Goal: Task Accomplishment & Management: Use online tool/utility

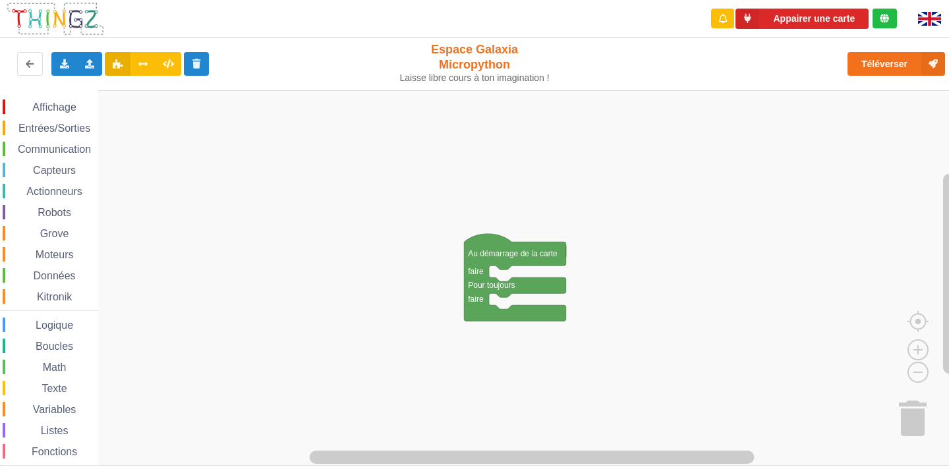
click at [67, 105] on span "Affichage" at bounding box center [53, 107] width 47 height 11
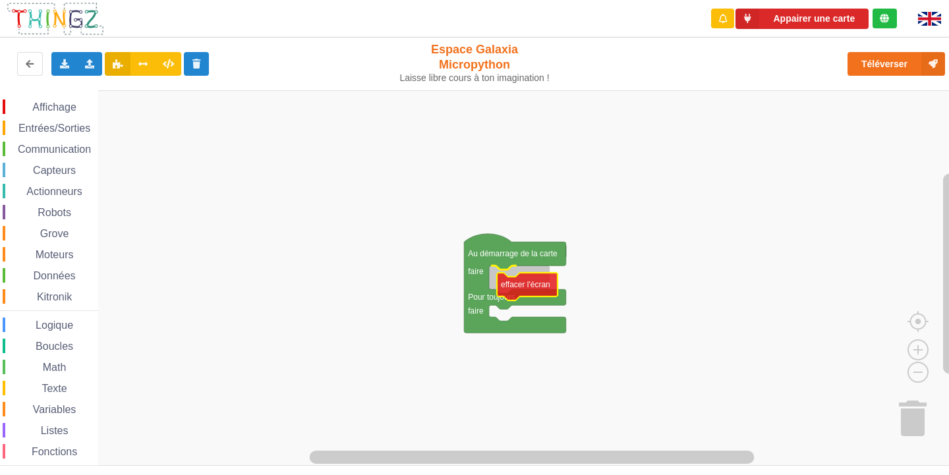
click at [521, 278] on div "Affichage Entrées/Sorties Communication Capteurs Actionneurs Robots Grove Moteu…" at bounding box center [479, 278] width 958 height 376
click at [75, 110] on span "Affichage" at bounding box center [53, 107] width 47 height 11
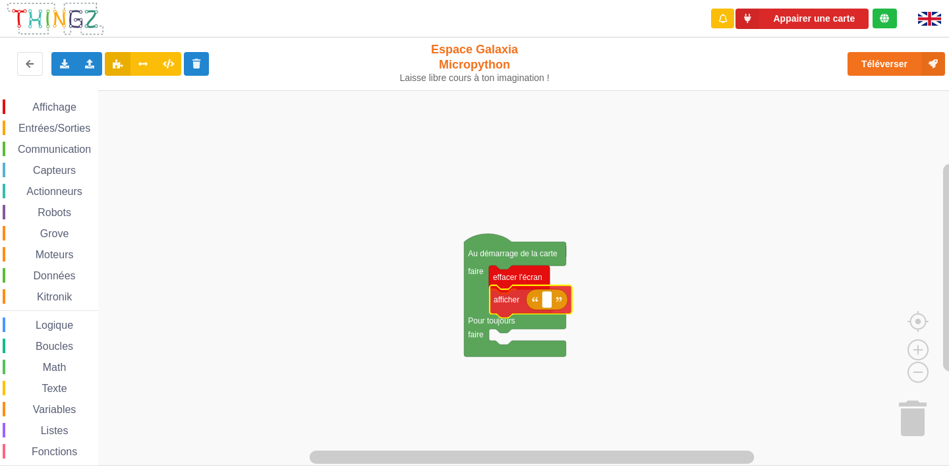
click at [532, 305] on div "Affichage Entrées/Sorties Communication Capteurs Actionneurs Robots Grove Moteu…" at bounding box center [479, 278] width 958 height 376
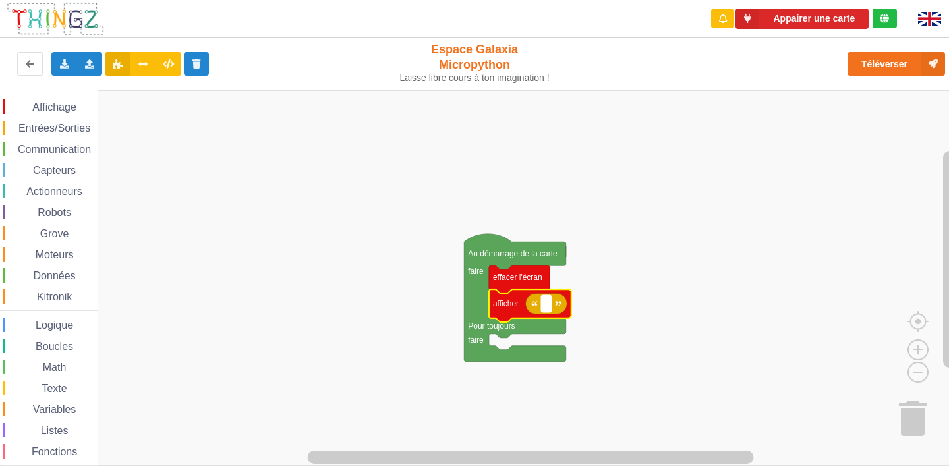
click at [546, 307] on text "Espace de travail de Blocky" at bounding box center [546, 303] width 2 height 9
type input "Activité 1"
click at [47, 105] on span "Affichage" at bounding box center [53, 107] width 47 height 11
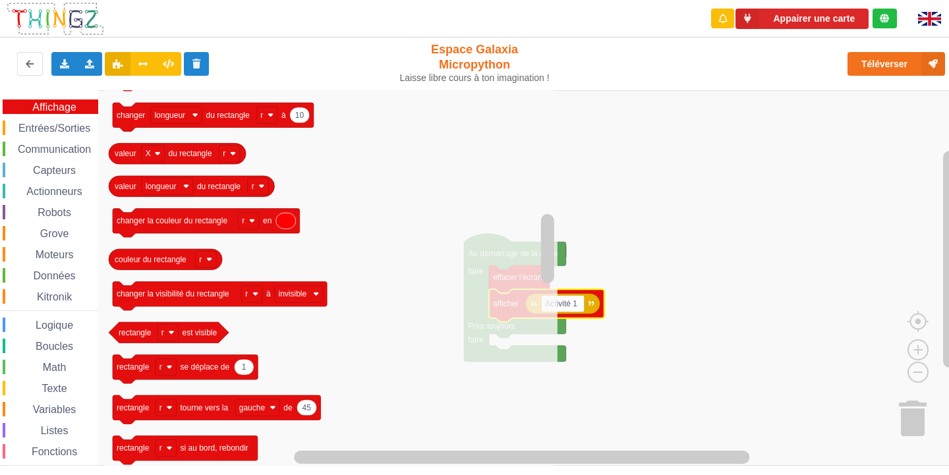
click at [48, 385] on span "Texte" at bounding box center [54, 388] width 29 height 11
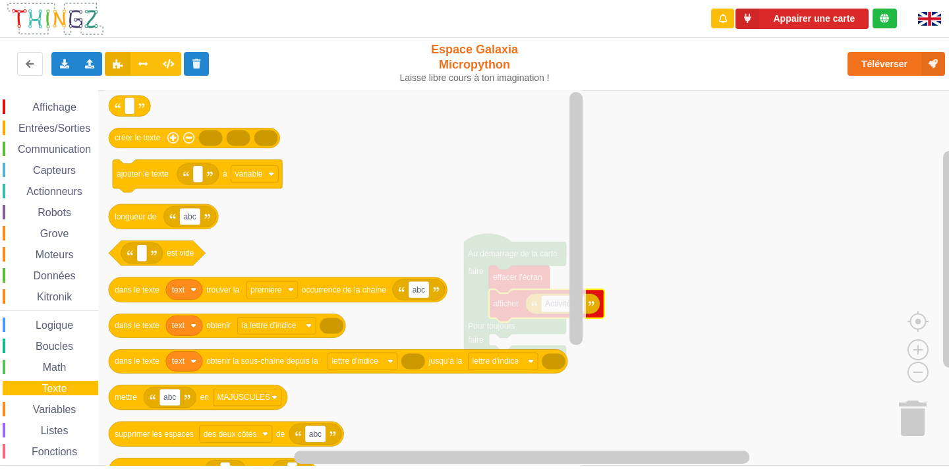
click at [52, 127] on span "Entrées/Sorties" at bounding box center [54, 128] width 76 height 11
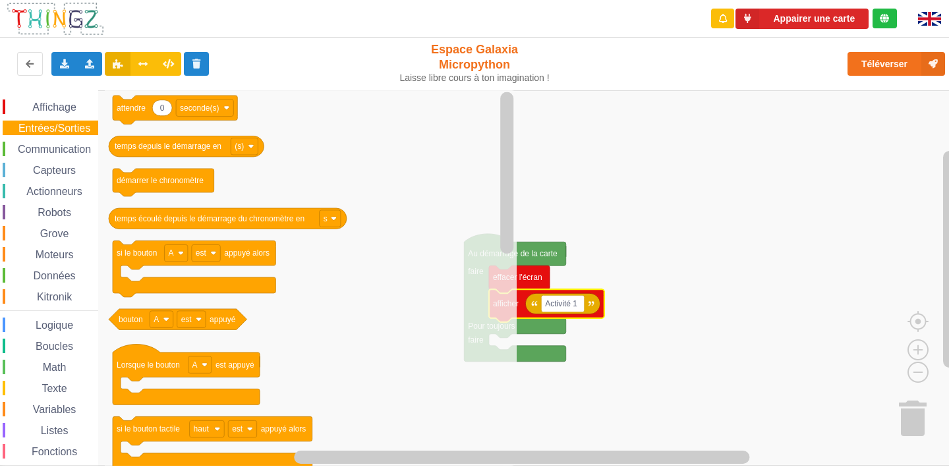
click at [51, 146] on span "Communication" at bounding box center [54, 149] width 77 height 11
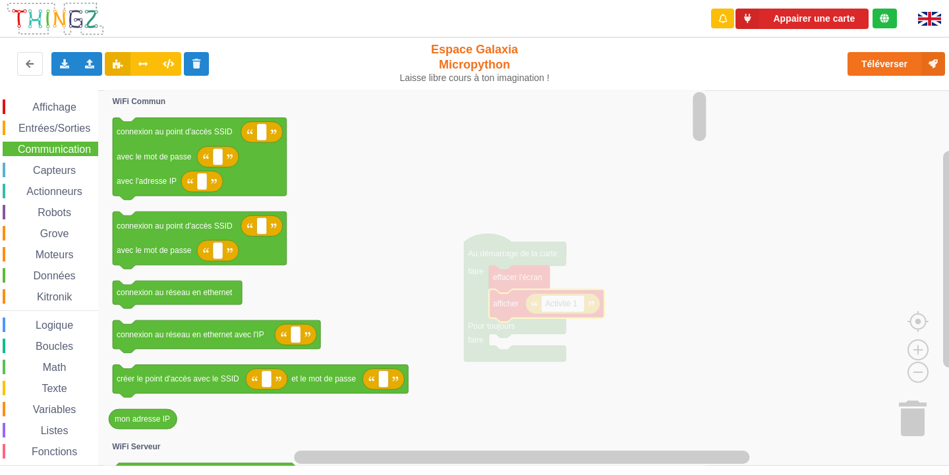
click at [53, 132] on span "Entrées/Sorties" at bounding box center [54, 128] width 76 height 11
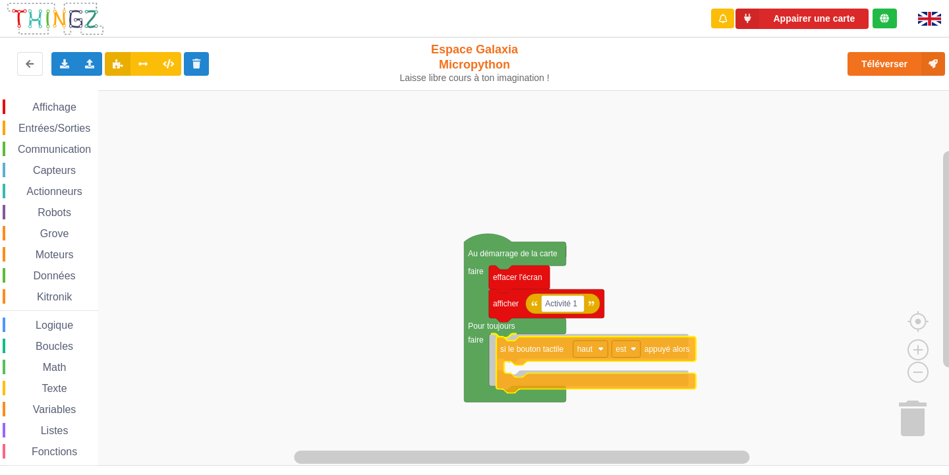
click at [518, 347] on div "Affichage Entrées/Sorties Communication Capteurs Actionneurs Robots Grove Moteu…" at bounding box center [479, 278] width 958 height 376
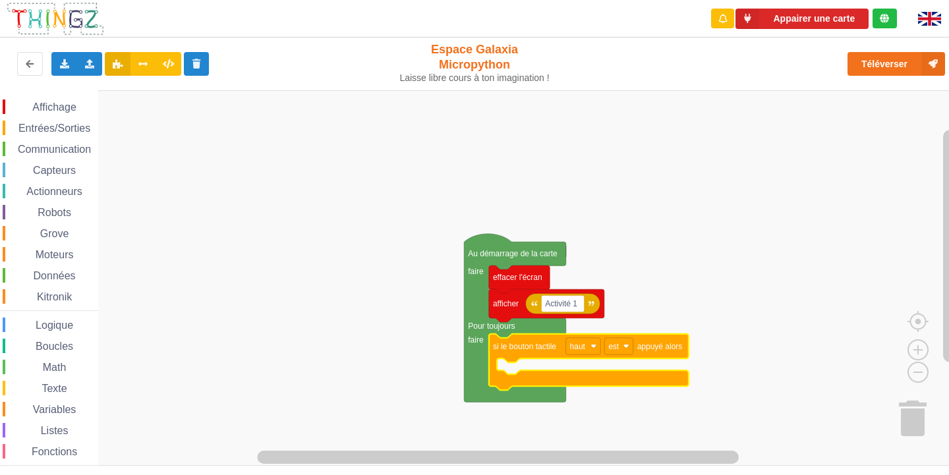
click at [43, 169] on span "Capteurs" at bounding box center [54, 170] width 47 height 11
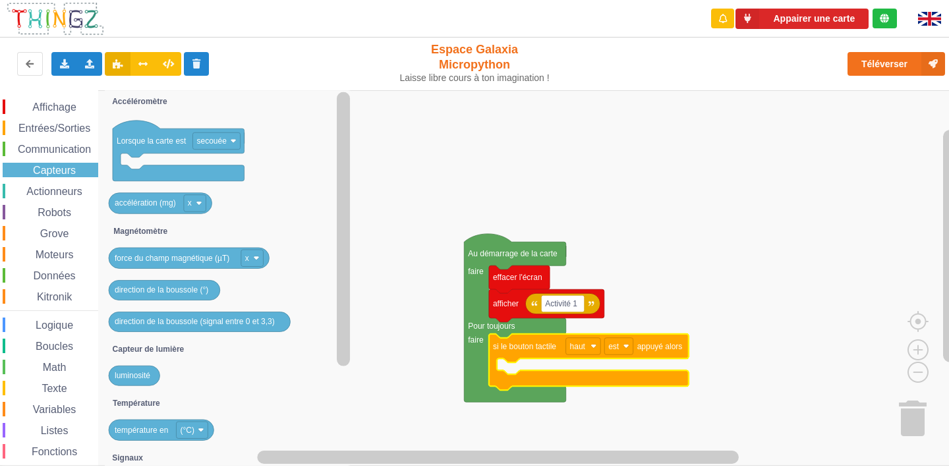
click at [57, 189] on span "Actionneurs" at bounding box center [54, 191] width 60 height 11
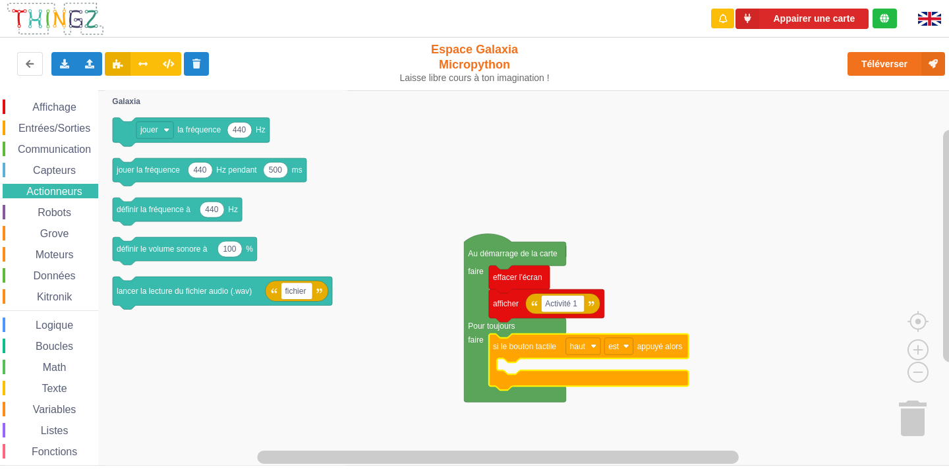
click at [58, 126] on span "Entrées/Sorties" at bounding box center [54, 128] width 76 height 11
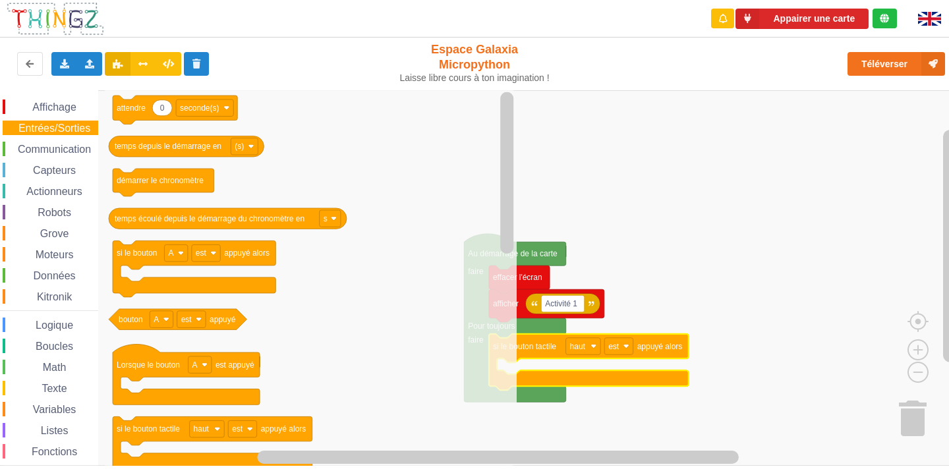
click at [41, 249] on div "Moteurs" at bounding box center [51, 254] width 96 height 15
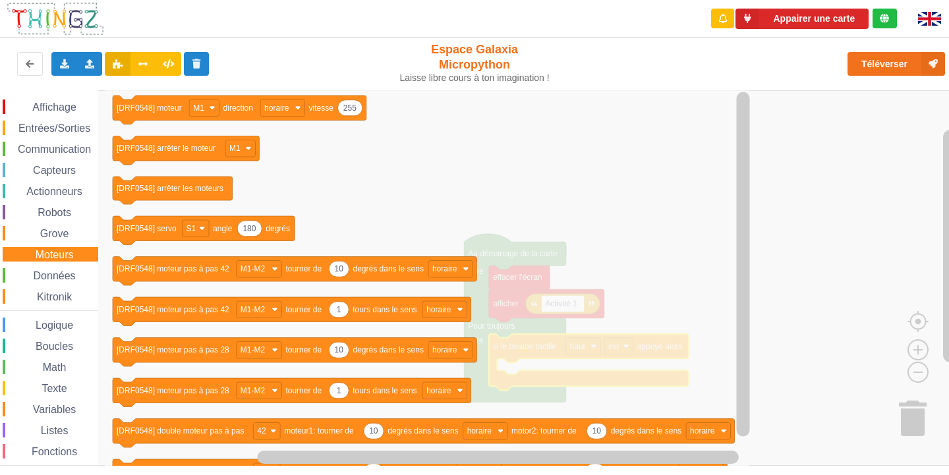
click at [44, 233] on span "Grove" at bounding box center [54, 233] width 33 height 11
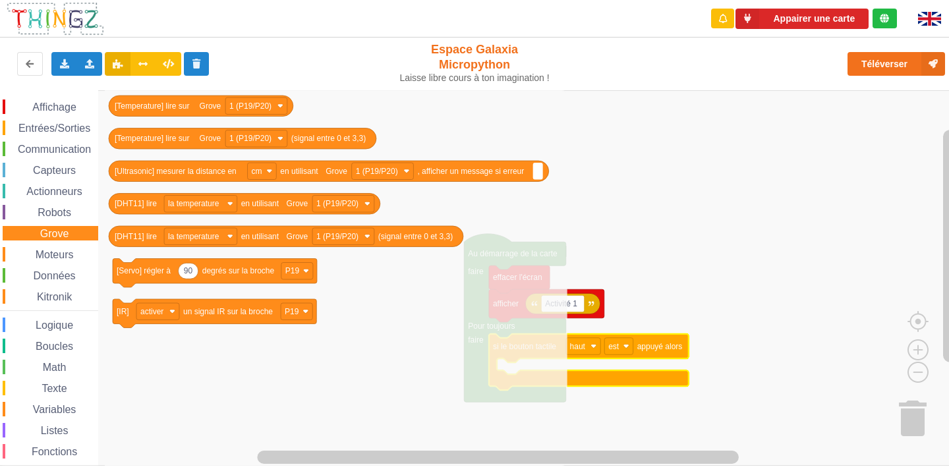
click at [44, 213] on span "Robots" at bounding box center [55, 212] width 38 height 11
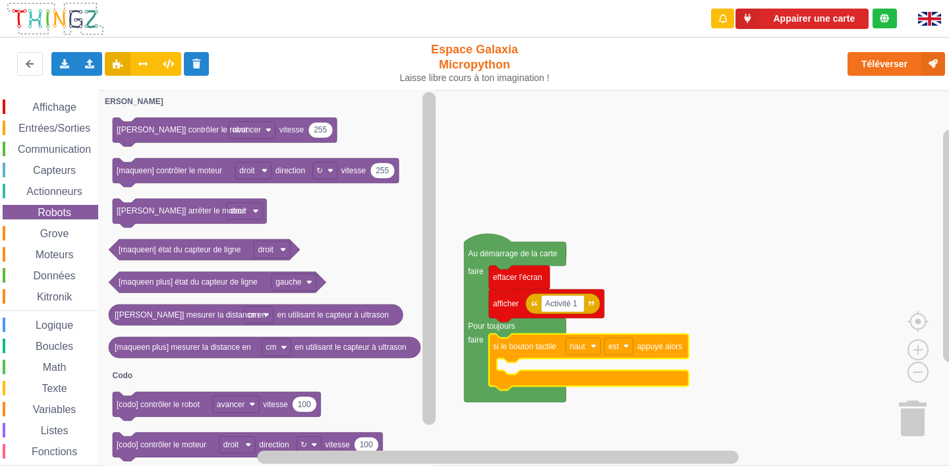
click at [47, 192] on span "Actionneurs" at bounding box center [54, 191] width 60 height 11
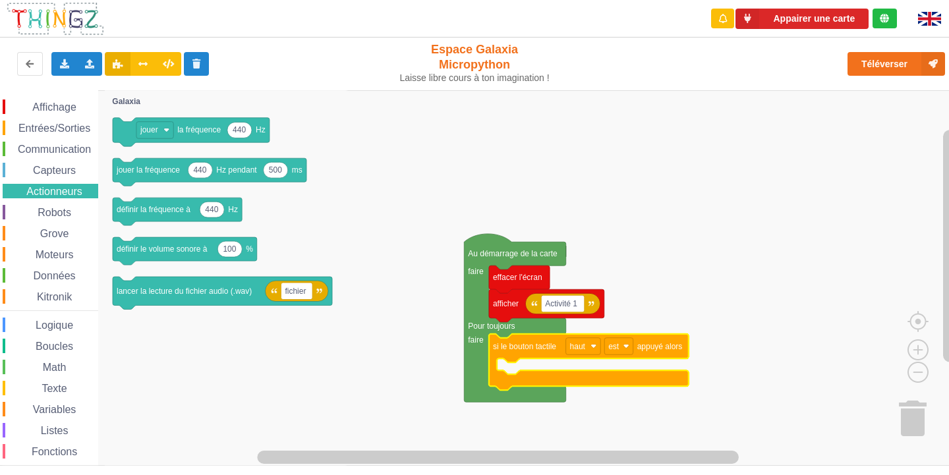
click at [47, 174] on span "Capteurs" at bounding box center [54, 170] width 47 height 11
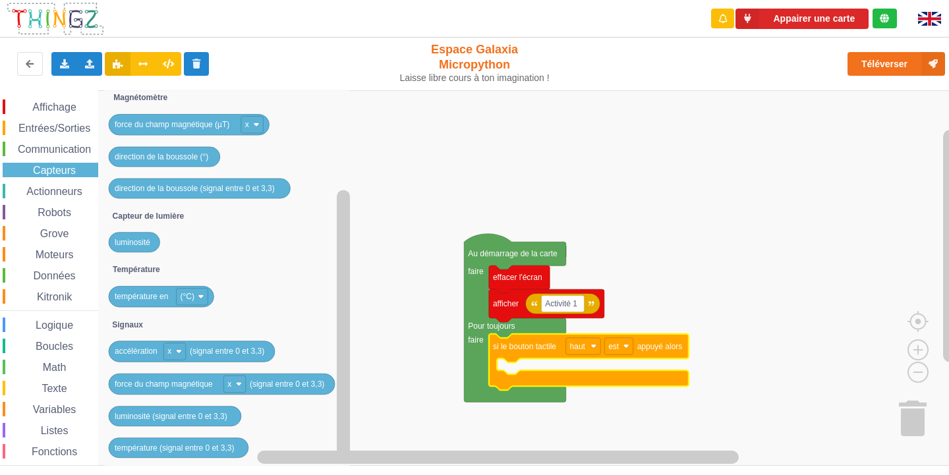
click at [27, 123] on span "Entrées/Sorties" at bounding box center [54, 128] width 76 height 11
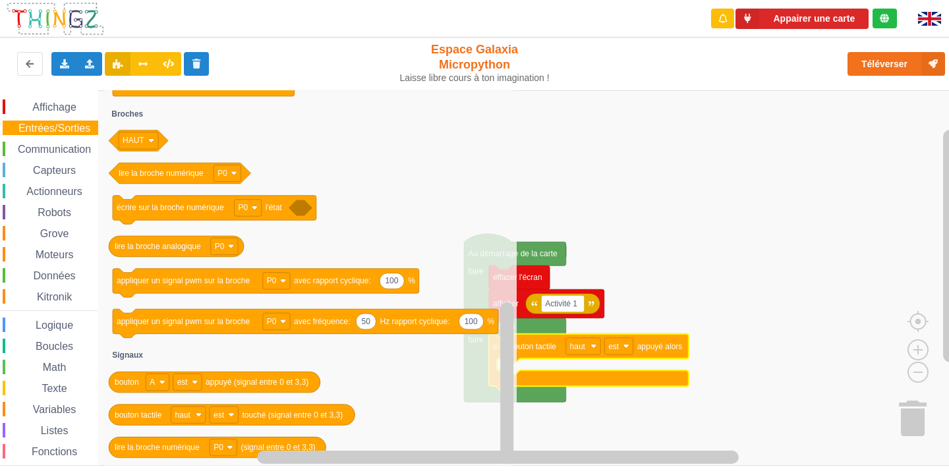
click at [65, 152] on span "Communication" at bounding box center [54, 149] width 77 height 11
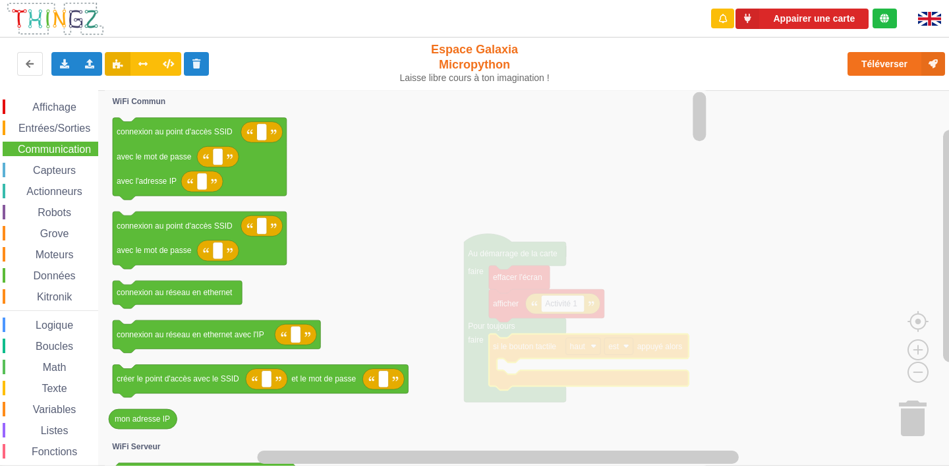
click at [69, 103] on span "Affichage" at bounding box center [53, 107] width 47 height 11
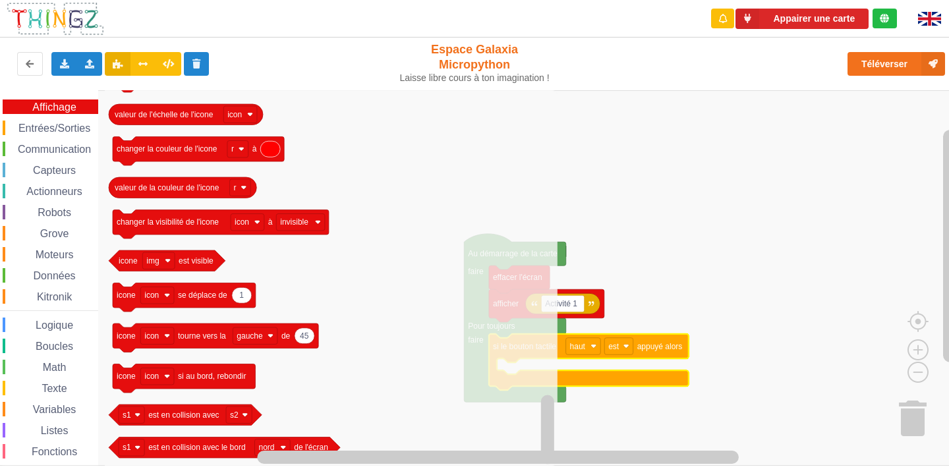
click at [90, 171] on div "Capteurs" at bounding box center [51, 170] width 96 height 15
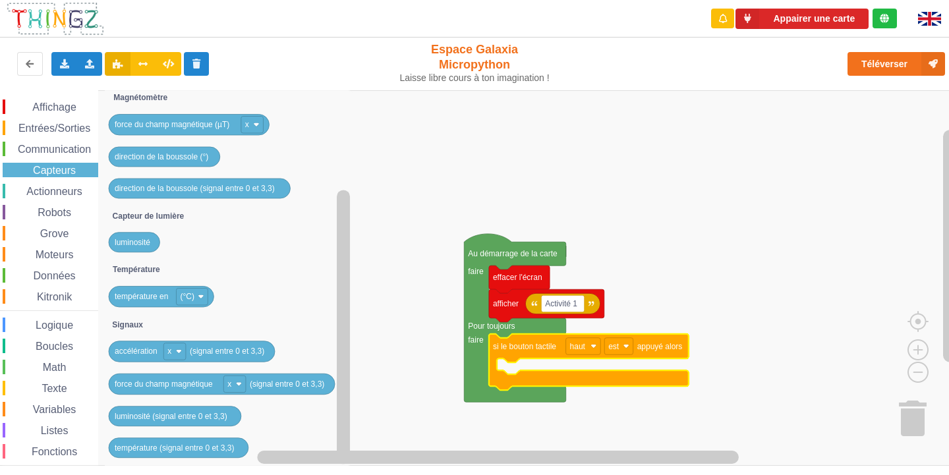
click at [79, 179] on div "Affichage Entrées/Sorties Communication Capteurs Actionneurs Robots Grove Moteu…" at bounding box center [49, 297] width 98 height 395
click at [72, 185] on div "Actionneurs" at bounding box center [51, 191] width 96 height 15
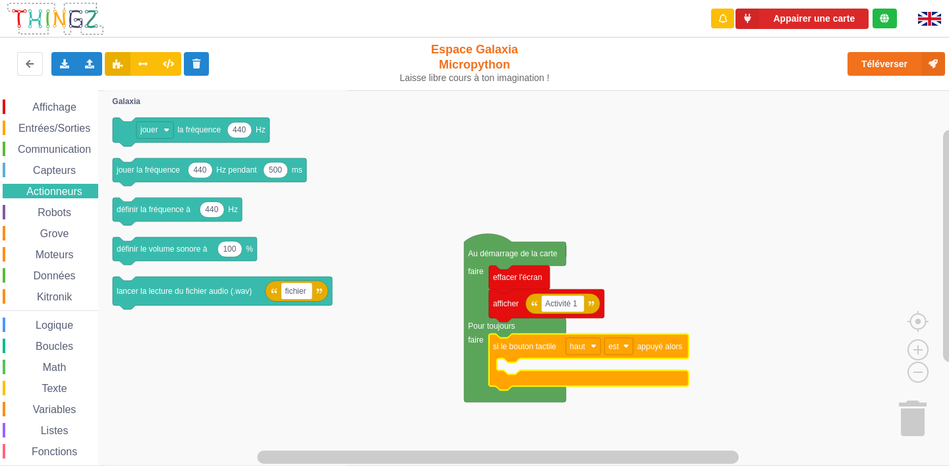
click at [71, 210] on span "Robots" at bounding box center [55, 212] width 38 height 11
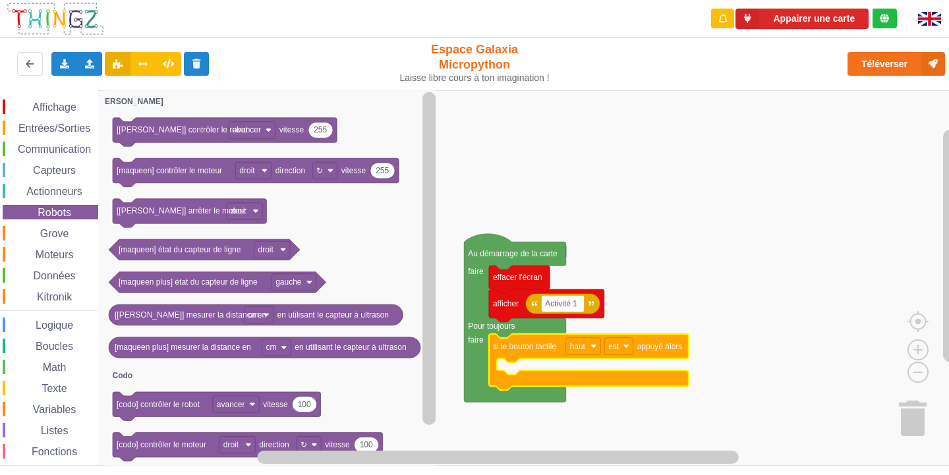
click at [22, 229] on div "Grove" at bounding box center [51, 233] width 96 height 15
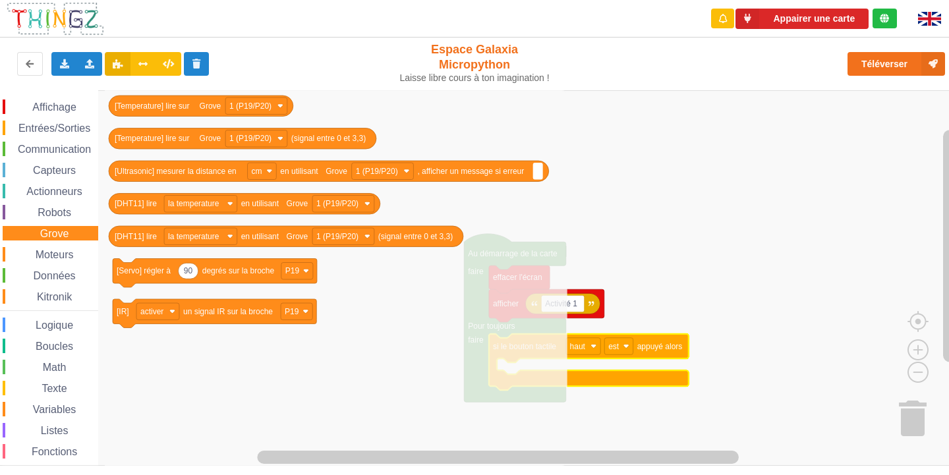
click at [22, 246] on div "Affichage Entrées/Sorties Communication Capteurs Actionneurs Robots Grove Moteu…" at bounding box center [49, 297] width 98 height 395
click at [20, 251] on div "Moteurs" at bounding box center [51, 254] width 96 height 15
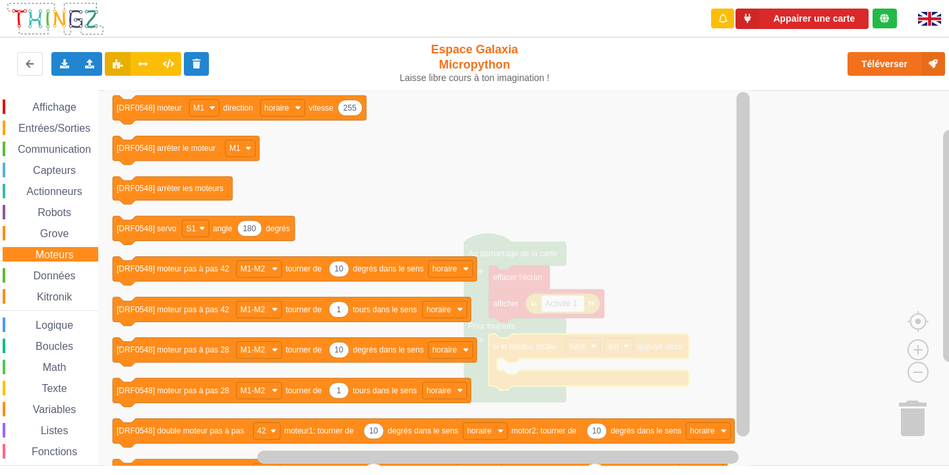
click at [15, 265] on div "Affichage Entrées/Sorties Communication Capteurs Actionneurs Robots Grove Moteu…" at bounding box center [49, 297] width 98 height 395
click at [47, 106] on span "Affichage" at bounding box center [53, 107] width 47 height 11
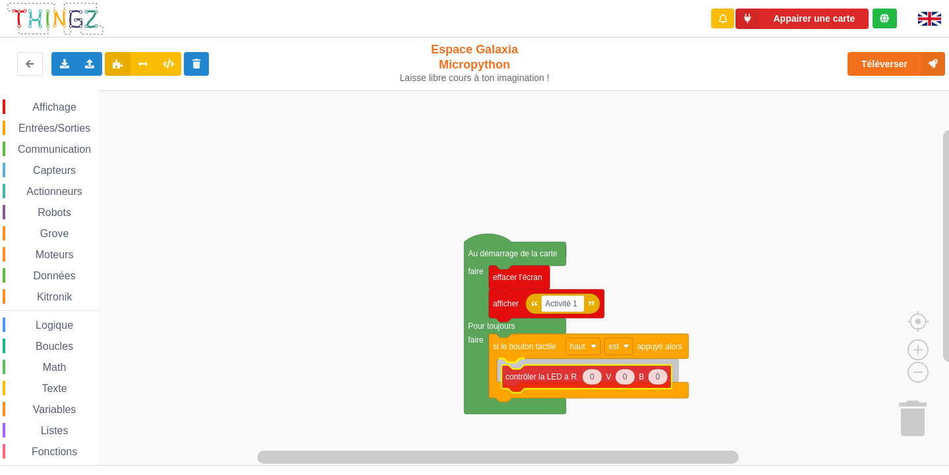
click at [637, 375] on div "Affichage Entrées/Sorties Communication Capteurs Actionneurs Robots Grove Moteu…" at bounding box center [479, 278] width 958 height 376
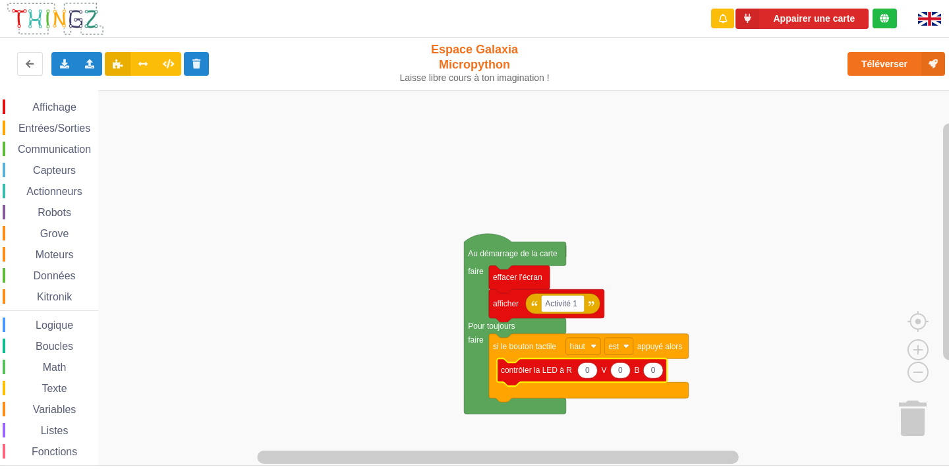
click at [655, 381] on icon "Espace de travail de Blocky" at bounding box center [582, 373] width 170 height 28
click at [655, 375] on text "0" at bounding box center [653, 370] width 5 height 9
type input "1"
click at [690, 351] on rect "Espace de travail de Blocky" at bounding box center [479, 278] width 958 height 376
click at [46, 127] on span "Entrées/Sorties" at bounding box center [54, 128] width 76 height 11
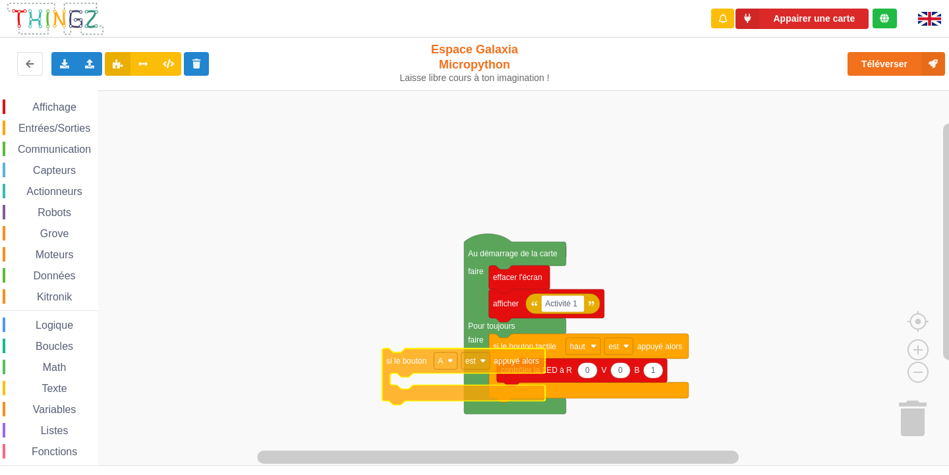
click at [440, 387] on div "Affichage Entrées/Sorties Communication Capteurs Actionneurs Robots Grove Moteu…" at bounding box center [479, 278] width 958 height 376
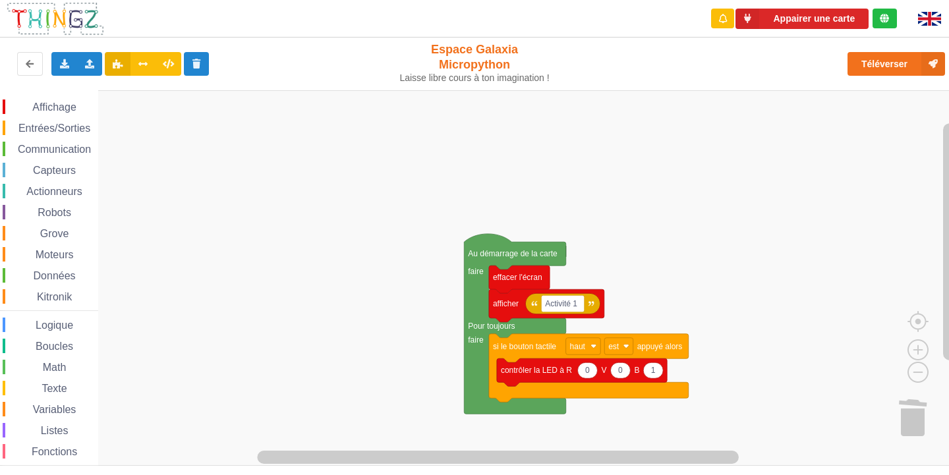
click at [49, 127] on span "Entrées/Sorties" at bounding box center [54, 128] width 76 height 11
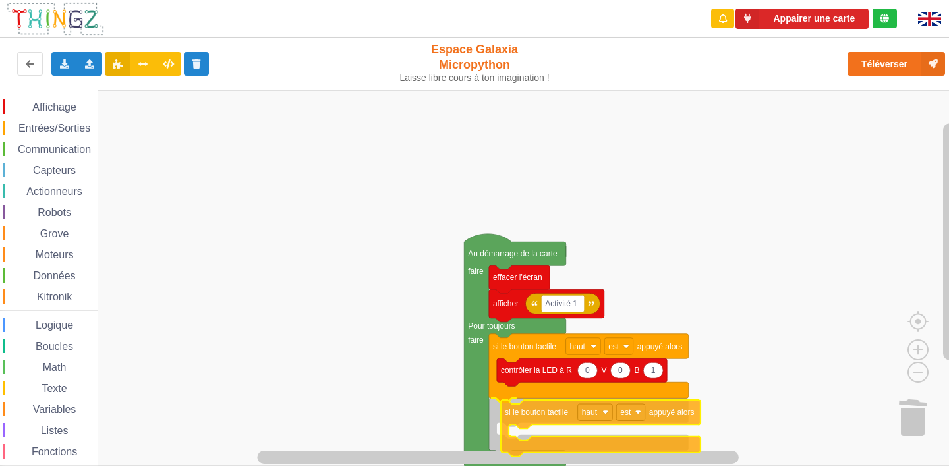
click at [531, 418] on div "Affichage Entrées/Sorties Communication Capteurs Actionneurs Robots Grove Moteu…" at bounding box center [479, 278] width 958 height 376
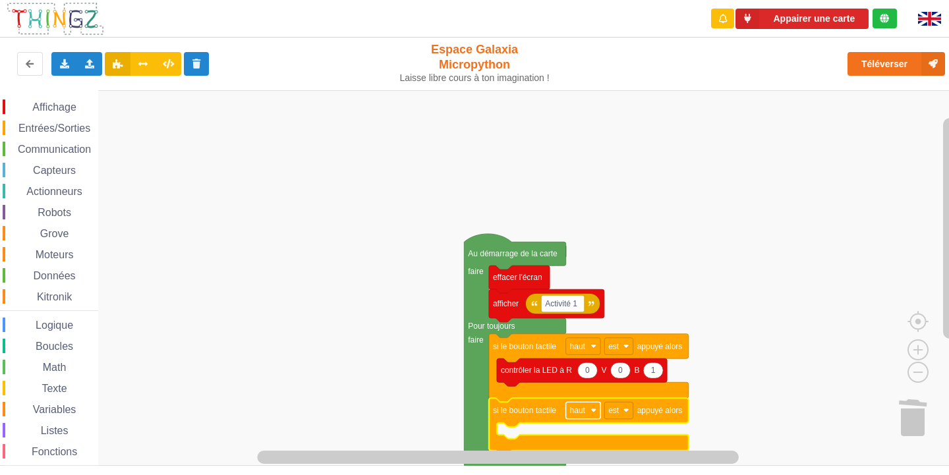
click at [583, 419] on rect "Espace de travail de Blocky" at bounding box center [583, 410] width 35 height 17
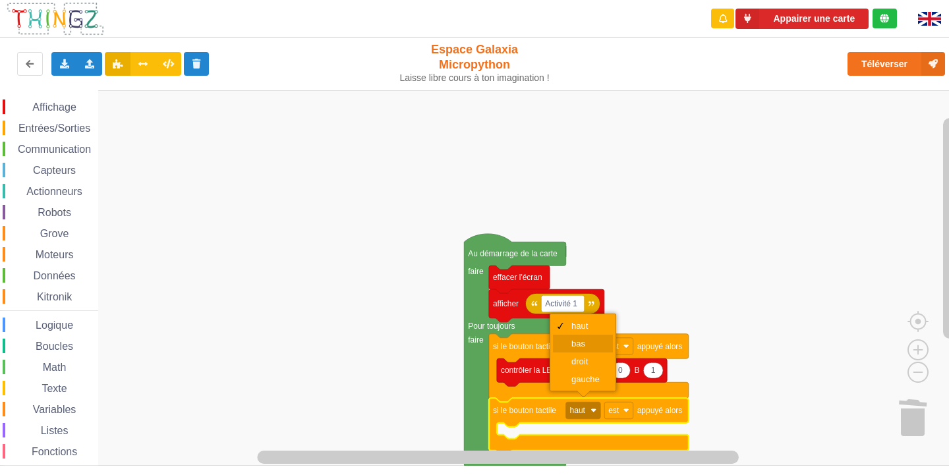
click at [586, 343] on div "bas" at bounding box center [588, 344] width 32 height 10
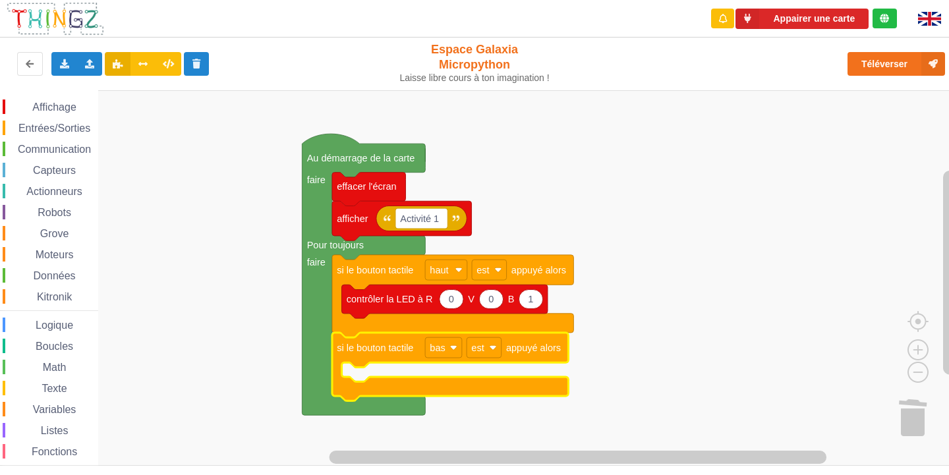
click at [40, 102] on span "Affichage" at bounding box center [53, 107] width 47 height 11
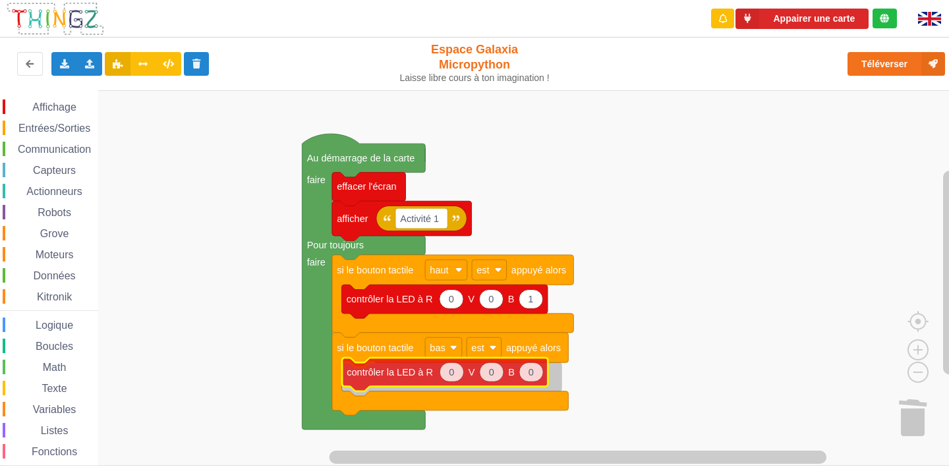
click at [394, 377] on div "Affichage Entrées/Sorties Communication Capteurs Actionneurs Robots Grove Moteu…" at bounding box center [479, 278] width 958 height 376
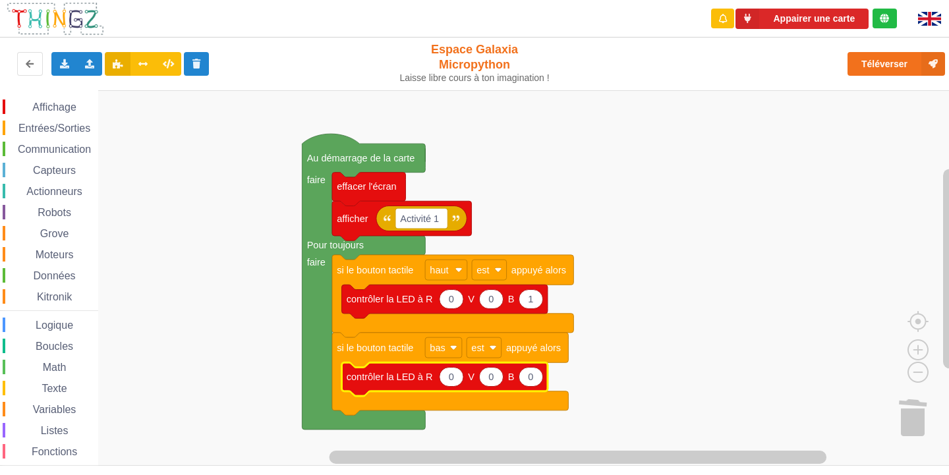
click at [452, 376] on text "0" at bounding box center [451, 377] width 5 height 11
type input "1"
click at [183, 305] on rect "Espace de travail de Blocky" at bounding box center [479, 278] width 958 height 376
click at [26, 107] on span "Espace de travail de Blocky" at bounding box center [25, 107] width 11 height 11
click at [650, 220] on rect "Espace de travail de Blocky" at bounding box center [479, 278] width 958 height 376
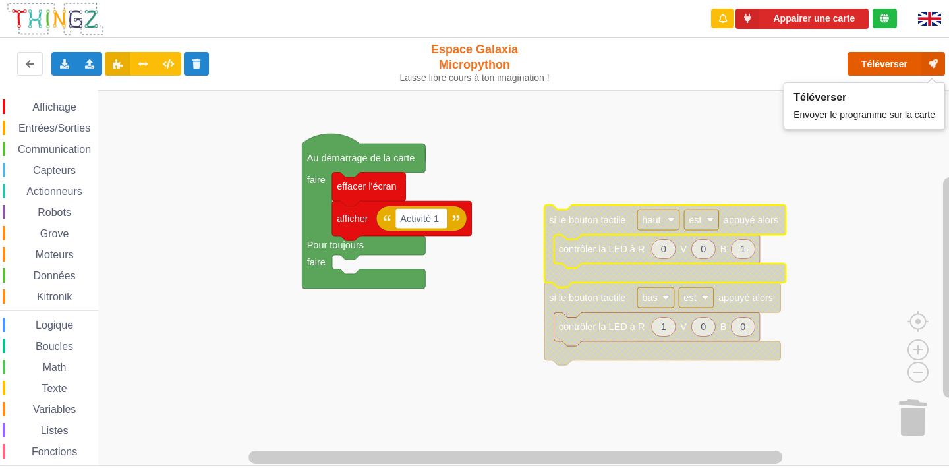
click at [876, 63] on button "Téléverser" at bounding box center [897, 64] width 98 height 24
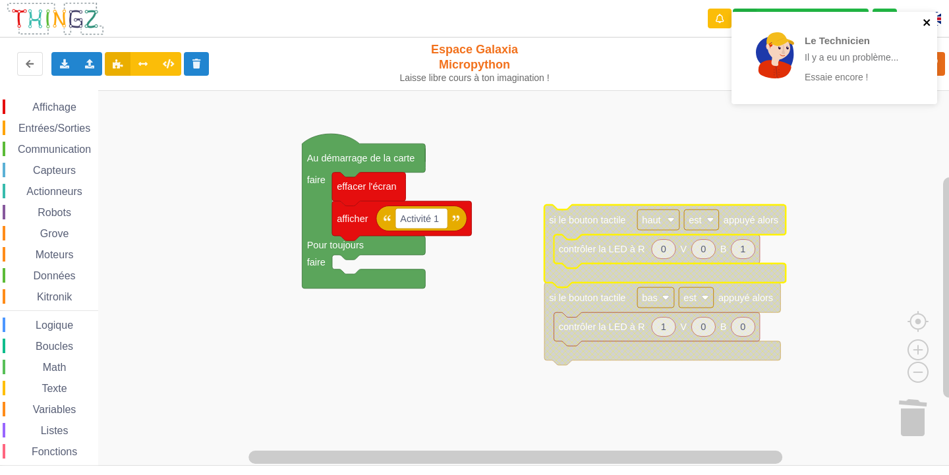
click at [924, 22] on icon "close" at bounding box center [927, 22] width 9 height 11
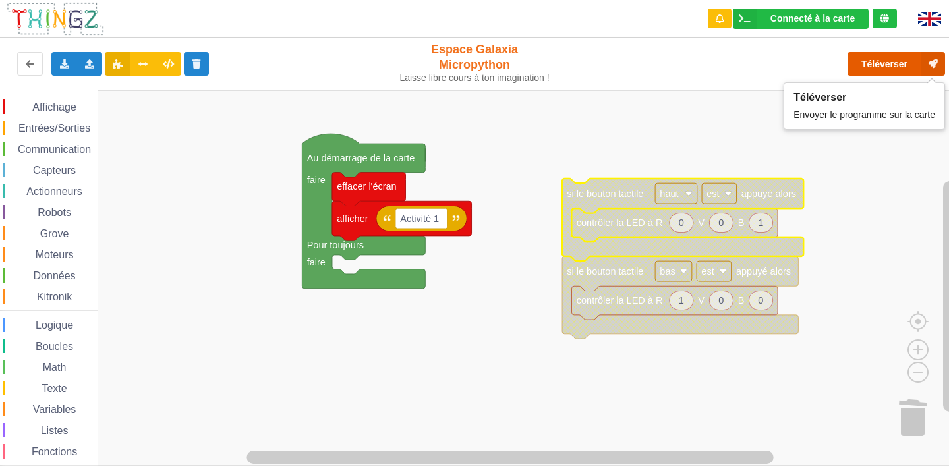
click at [860, 58] on button "Téléverser" at bounding box center [897, 64] width 98 height 24
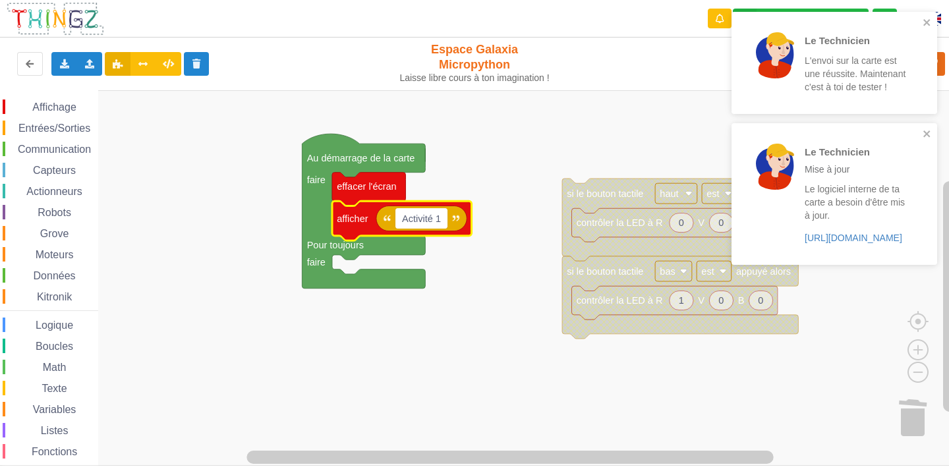
click at [433, 220] on input "Activité 1" at bounding box center [422, 218] width 52 height 20
type input "Activite 1"
click at [469, 198] on rect "Espace de travail de Blocky" at bounding box center [479, 278] width 958 height 376
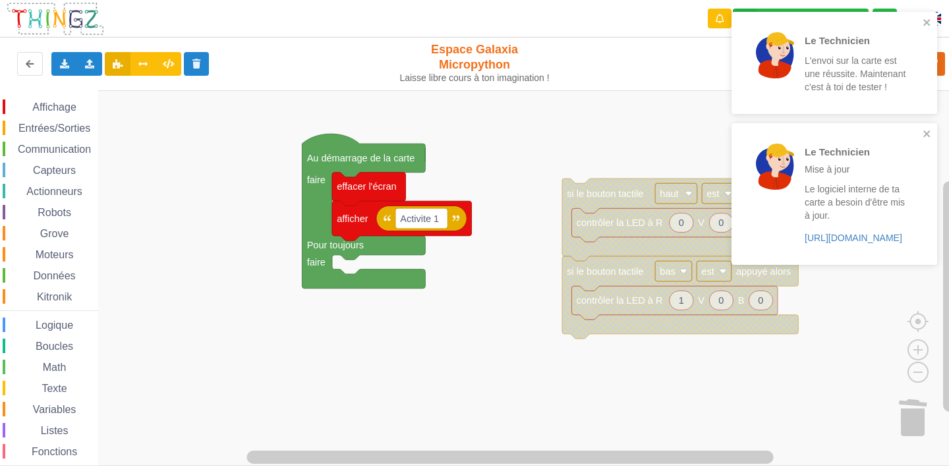
click at [715, 51] on div "Téléverser" at bounding box center [760, 64] width 390 height 42
click at [926, 21] on icon "close" at bounding box center [927, 22] width 7 height 7
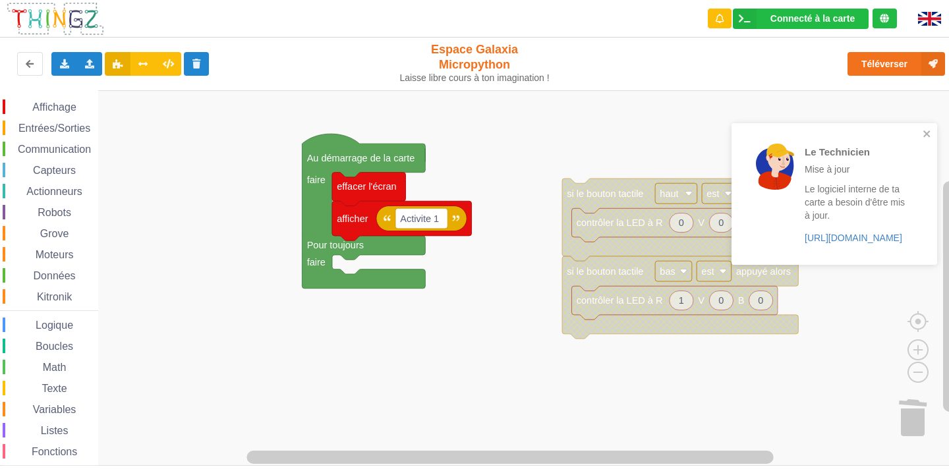
click at [926, 21] on div "Le Technicien L'envoi sur la carte est une réussite. Maintenant c'est à toi de …" at bounding box center [834, 143] width 211 height 268
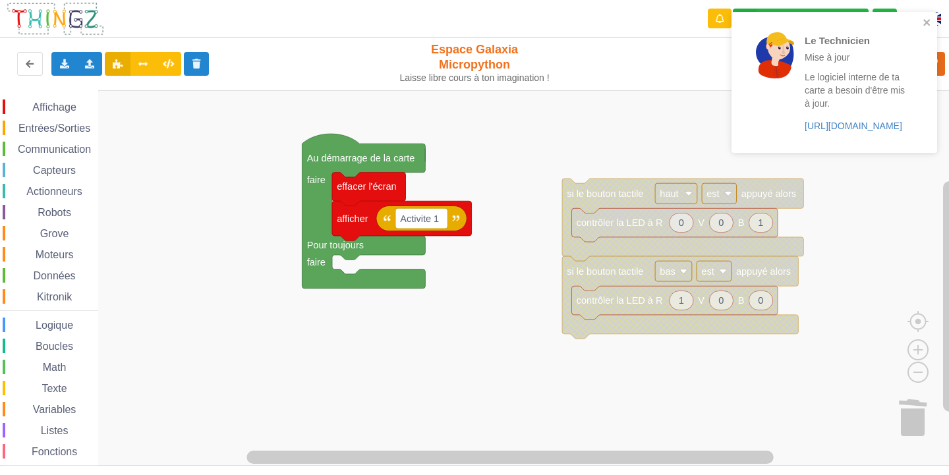
click at [933, 24] on div "Le Technicien Mise à jour Le logiciel interne de ta carte a besoin d'être mis à…" at bounding box center [835, 82] width 206 height 141
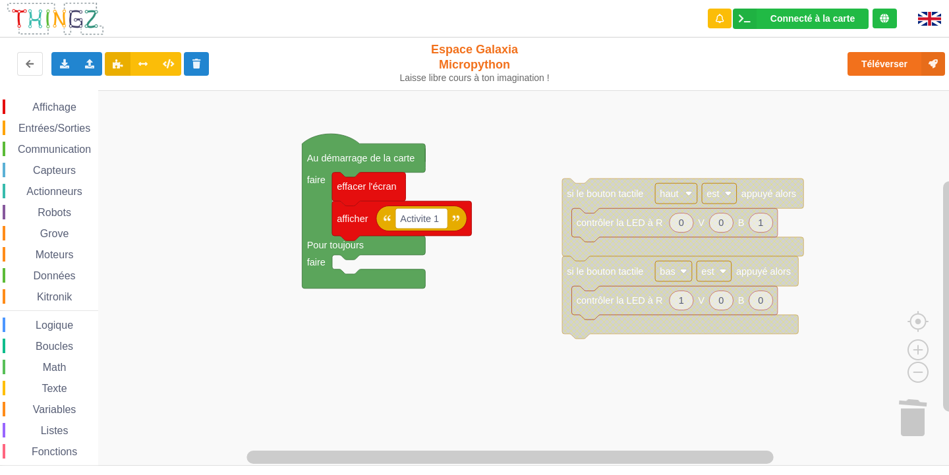
click at [902, 63] on div "Le Technicien Mise à jour Le logiciel interne de ta carte a besoin d'être mis à…" at bounding box center [834, 87] width 211 height 156
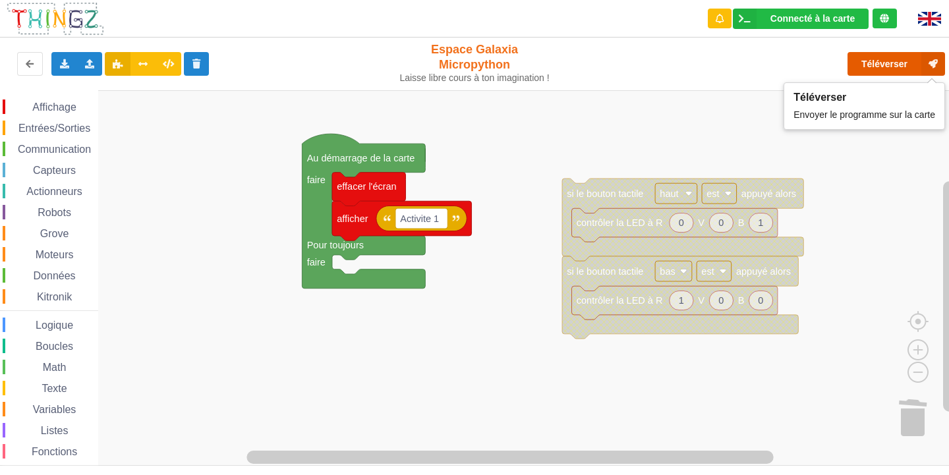
click at [902, 63] on button "Téléverser" at bounding box center [897, 64] width 98 height 24
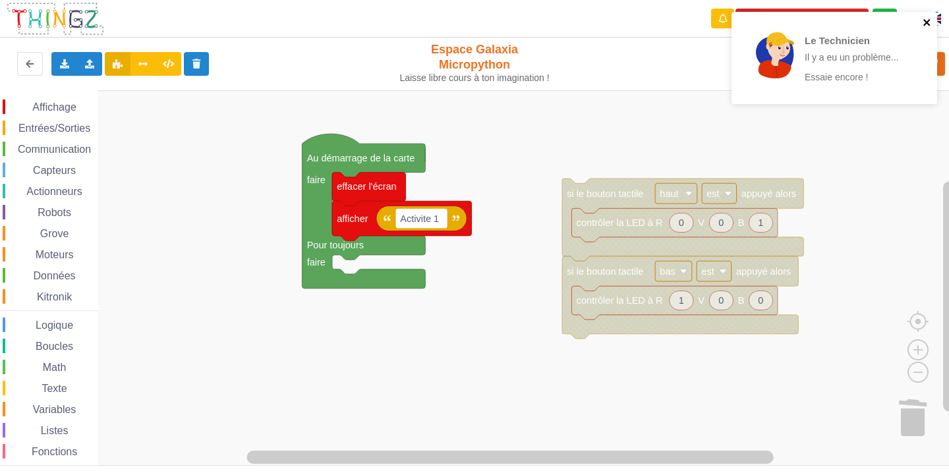
click at [926, 22] on icon "close" at bounding box center [927, 22] width 7 height 7
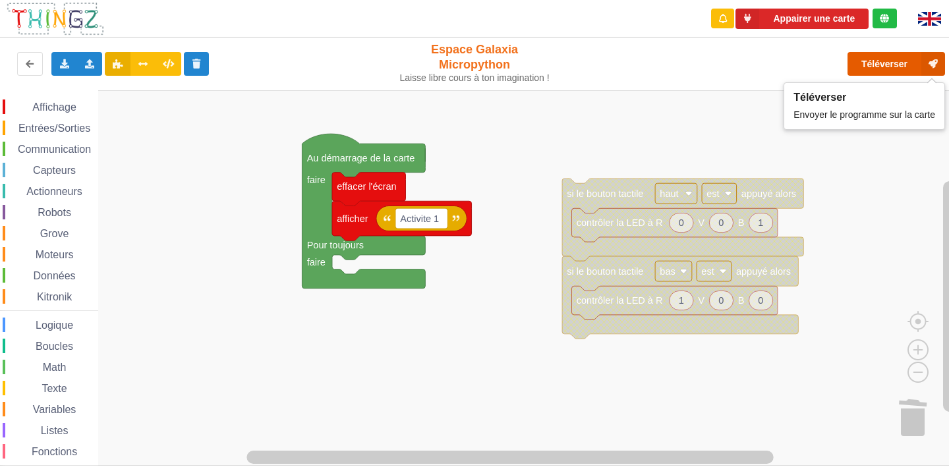
click at [893, 57] on button "Téléverser" at bounding box center [897, 64] width 98 height 24
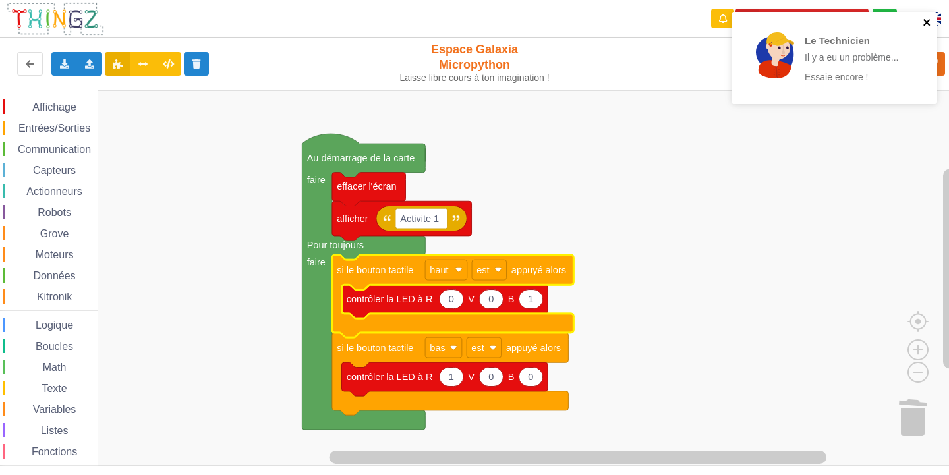
click at [929, 24] on icon "close" at bounding box center [927, 22] width 7 height 7
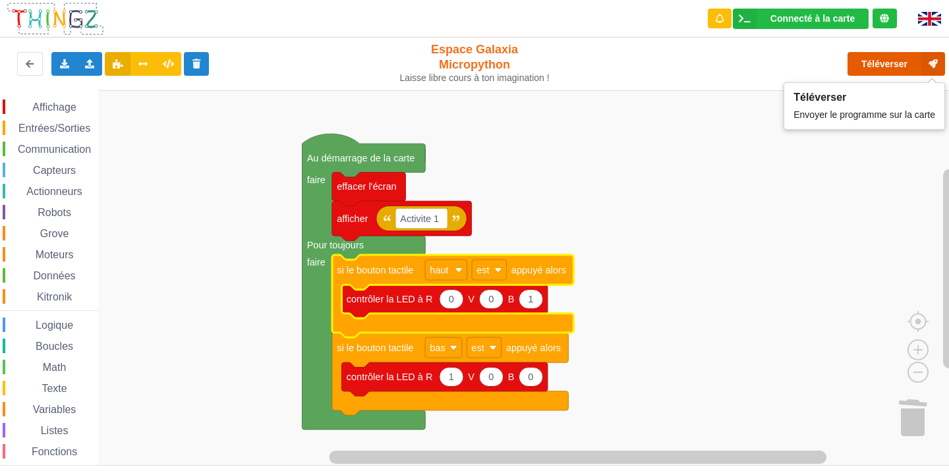
click at [865, 60] on button "Téléverser" at bounding box center [897, 64] width 98 height 24
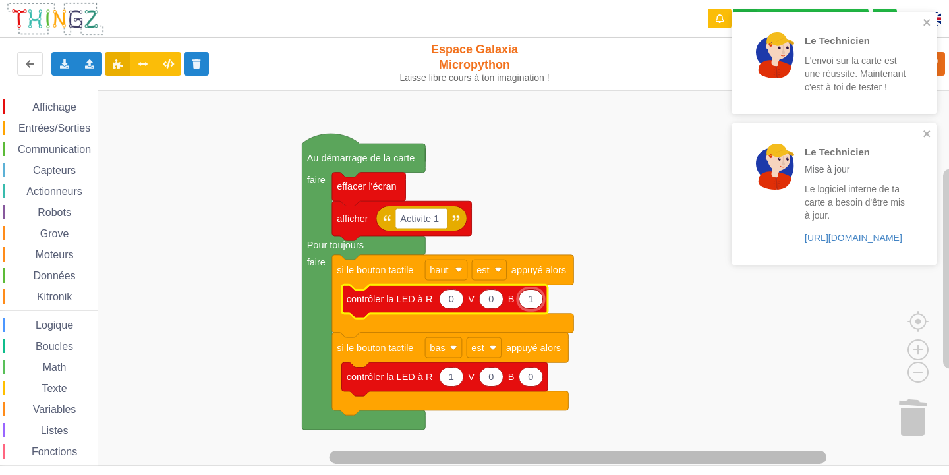
type input "10"
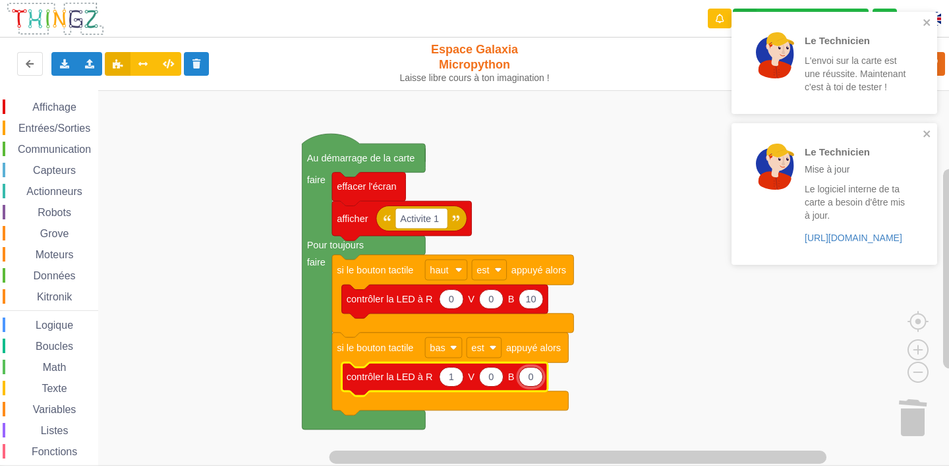
type input "1"
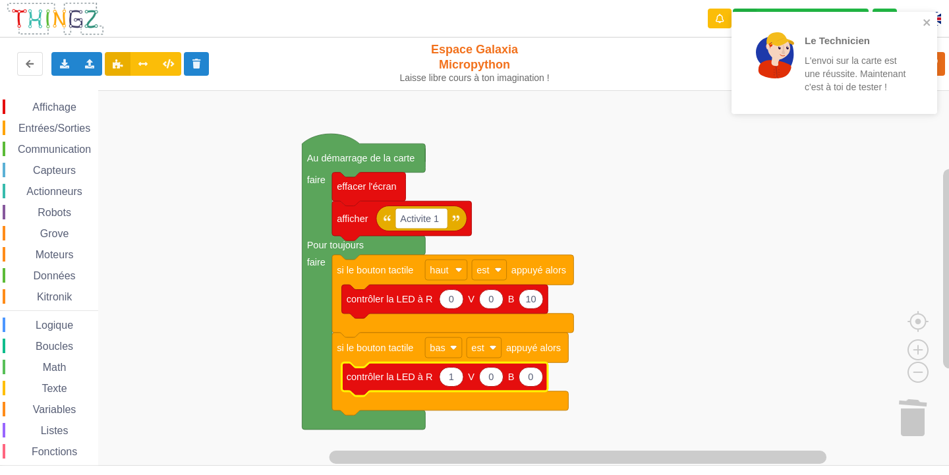
click at [452, 387] on icon "Espace de travail de Blocky" at bounding box center [452, 377] width 24 height 19
type input "10"
click at [923, 23] on icon "close" at bounding box center [927, 22] width 9 height 11
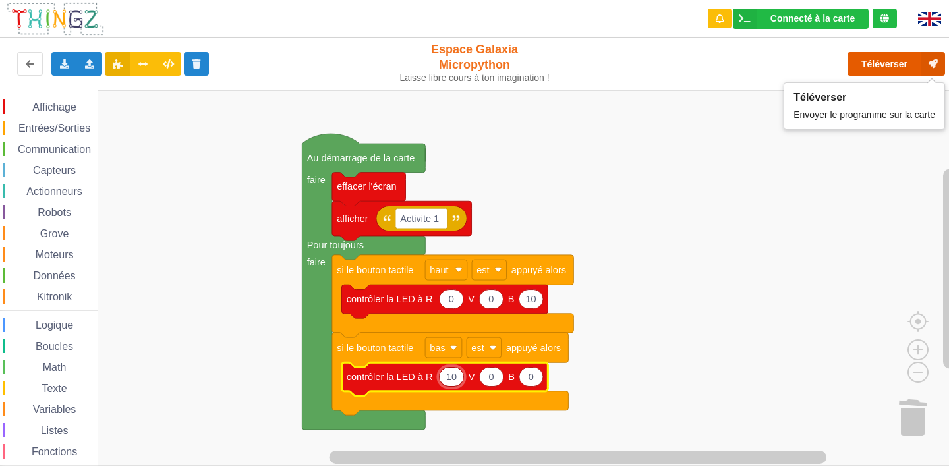
click at [854, 67] on button "Téléverser" at bounding box center [897, 64] width 98 height 24
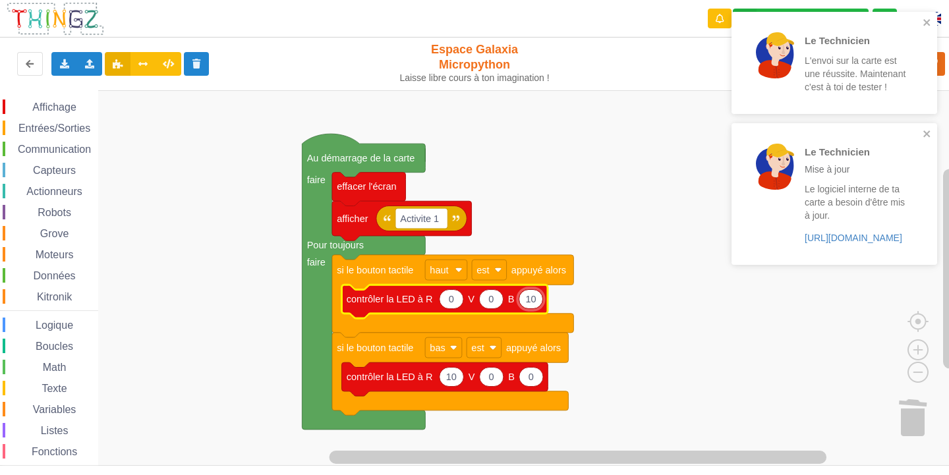
type input "100"
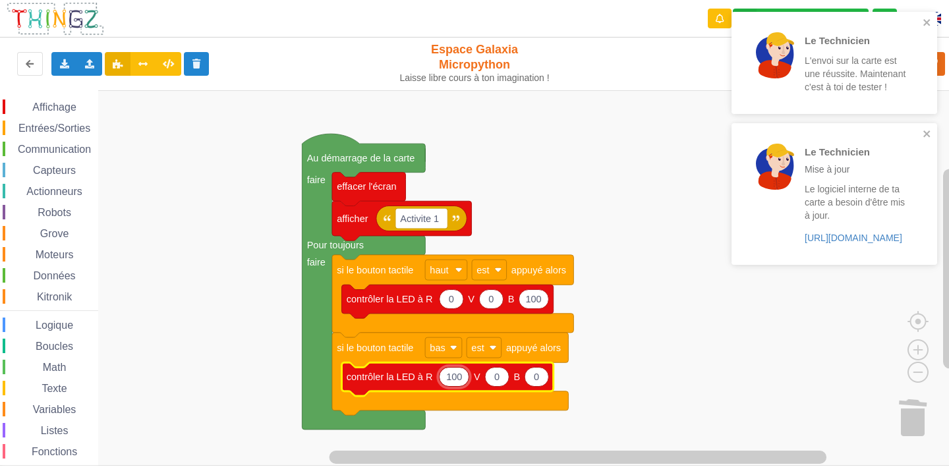
type input "100"
click at [928, 16] on div "Le Technicien L'envoi sur la carte est une réussite. Maintenant c'est à toi de …" at bounding box center [835, 63] width 206 height 102
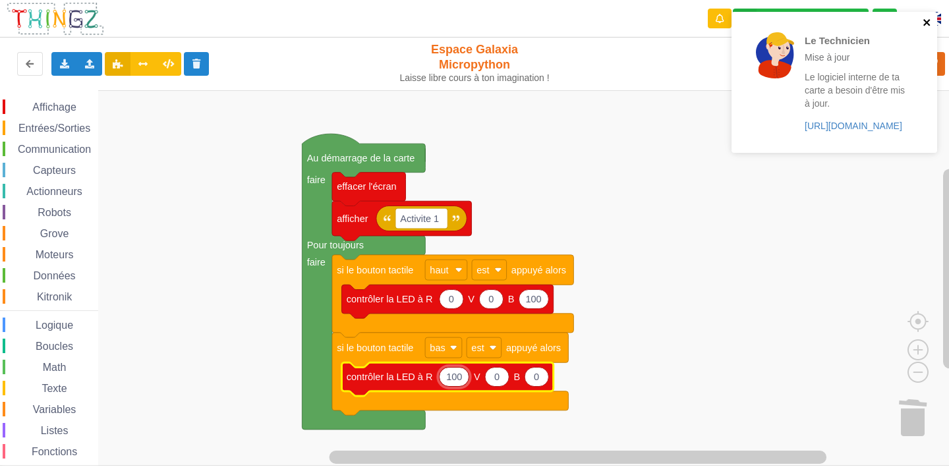
click at [931, 17] on icon "close" at bounding box center [927, 22] width 9 height 11
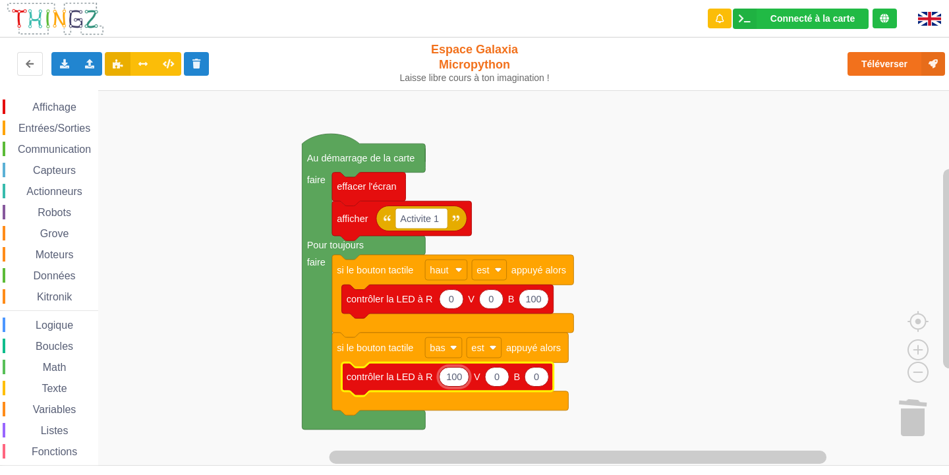
click at [891, 65] on div "Le Technicien Mise à jour Le logiciel interne de ta carte a besoin d'être mis à…" at bounding box center [475, 228] width 968 height 475
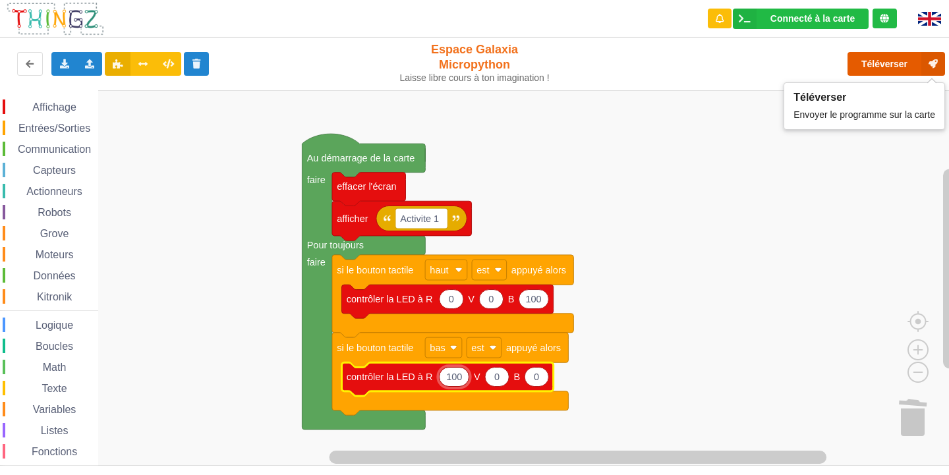
click at [868, 59] on button "Téléverser" at bounding box center [897, 64] width 98 height 24
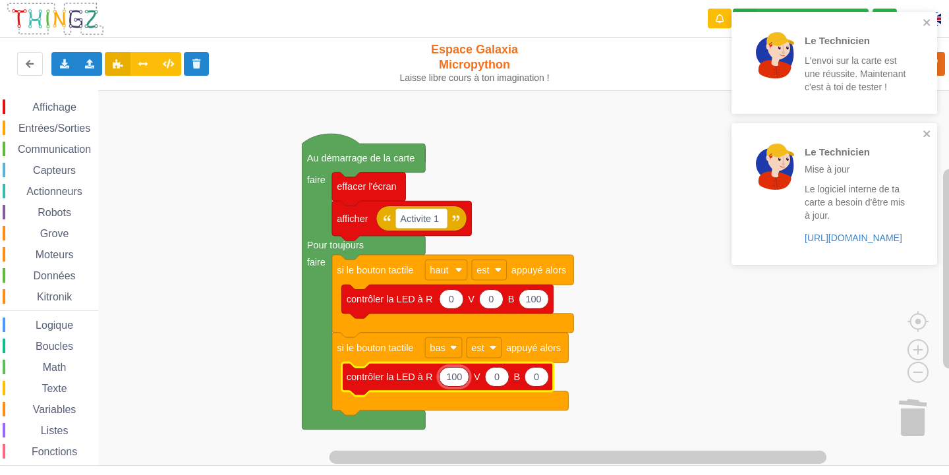
click at [924, 15] on div "Le Technicien L'envoi sur la carte est une réussite. Maintenant c'est à toi de …" at bounding box center [835, 63] width 206 height 102
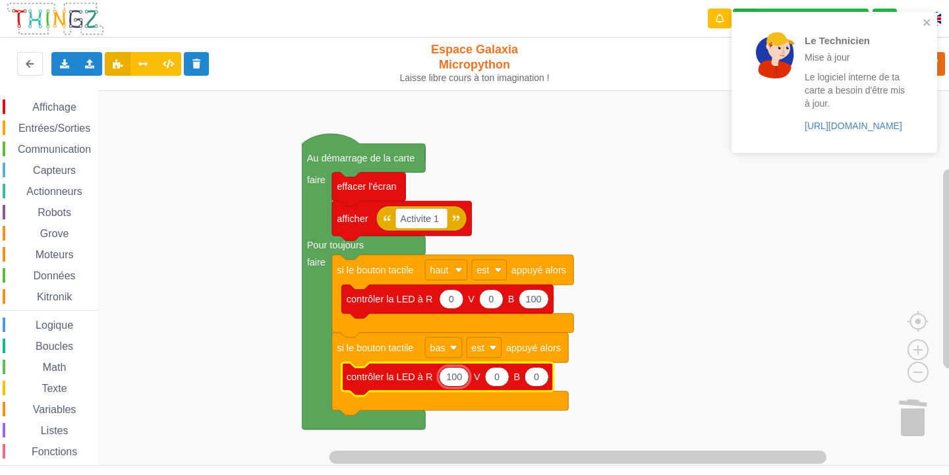
click at [924, 15] on div "Le Technicien Mise à jour Le logiciel interne de ta carte a besoin d'être mis à…" at bounding box center [835, 82] width 206 height 141
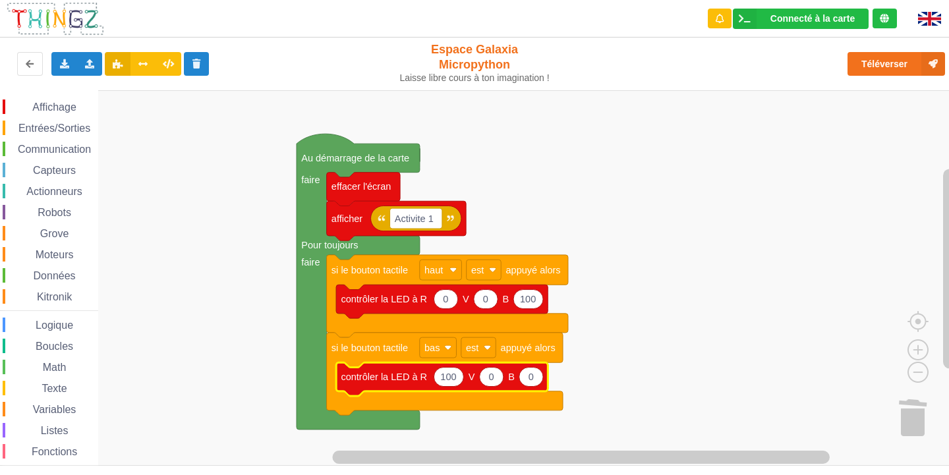
click at [47, 98] on div "Affichage Entrées/Sorties Communication Capteurs Actionneurs Robots Grove Moteu…" at bounding box center [49, 295] width 98 height 410
click at [47, 103] on span "Affichage" at bounding box center [53, 107] width 47 height 11
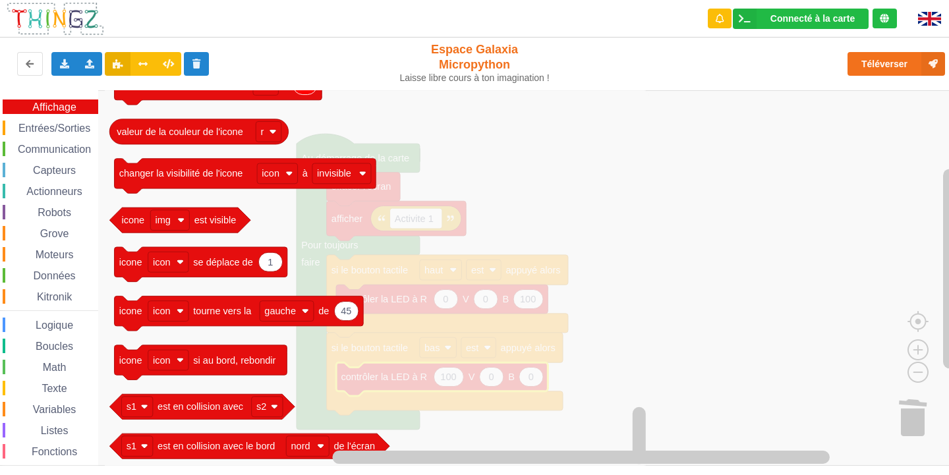
click at [74, 165] on span "Capteurs" at bounding box center [54, 170] width 47 height 11
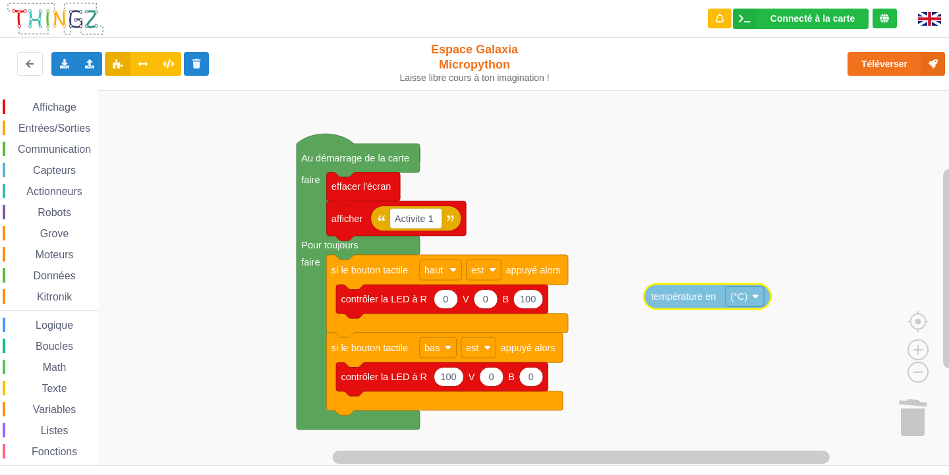
click at [657, 299] on div "Affichage Entrées/Sorties Communication Capteurs Actionneurs Robots Grove Moteu…" at bounding box center [479, 278] width 958 height 376
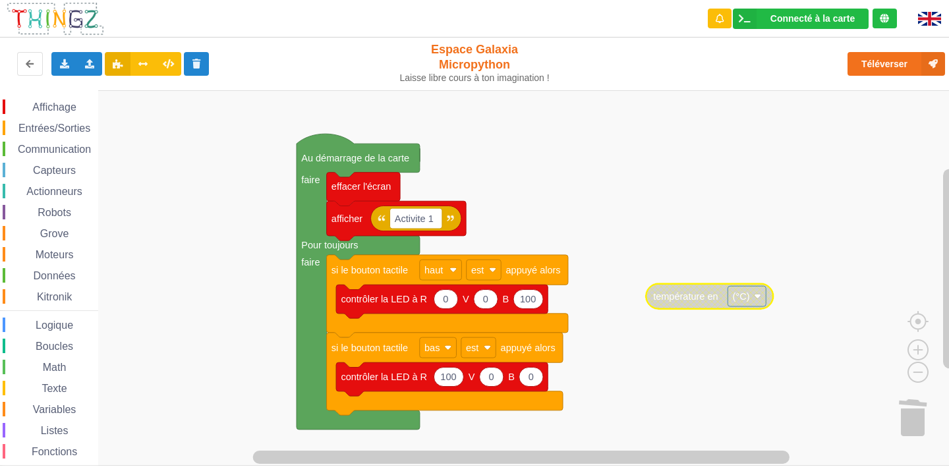
click at [39, 107] on span "Affichage" at bounding box center [53, 107] width 47 height 11
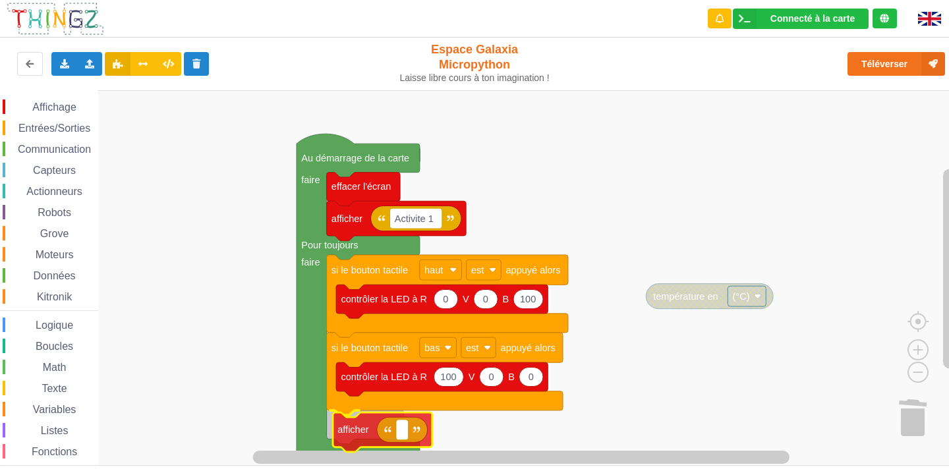
click at [367, 431] on div "Affichage Entrées/Sorties Communication Capteurs Actionneurs Robots Grove Moteu…" at bounding box center [479, 278] width 958 height 376
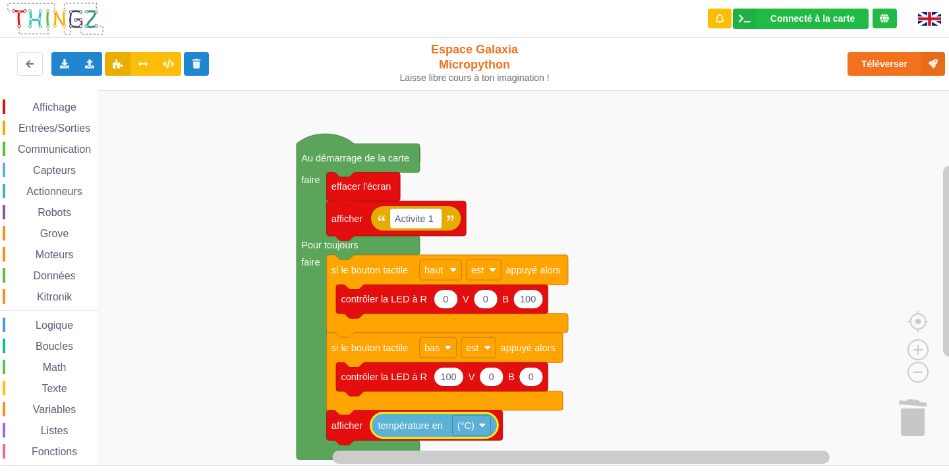
click at [30, 121] on div "Entrées/Sorties" at bounding box center [51, 128] width 96 height 15
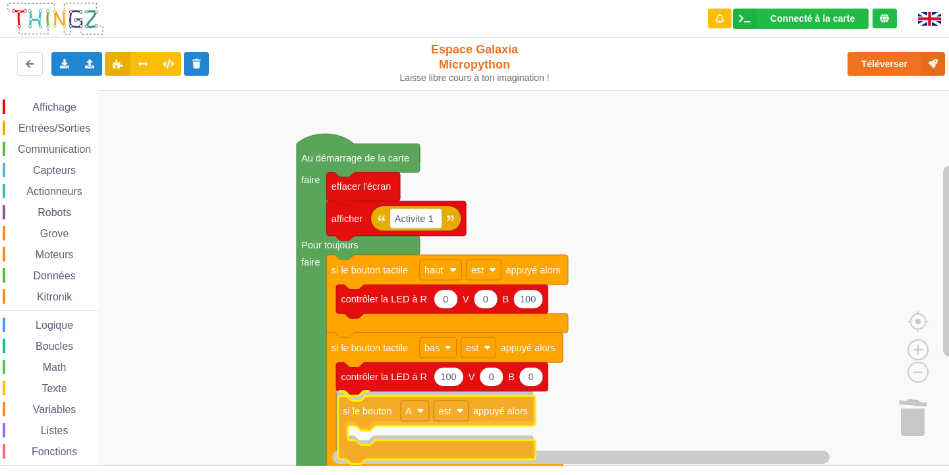
click at [381, 416] on div "Affichage Entrées/Sorties Communication Capteurs Actionneurs Robots Grove Moteu…" at bounding box center [479, 278] width 958 height 376
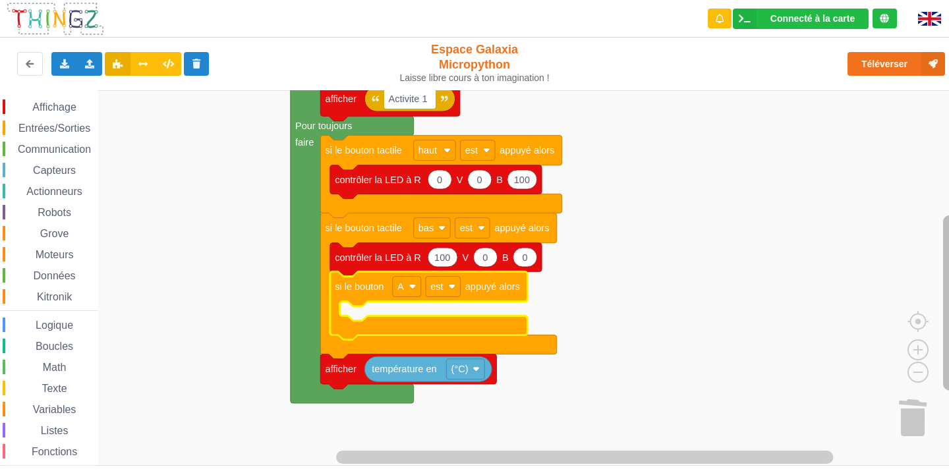
click at [944, 313] on rect "Espace de travail de Blocky" at bounding box center [949, 303] width 13 height 175
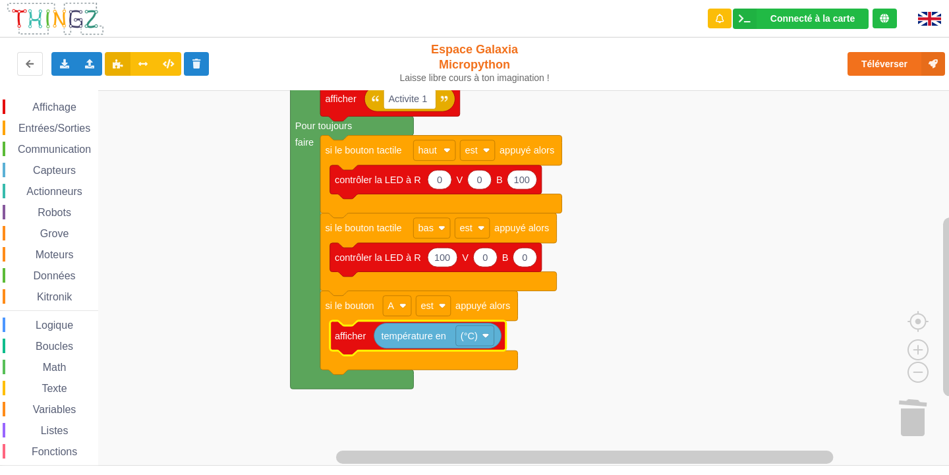
click at [79, 121] on div "Entrées/Sorties" at bounding box center [51, 128] width 96 height 15
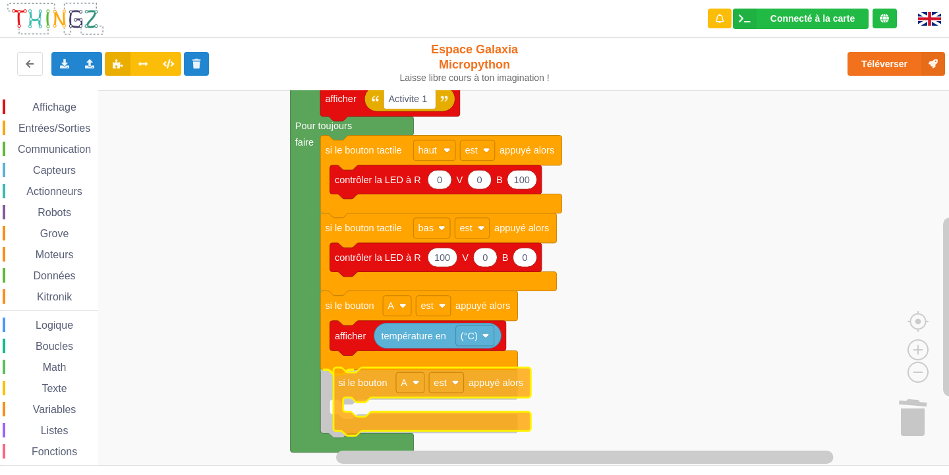
click at [383, 396] on div "Affichage Entrées/Sorties Communication Capteurs Actionneurs Robots Grove Moteu…" at bounding box center [479, 278] width 958 height 376
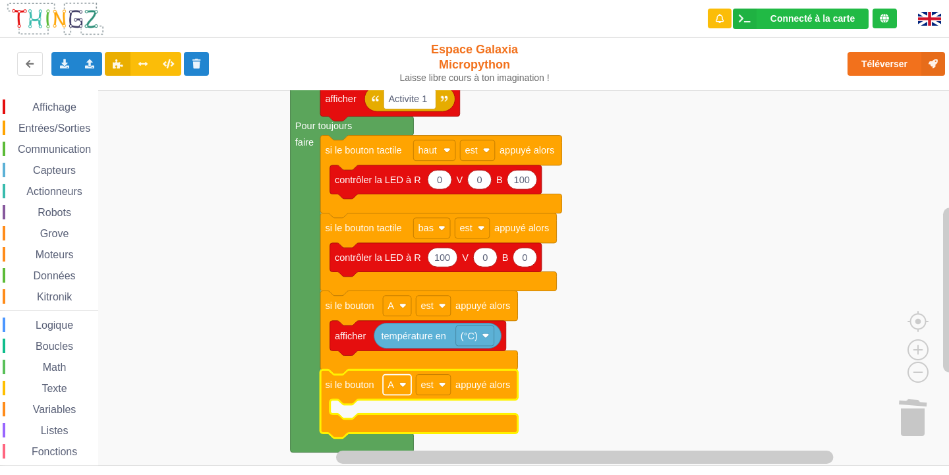
click at [397, 390] on rect "Espace de travail de Blocky" at bounding box center [397, 385] width 28 height 20
click at [394, 430] on div "B" at bounding box center [397, 436] width 60 height 18
click at [72, 105] on span "Affichage" at bounding box center [53, 107] width 47 height 11
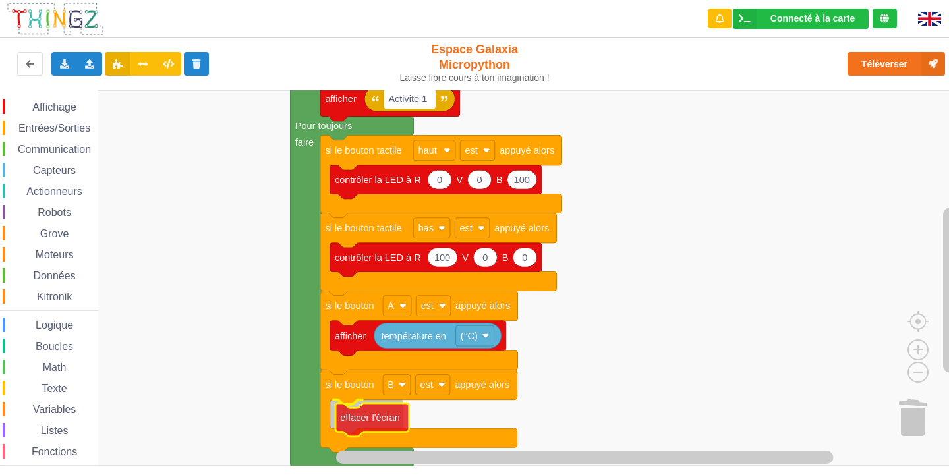
click at [368, 421] on div "Affichage Entrées/Sorties Communication Capteurs Actionneurs Robots Grove Moteu…" at bounding box center [479, 278] width 958 height 376
click at [57, 108] on span "Affichage" at bounding box center [53, 107] width 47 height 11
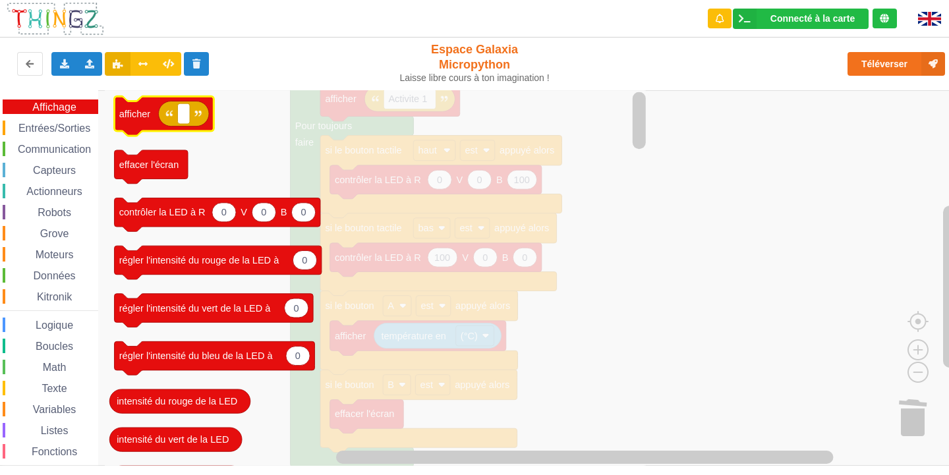
click at [144, 117] on text "afficher" at bounding box center [135, 114] width 32 height 11
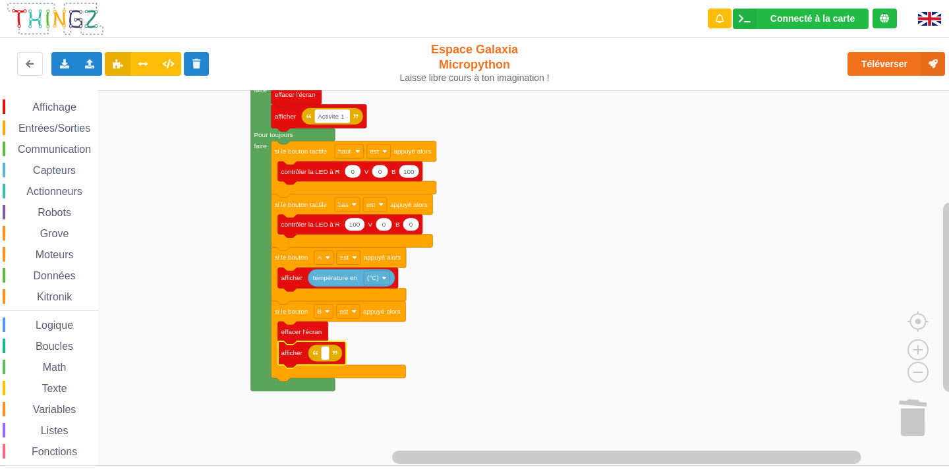
click at [326, 361] on icon "Espace de travail de Blocky" at bounding box center [325, 353] width 34 height 17
click at [326, 356] on rect "Espace de travail de Blocky" at bounding box center [325, 353] width 9 height 14
type input "Activite 1"
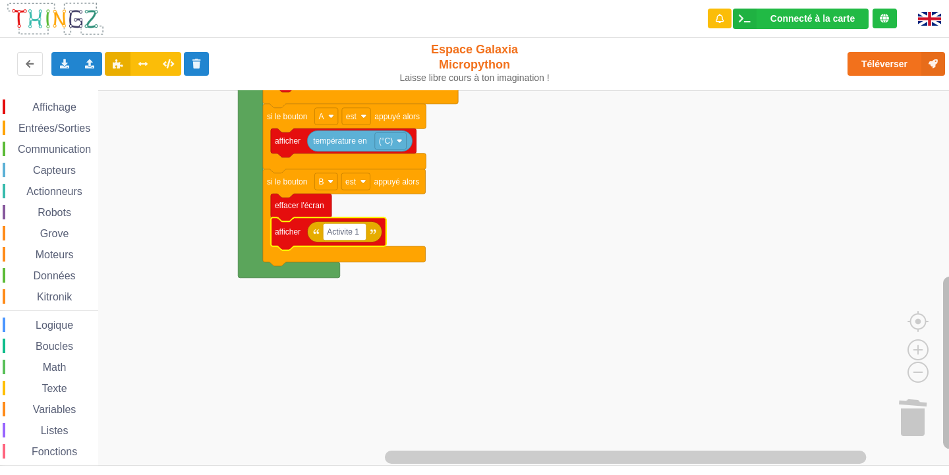
click at [946, 341] on rect "Espace de travail de Blocky" at bounding box center [949, 363] width 13 height 173
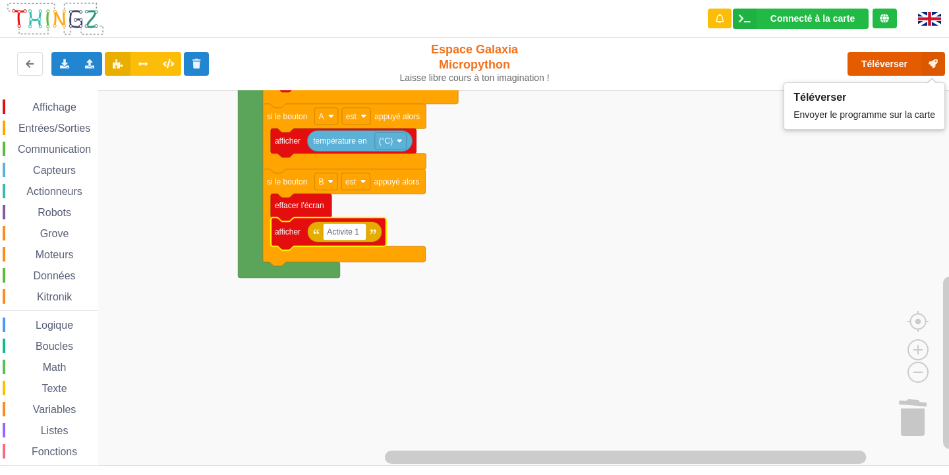
click at [888, 65] on button "Téléverser" at bounding box center [897, 64] width 98 height 24
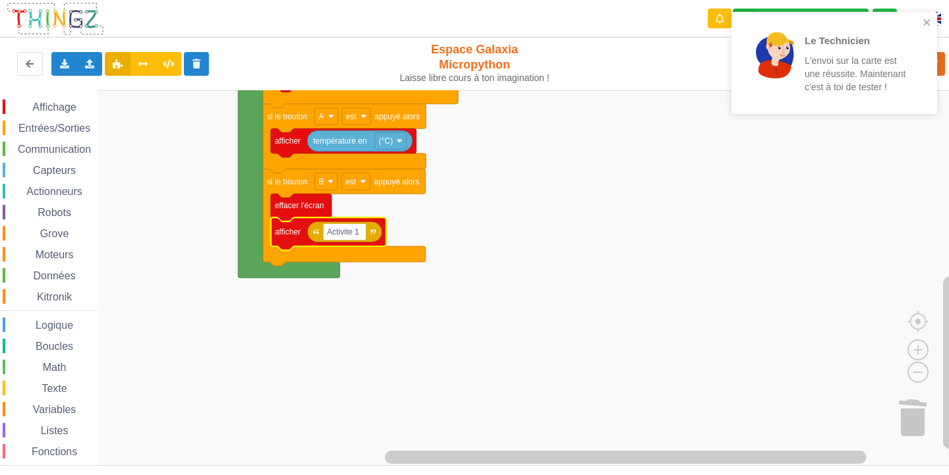
click at [52, 145] on span "Communication" at bounding box center [54, 149] width 77 height 11
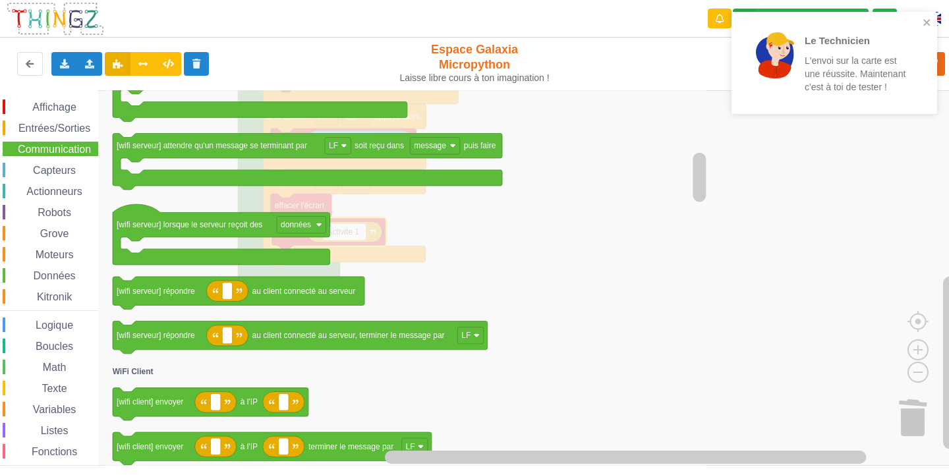
click at [80, 111] on div "Affichage" at bounding box center [51, 107] width 96 height 15
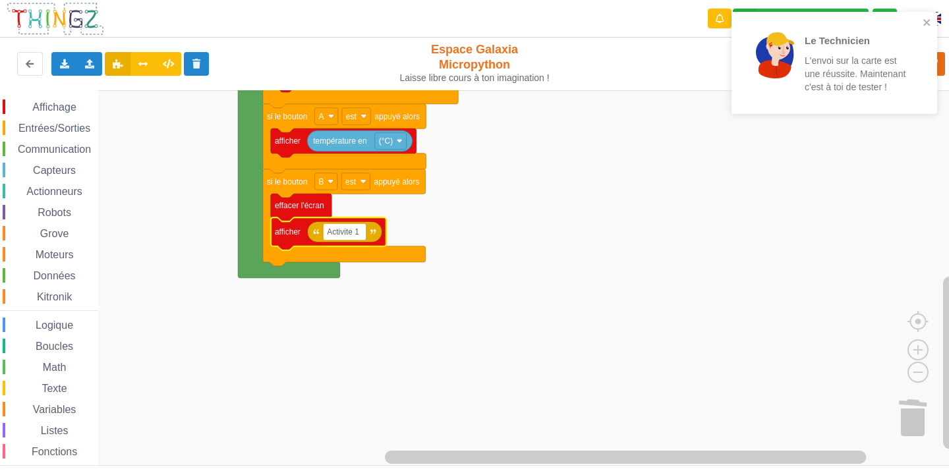
click at [589, 200] on rect "Espace de travail de Blocky" at bounding box center [479, 278] width 958 height 376
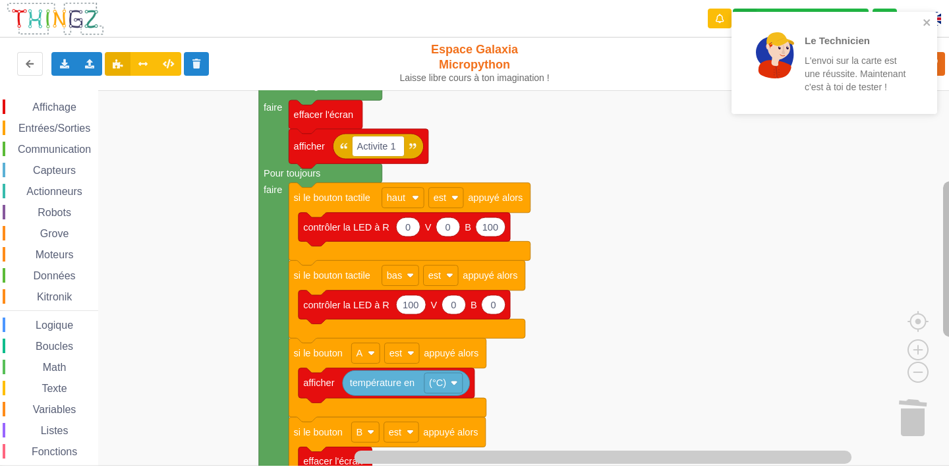
click at [949, 222] on rect "Espace de travail de Blocky" at bounding box center [949, 259] width 13 height 156
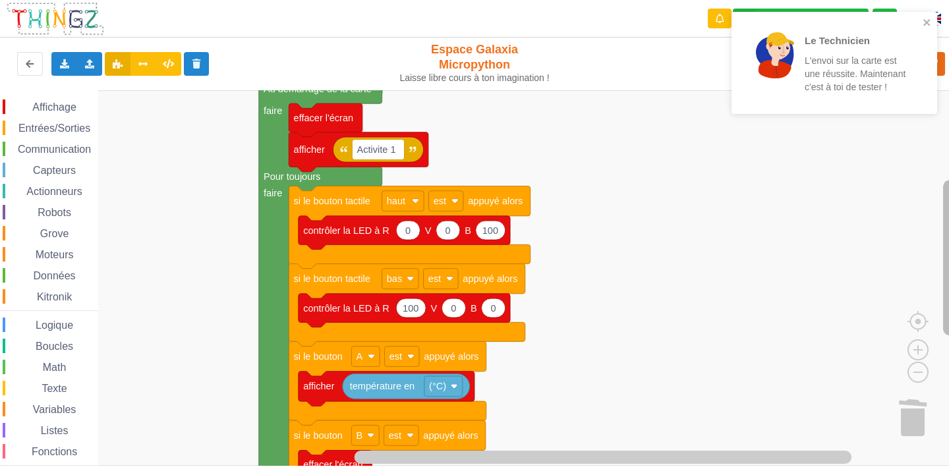
click at [949, 221] on rect "Espace de travail de Blocky" at bounding box center [949, 258] width 13 height 156
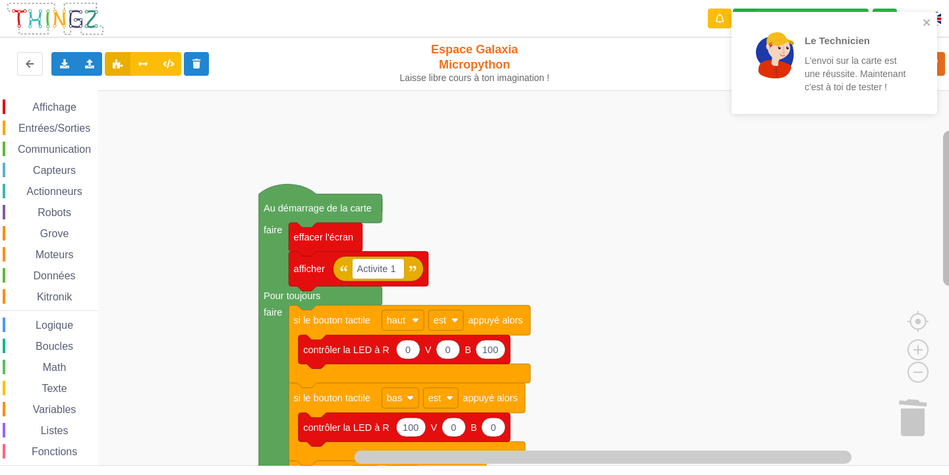
click at [945, 198] on rect "Espace de travail de Blocky" at bounding box center [949, 209] width 13 height 156
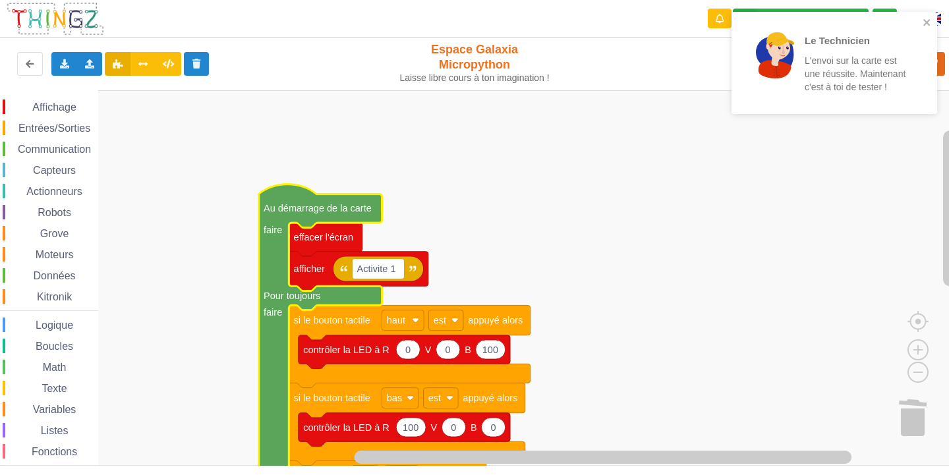
click at [336, 216] on icon "Espace de travail de Blocky" at bounding box center [320, 428] width 123 height 487
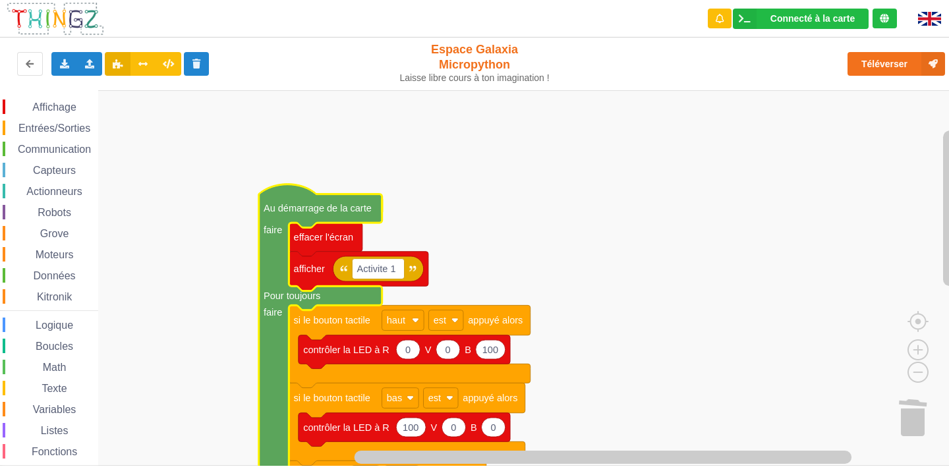
click at [437, 194] on rect "Espace de travail de Blocky" at bounding box center [479, 278] width 958 height 376
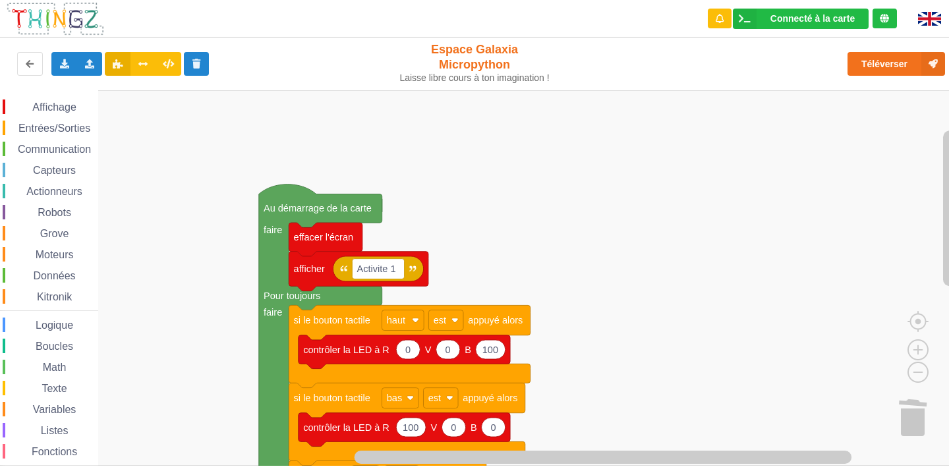
click at [295, 213] on text "Au démarrage de la carte" at bounding box center [318, 208] width 108 height 11
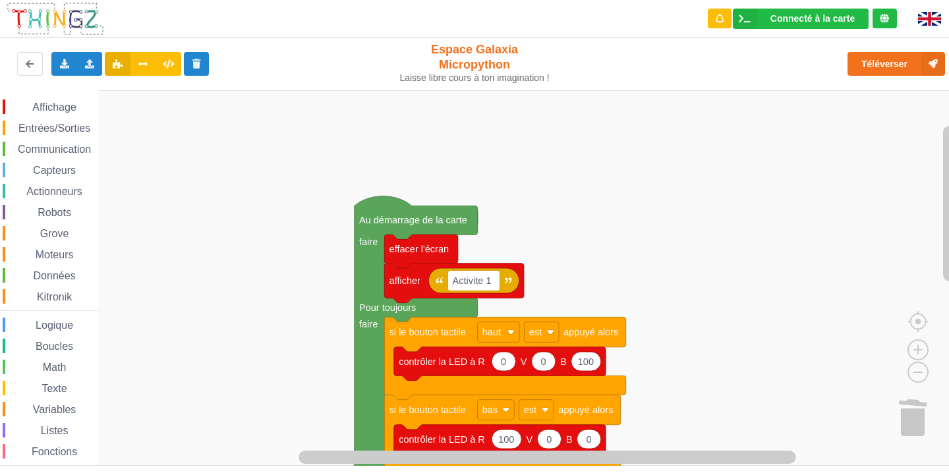
click at [655, 196] on div "Affichage Entrées/Sorties Communication Capteurs Actionneurs Robots Grove Moteu…" at bounding box center [479, 278] width 958 height 376
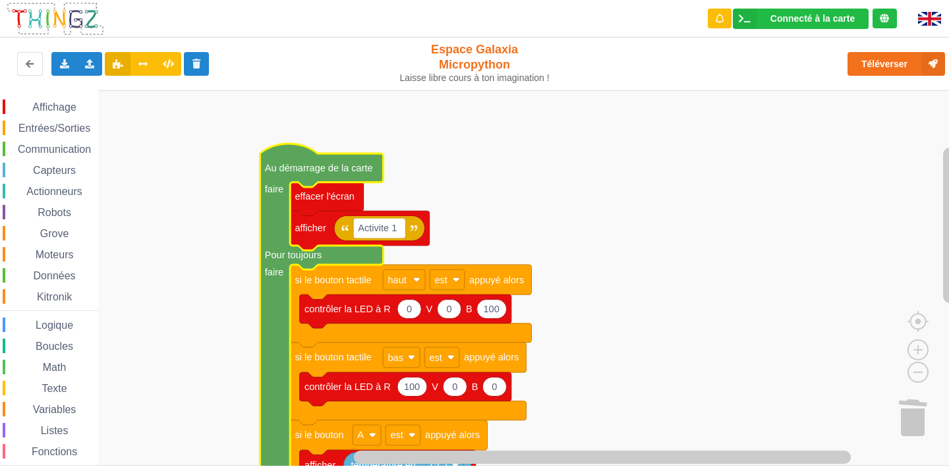
click at [59, 274] on span "Données" at bounding box center [55, 275] width 46 height 11
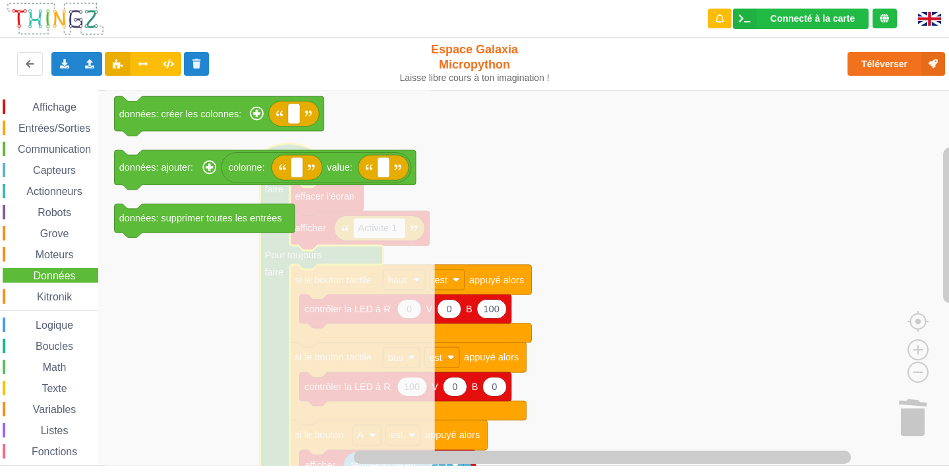
click at [39, 142] on div "Communication" at bounding box center [51, 149] width 96 height 15
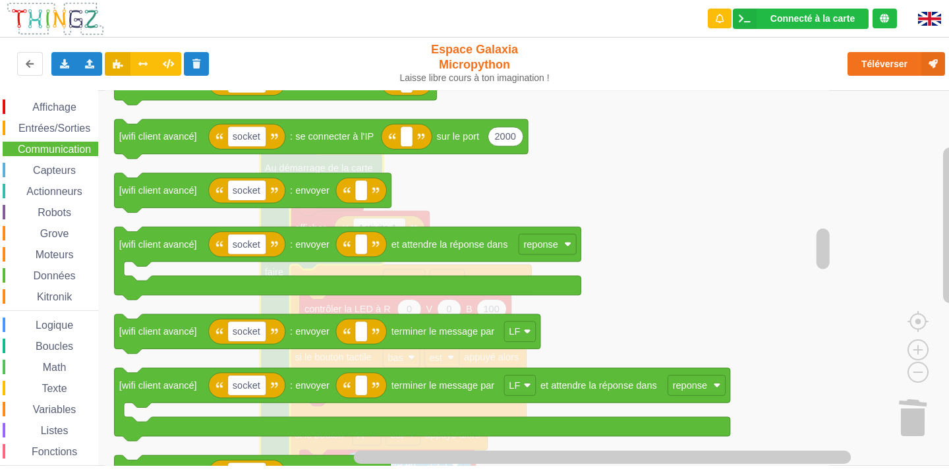
click at [47, 357] on div "Affichage Entrées/Sorties Communication Capteurs Actionneurs Robots Grove Moteu…" at bounding box center [49, 297] width 98 height 395
click at [47, 364] on span "Math" at bounding box center [55, 367] width 28 height 11
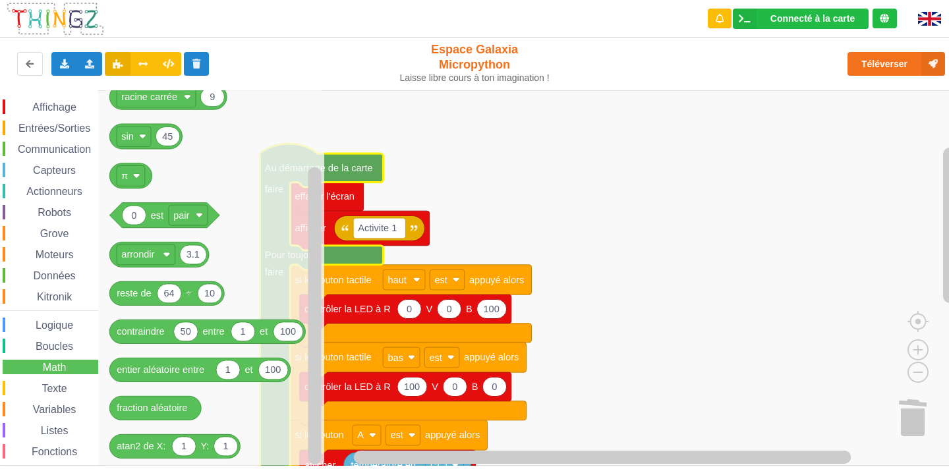
click at [73, 347] on span "Boucles" at bounding box center [55, 346] width 42 height 11
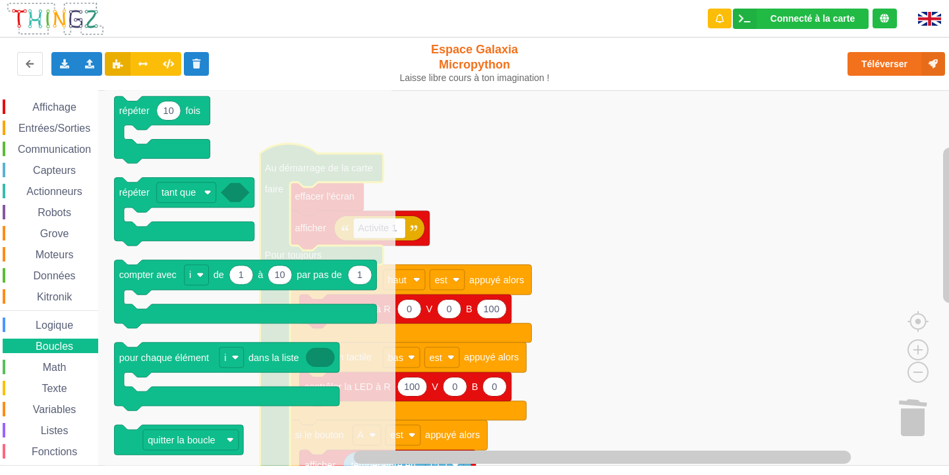
click at [16, 146] on span "Communication" at bounding box center [54, 149] width 77 height 11
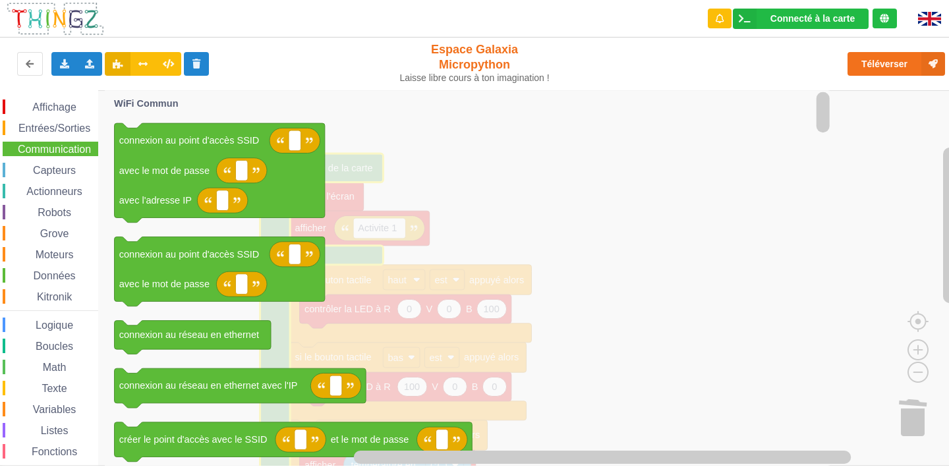
click at [740, 262] on icon "Espace de travail de Blocky" at bounding box center [469, 278] width 728 height 376
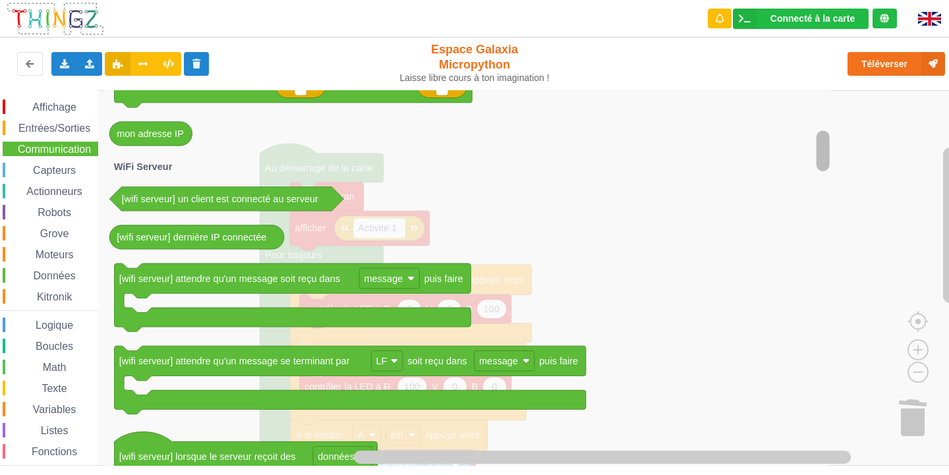
click at [821, 257] on rect "Espace de travail de Blocky" at bounding box center [823, 278] width 16 height 372
click at [645, 183] on icon "Espace de travail de Blocky" at bounding box center [469, 278] width 728 height 376
click at [864, 164] on rect "Espace de travail de Blocky" at bounding box center [479, 278] width 958 height 376
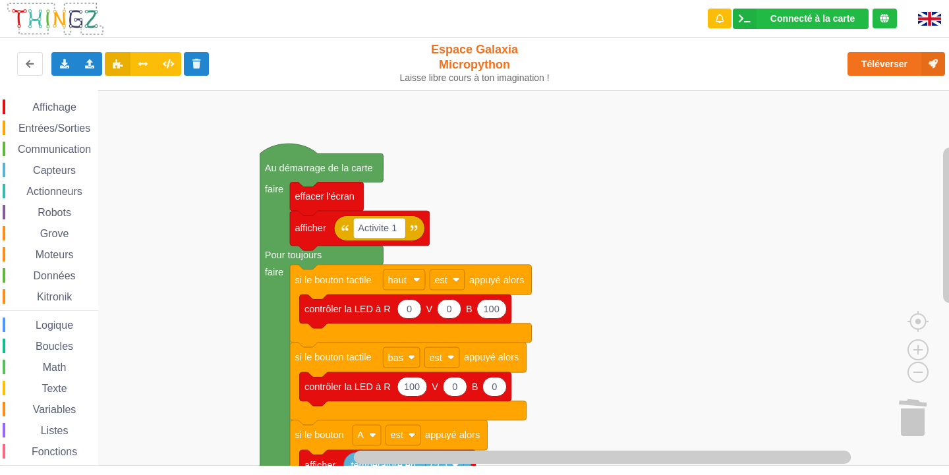
click at [44, 280] on span "Données" at bounding box center [55, 275] width 46 height 11
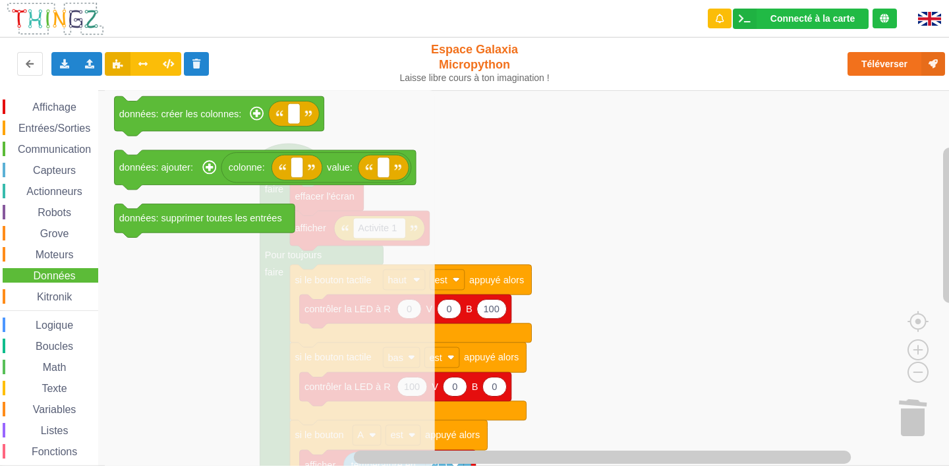
drag, startPoint x: 26, startPoint y: 151, endPoint x: 33, endPoint y: 157, distance: 8.9
click at [33, 157] on div "Affichage Entrées/Sorties Communication Capteurs Actionneurs Robots Grove Moteu…" at bounding box center [49, 297] width 98 height 395
click at [33, 141] on div "Affichage Entrées/Sorties Communication Capteurs Actionneurs Robots Grove Moteu…" at bounding box center [49, 297] width 98 height 395
click at [42, 140] on div "Affichage Entrées/Sorties Communication Capteurs Actionneurs Robots Grove Moteu…" at bounding box center [49, 297] width 98 height 395
click at [42, 147] on span "Communication" at bounding box center [54, 149] width 77 height 11
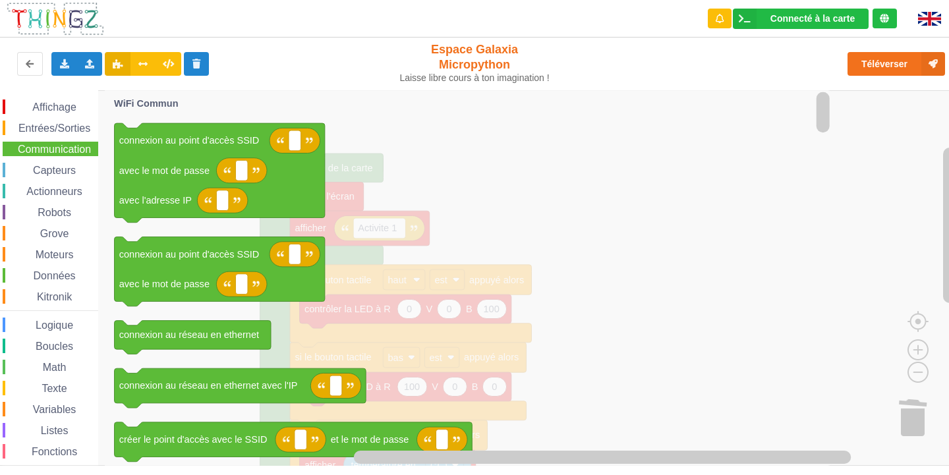
click at [65, 365] on span "Math" at bounding box center [55, 367] width 28 height 11
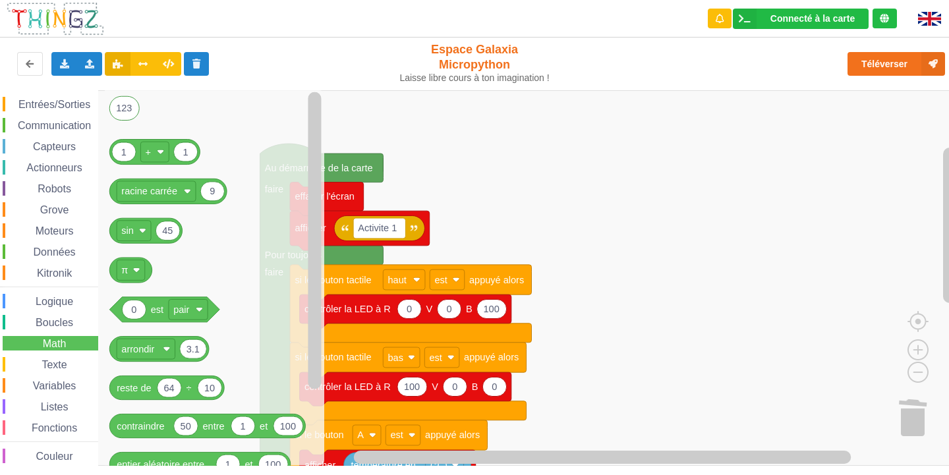
scroll to position [34, 0]
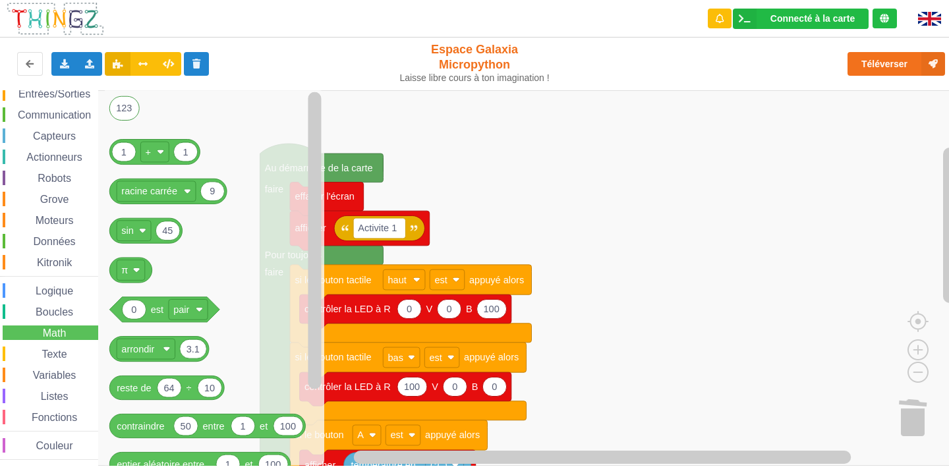
click at [54, 447] on span "Couleur" at bounding box center [54, 445] width 41 height 11
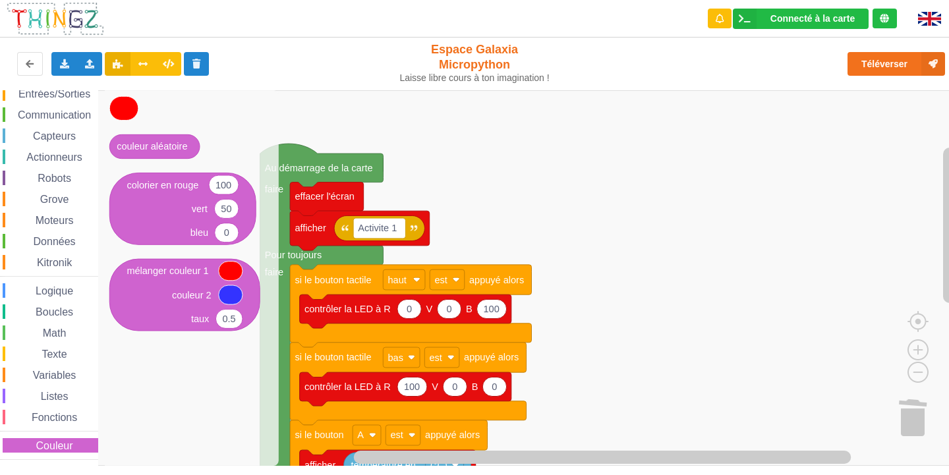
click at [53, 413] on span "Fonctions" at bounding box center [54, 417] width 49 height 11
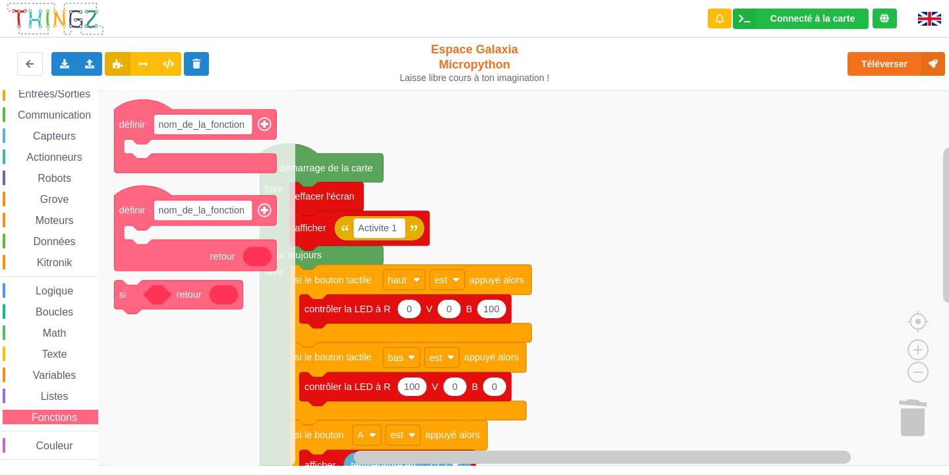
click at [52, 398] on span "Listes" at bounding box center [55, 396] width 32 height 11
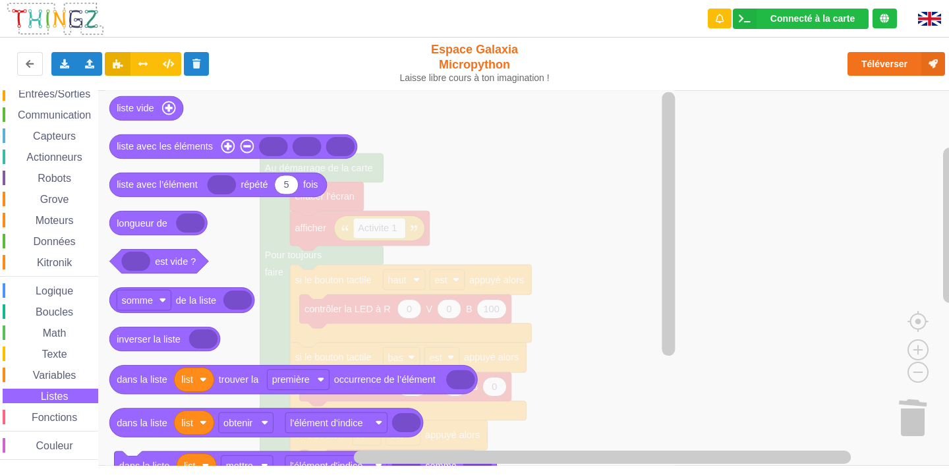
click at [51, 369] on div "Variables" at bounding box center [51, 375] width 96 height 15
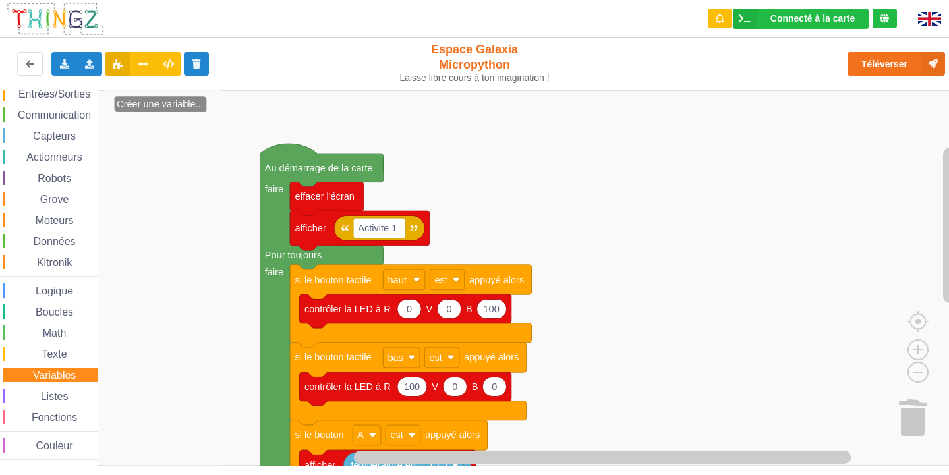
click at [56, 444] on span "Couleur" at bounding box center [54, 445] width 41 height 11
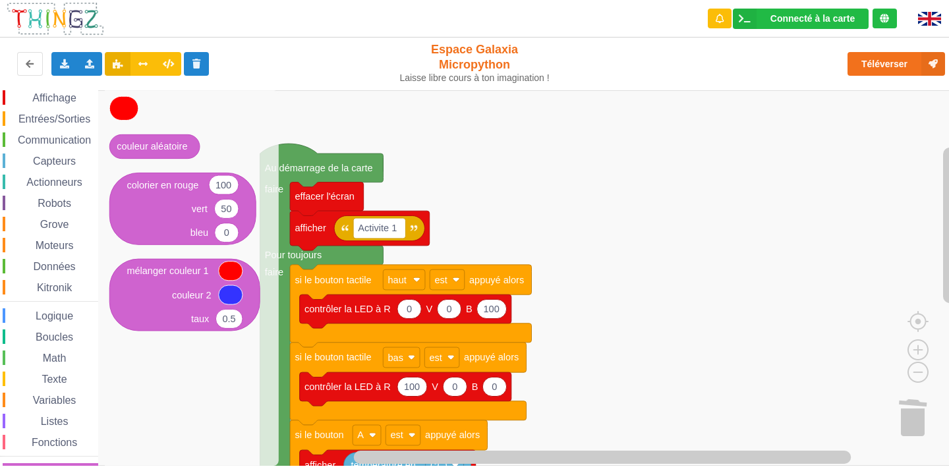
scroll to position [0, 0]
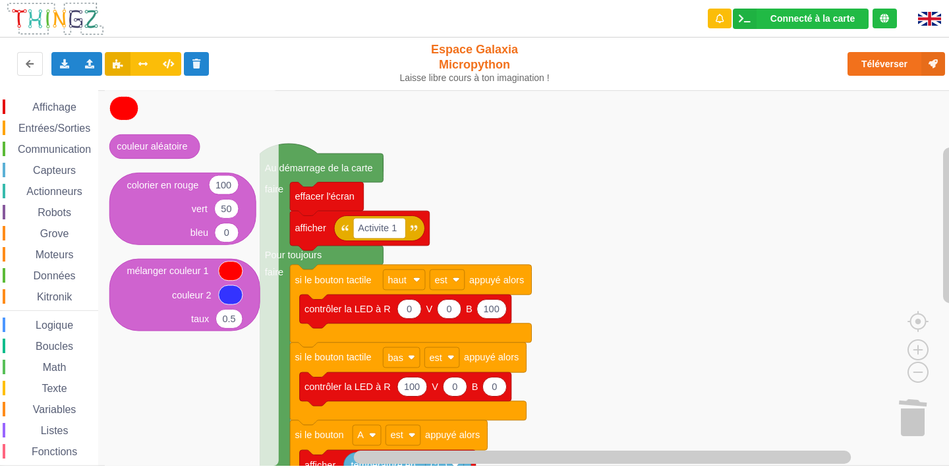
click at [47, 107] on span "Affichage" at bounding box center [53, 107] width 47 height 11
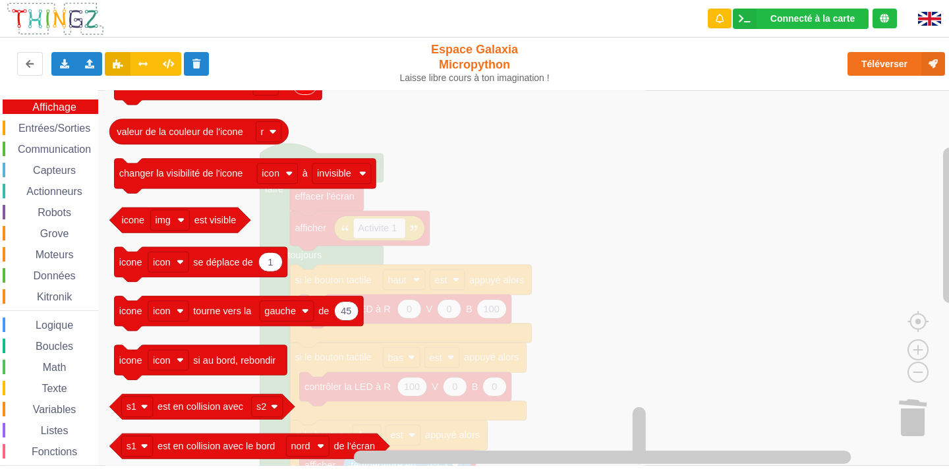
click at [64, 119] on div "Affichage Entrées/Sorties Communication Capteurs Actionneurs Robots Grove Moteu…" at bounding box center [49, 297] width 98 height 395
click at [70, 127] on span "Entrées/Sorties" at bounding box center [54, 128] width 76 height 11
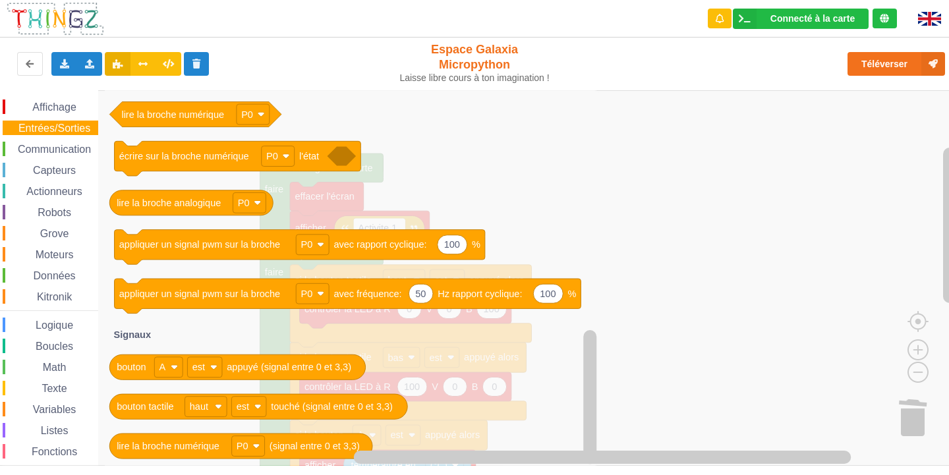
click at [86, 147] on span "Communication" at bounding box center [54, 149] width 77 height 11
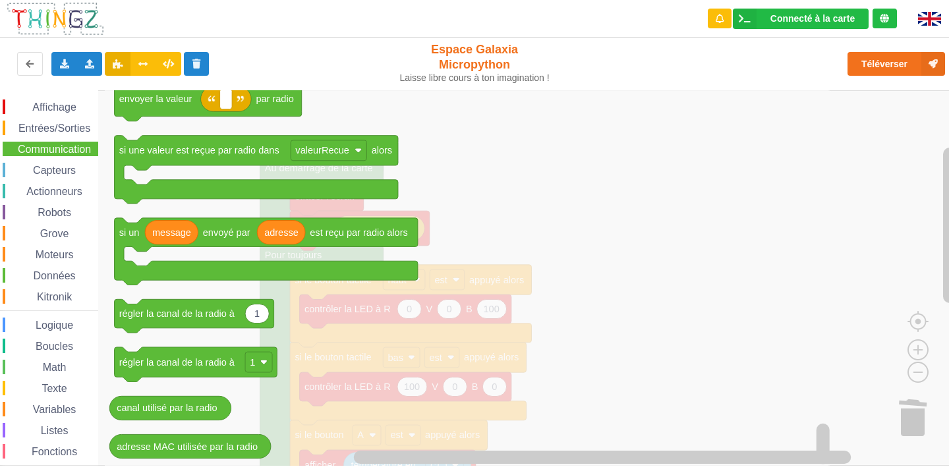
click at [880, 260] on rect "Espace de travail de Blocky" at bounding box center [479, 278] width 958 height 376
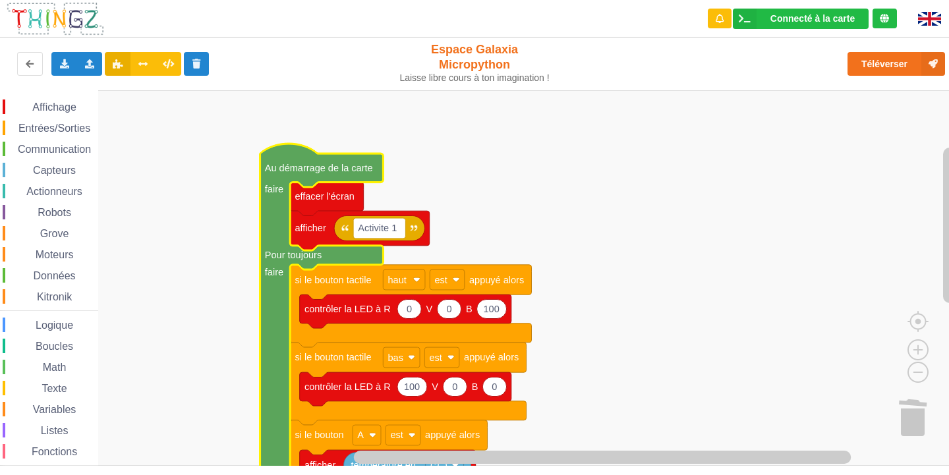
click at [270, 165] on text "Au démarrage de la carte" at bounding box center [319, 168] width 108 height 11
click at [272, 160] on icon "Espace de travail de Blocky" at bounding box center [321, 387] width 123 height 487
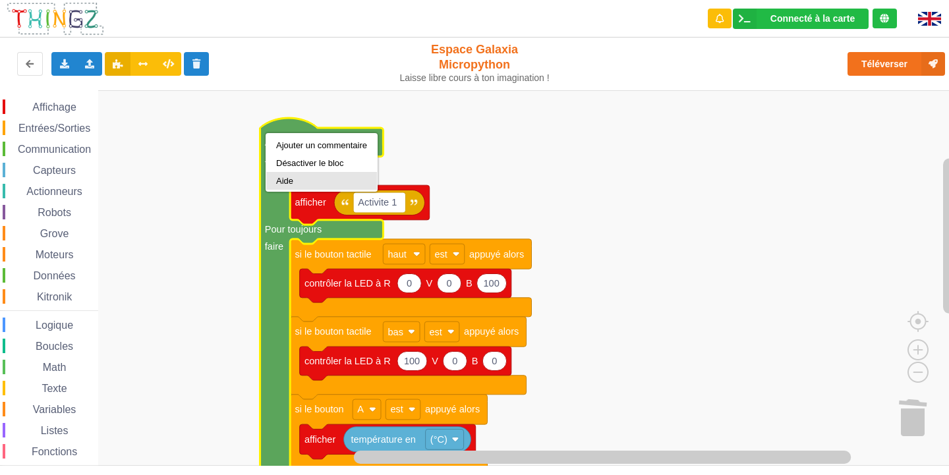
scroll to position [1, 0]
click at [287, 177] on div "Aide" at bounding box center [321, 180] width 91 height 10
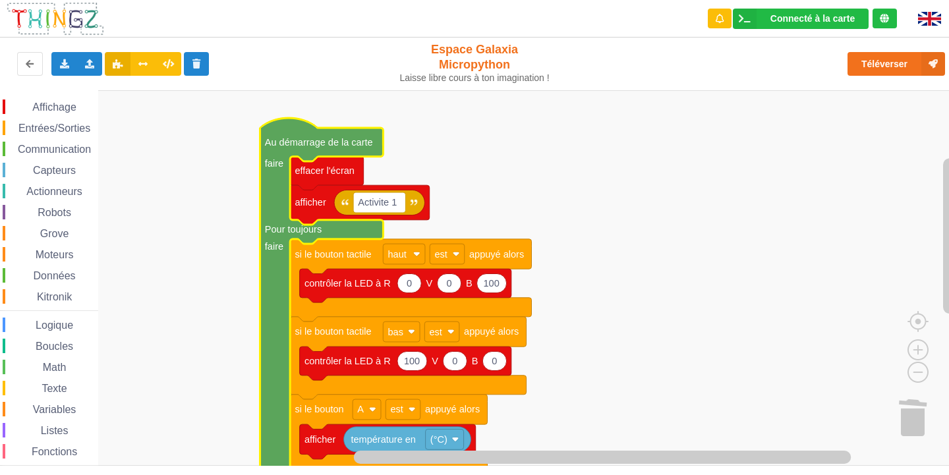
click at [63, 144] on span "Communication" at bounding box center [54, 149] width 77 height 11
click at [867, 154] on rect "Espace de travail de Blocky" at bounding box center [479, 278] width 958 height 376
click at [273, 151] on icon "Espace de travail de Blocky" at bounding box center [321, 361] width 123 height 487
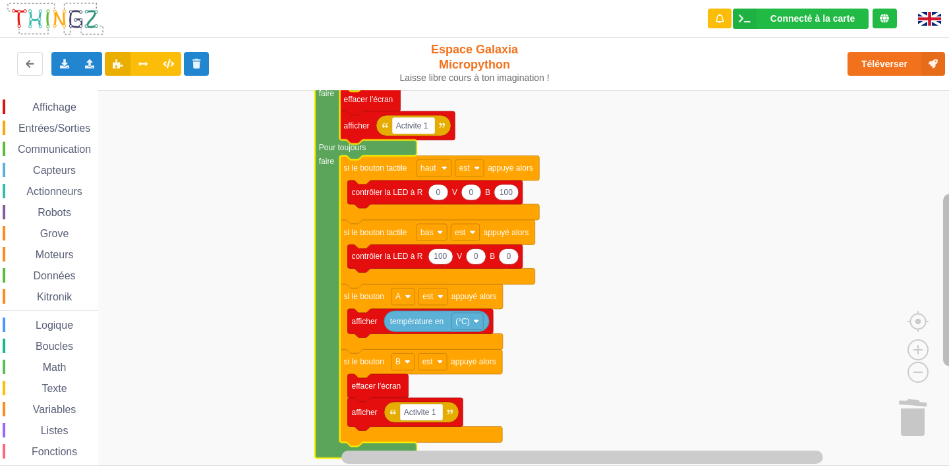
click at [949, 290] on rect "Espace de travail de Blocky" at bounding box center [949, 280] width 13 height 173
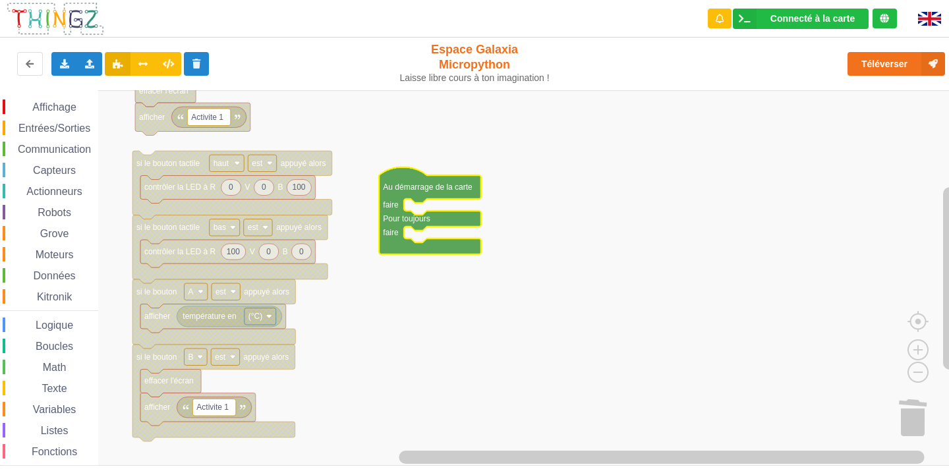
click at [71, 148] on span "Communication" at bounding box center [54, 149] width 77 height 11
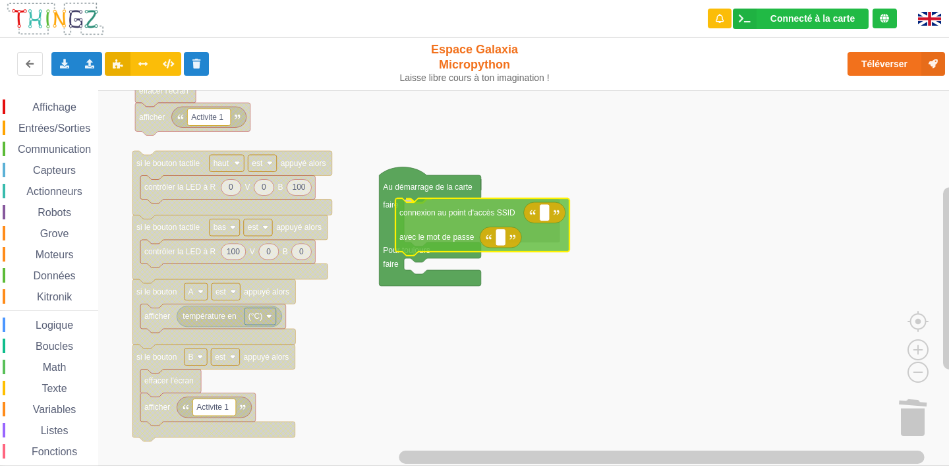
click at [457, 220] on div "Affichage Entrées/Sorties Communication Capteurs Actionneurs Robots Grove Moteu…" at bounding box center [479, 278] width 958 height 376
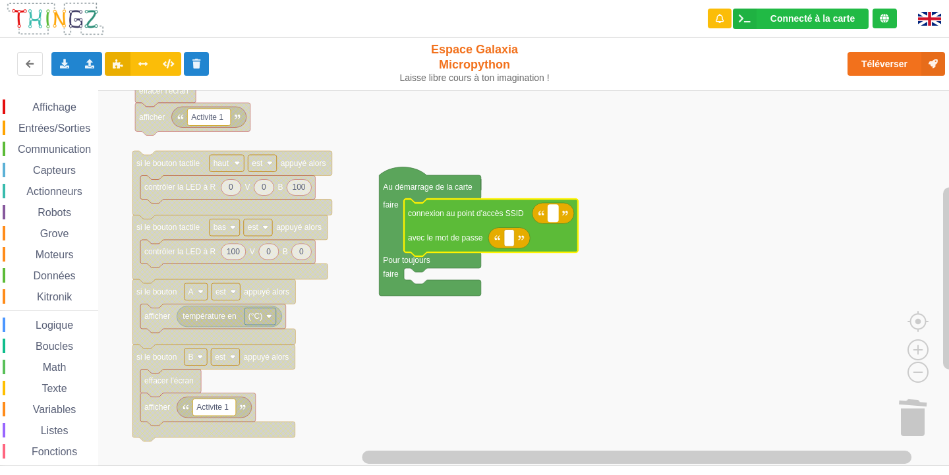
click at [553, 214] on text "Espace de travail de Blocky" at bounding box center [553, 213] width 2 height 9
click at [554, 218] on input at bounding box center [553, 213] width 10 height 17
type input "NETGEAR38"
click at [511, 241] on rect "Espace de travail de Blocky" at bounding box center [509, 238] width 10 height 17
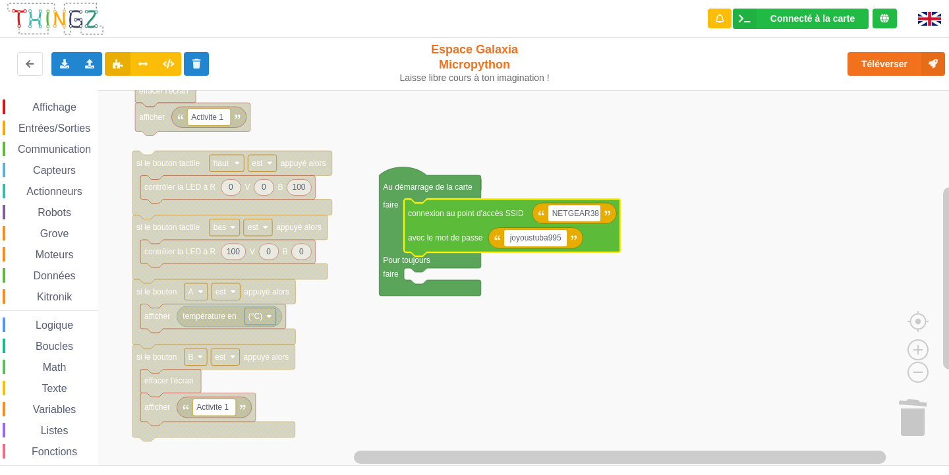
type input "joyoustuba995"
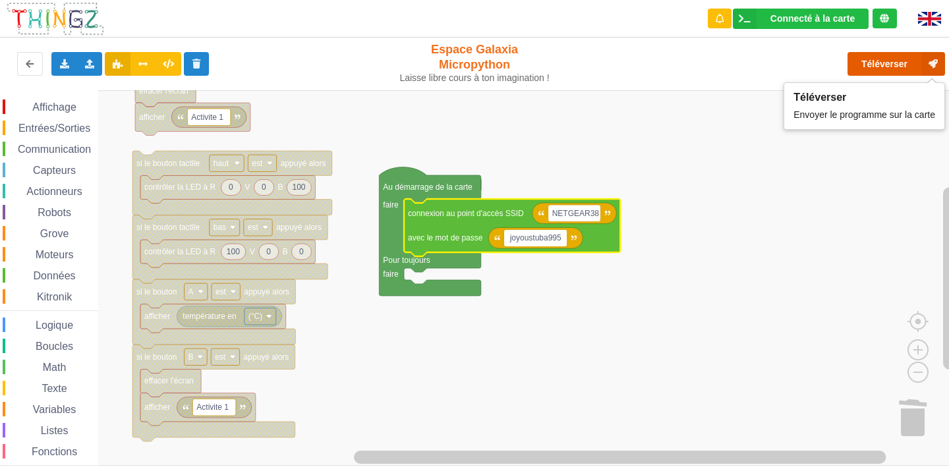
click at [883, 70] on button "Téléverser" at bounding box center [897, 64] width 98 height 24
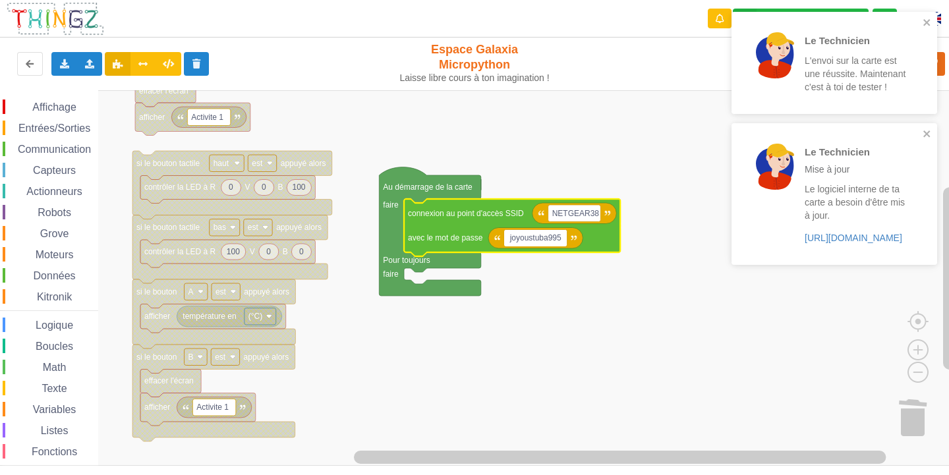
click at [928, 16] on div "Le Technicien L'envoi sur la carte est une réussite. Maintenant c'est à toi de …" at bounding box center [835, 63] width 206 height 102
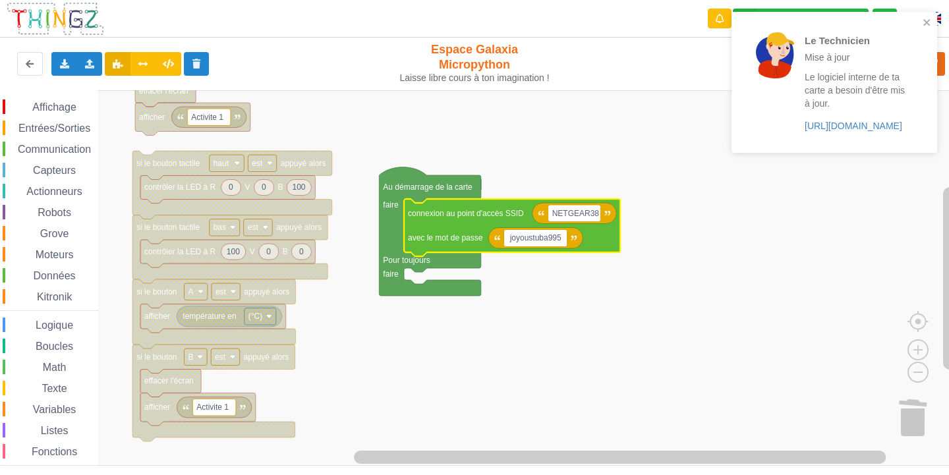
click at [929, 16] on div "Le Technicien Mise à jour Le logiciel interne de ta carte a besoin d'être mis à…" at bounding box center [835, 82] width 206 height 141
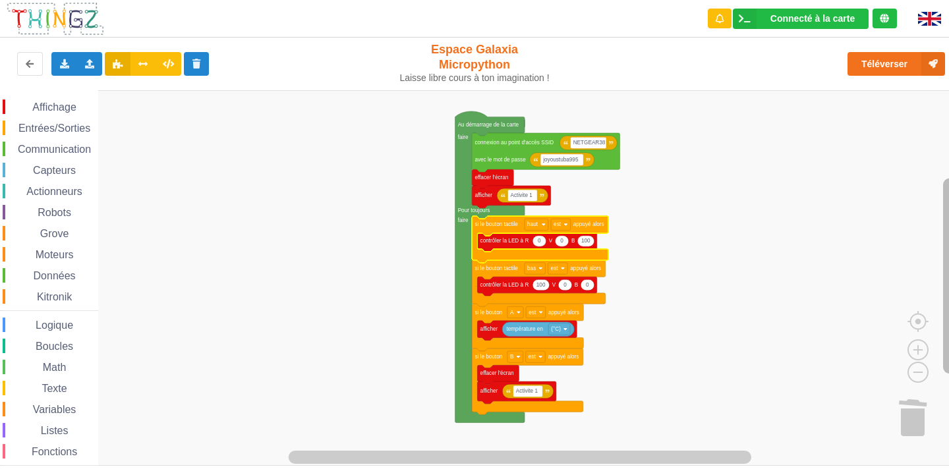
click at [948, 202] on rect "Espace de travail de Blocky" at bounding box center [949, 277] width 13 height 196
click at [914, 343] on image "Espace de travail de Blocky" at bounding box center [918, 320] width 63 height 82
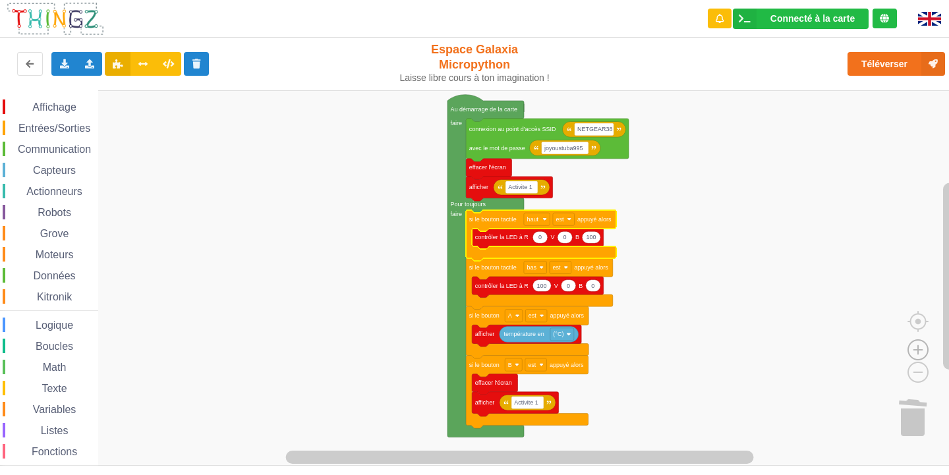
click at [914, 345] on image "Espace de travail de Blocky" at bounding box center [918, 320] width 63 height 82
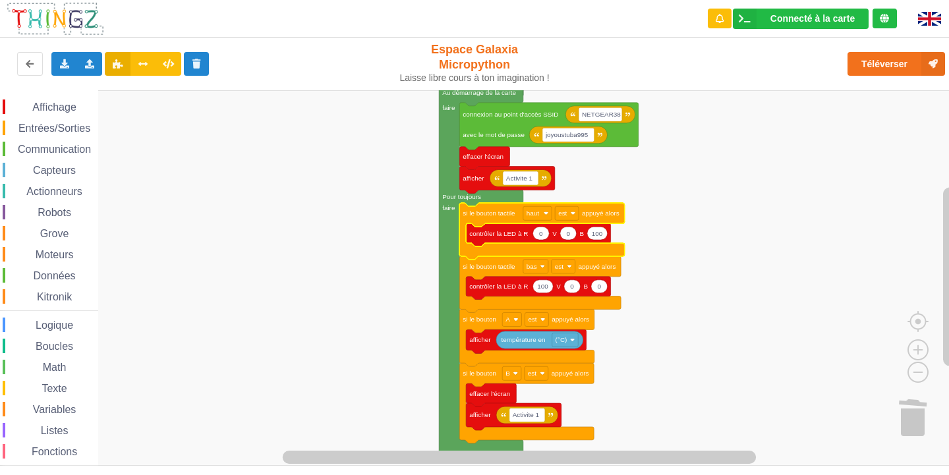
click at [61, 295] on span "Kitronik" at bounding box center [54, 296] width 39 height 11
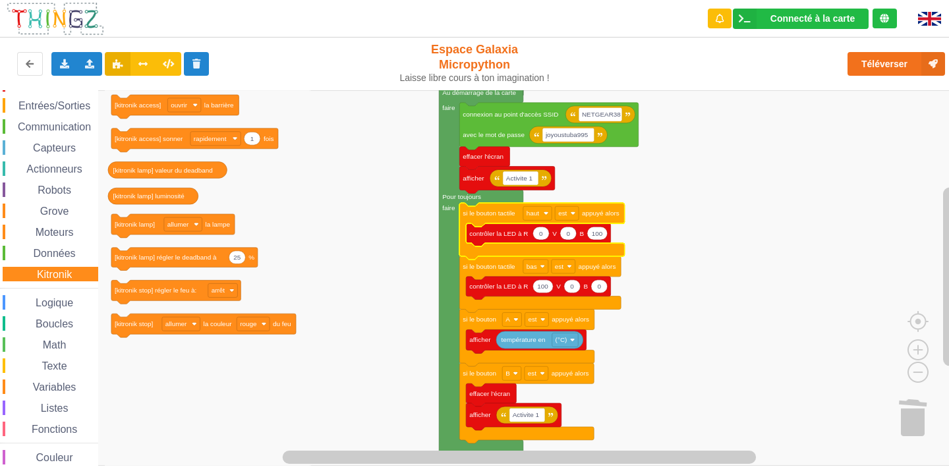
scroll to position [34, 0]
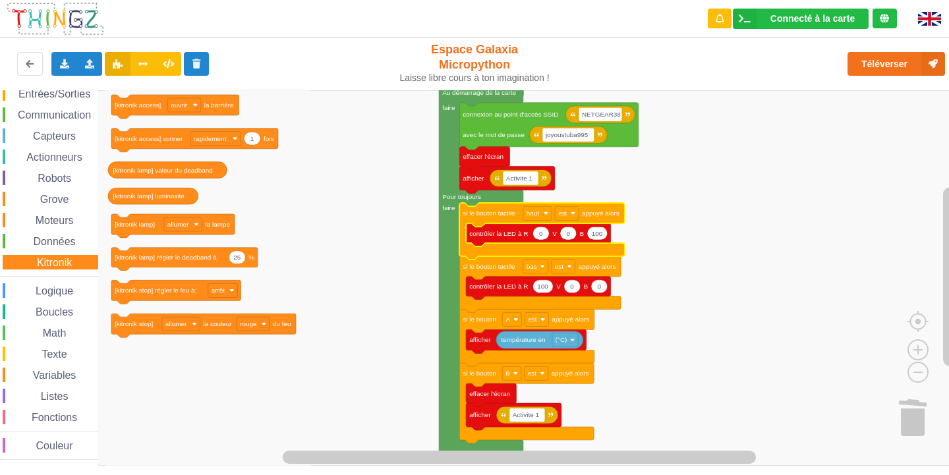
click at [51, 440] on span "Couleur" at bounding box center [54, 445] width 41 height 11
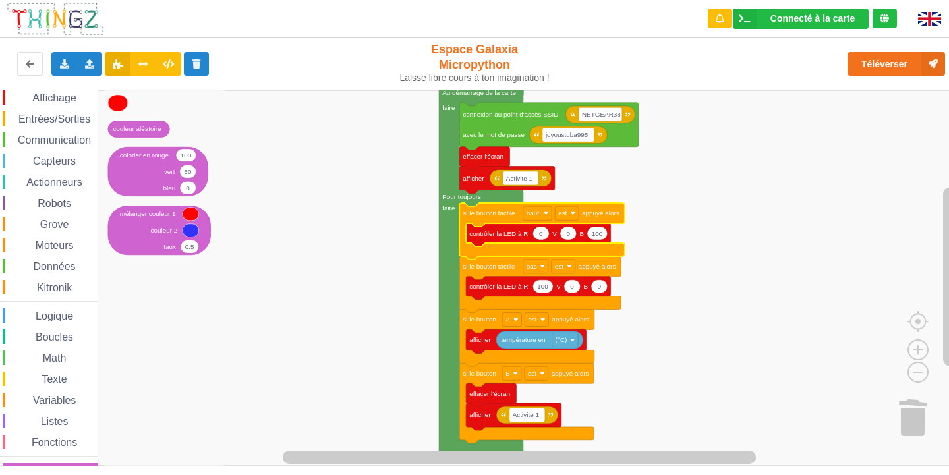
scroll to position [0, 0]
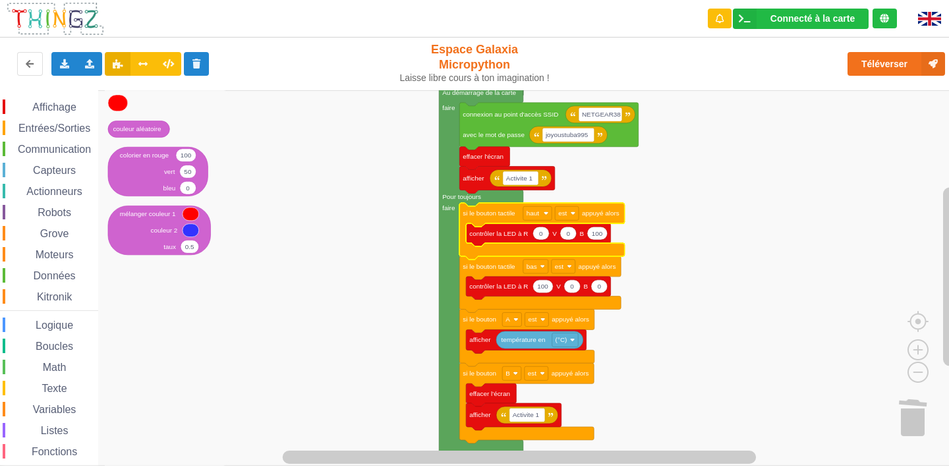
click at [55, 385] on span "Texte" at bounding box center [54, 388] width 29 height 11
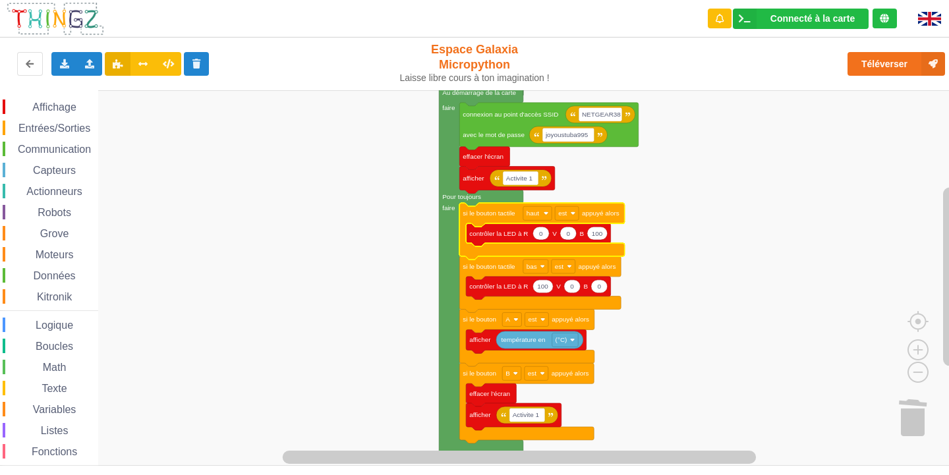
click at [765, 344] on rect "Espace de travail de Blocky" at bounding box center [479, 278] width 958 height 376
click at [64, 208] on span "Robots" at bounding box center [55, 212] width 38 height 11
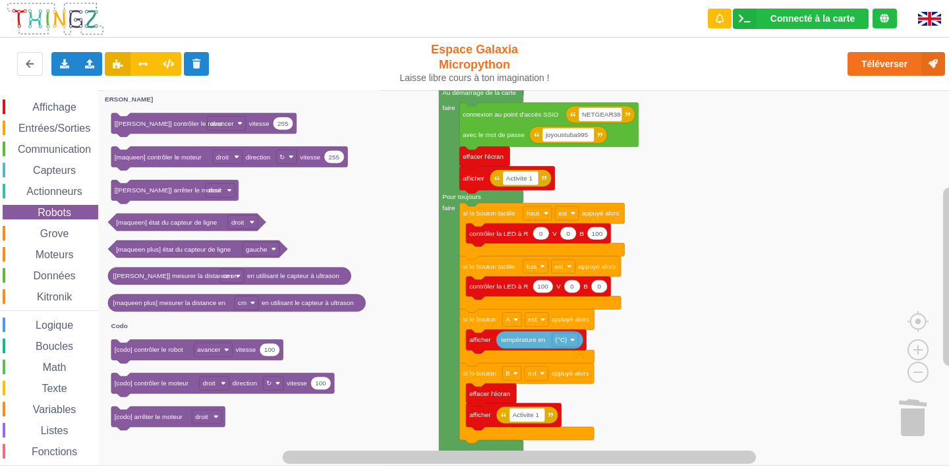
click at [65, 189] on span "Actionneurs" at bounding box center [54, 191] width 60 height 11
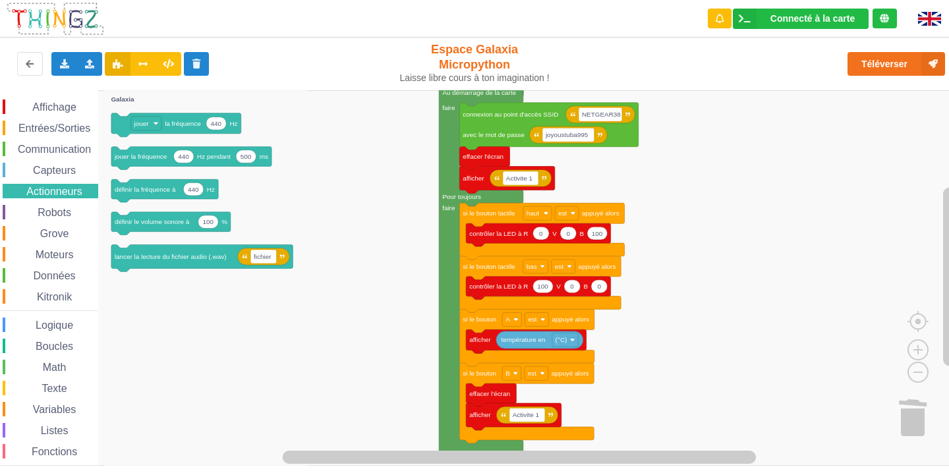
click at [53, 236] on span "Grove" at bounding box center [54, 233] width 33 height 11
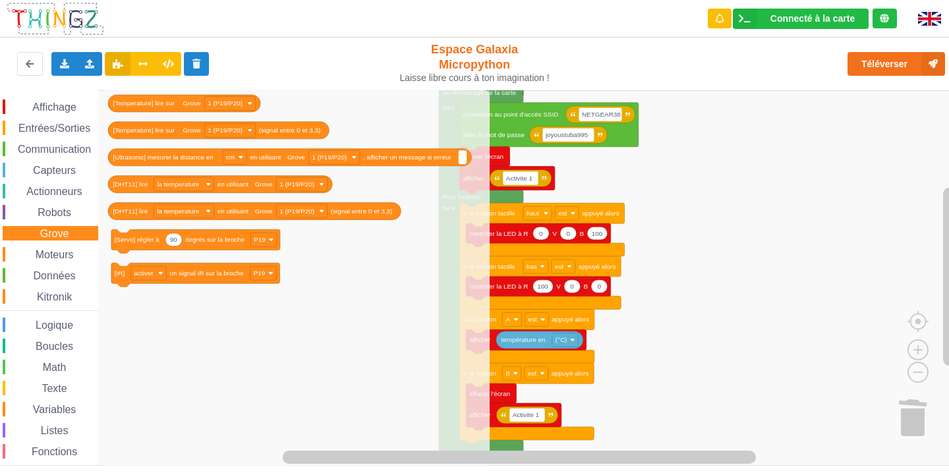
click at [53, 248] on div "Moteurs" at bounding box center [51, 254] width 96 height 15
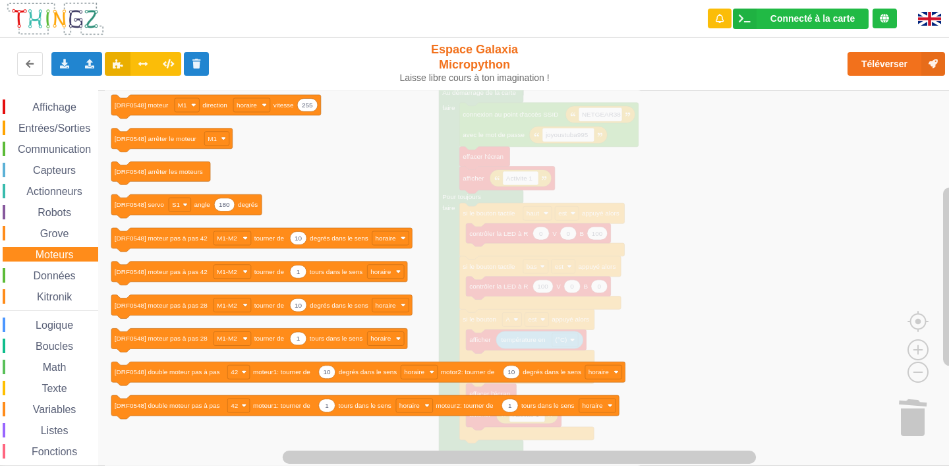
click at [55, 271] on span "Données" at bounding box center [55, 275] width 46 height 11
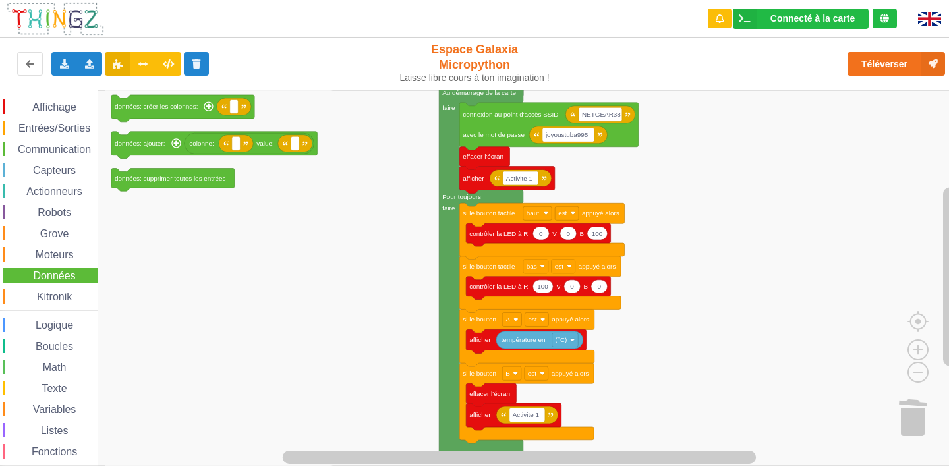
click at [55, 286] on div "Affichage Entrées/Sorties Communication Capteurs Actionneurs Robots Grove Moteu…" at bounding box center [49, 297] width 98 height 395
click at [55, 293] on span "Kitronik" at bounding box center [54, 296] width 39 height 11
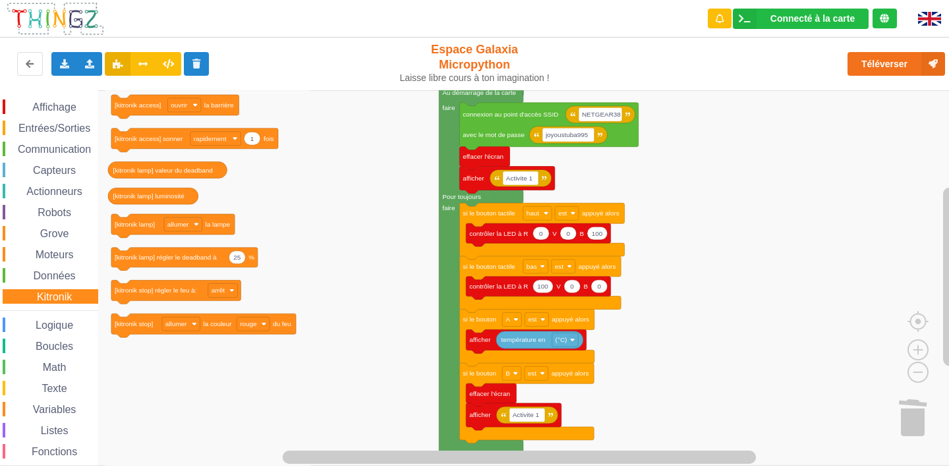
click at [61, 117] on div "Affichage Entrées/Sorties Communication Capteurs Actionneurs Robots Grove Moteu…" at bounding box center [49, 297] width 98 height 395
click at [65, 111] on span "Affichage" at bounding box center [53, 107] width 47 height 11
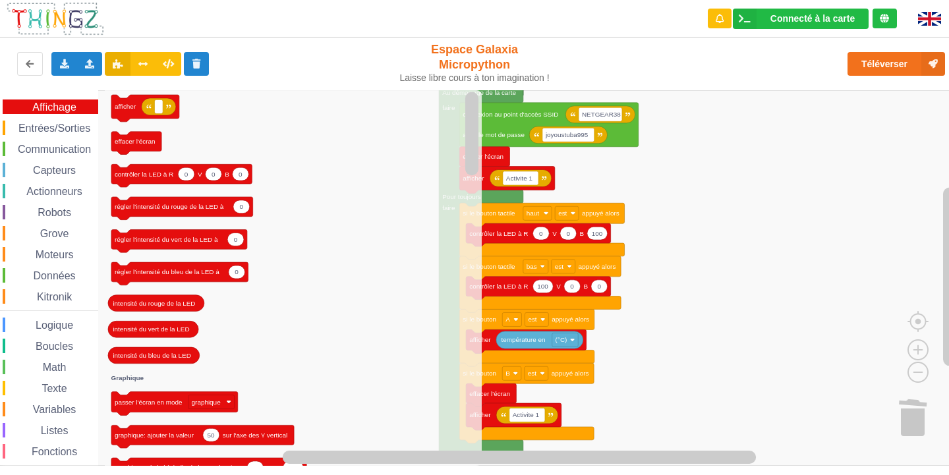
click at [643, 167] on rect "Espace de travail de Blocky" at bounding box center [479, 278] width 958 height 376
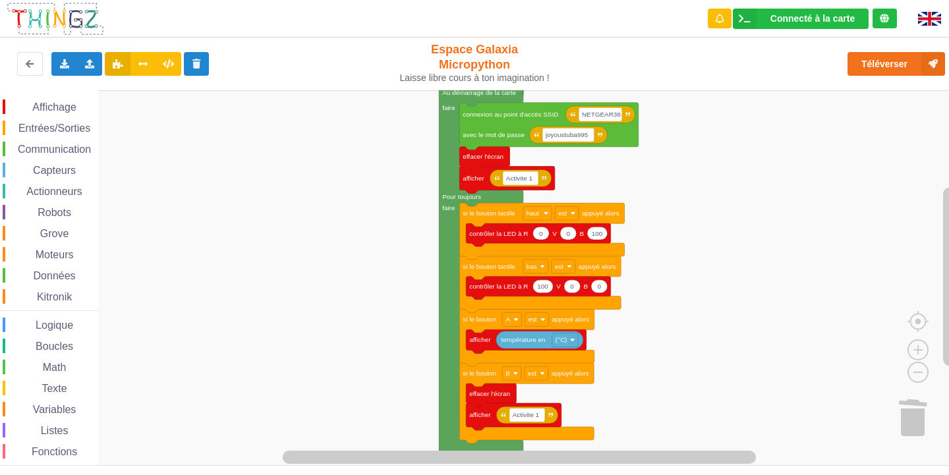
click at [67, 103] on span "Affichage" at bounding box center [53, 107] width 47 height 11
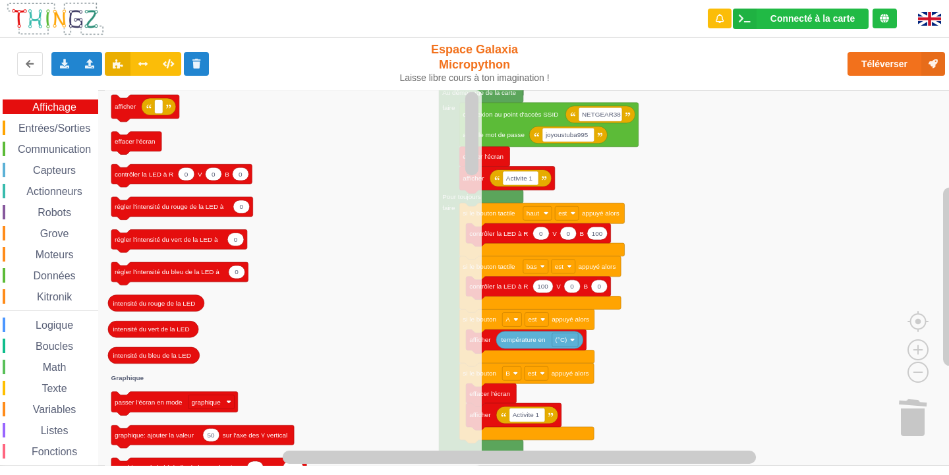
click at [67, 103] on span "Affichage" at bounding box center [53, 107] width 47 height 11
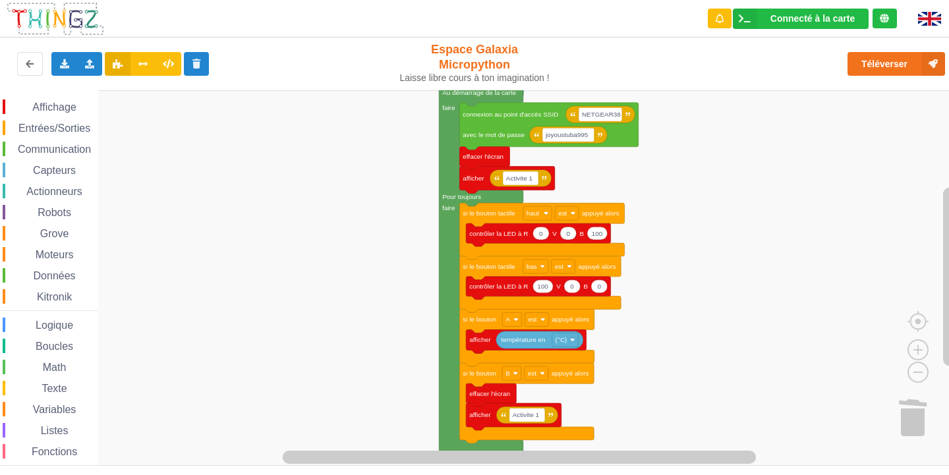
click at [67, 103] on span "Affichage" at bounding box center [53, 107] width 47 height 11
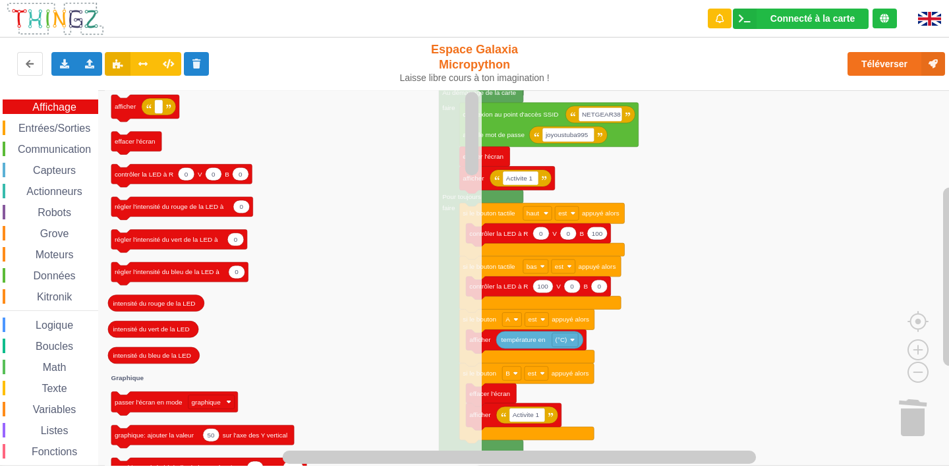
click at [67, 103] on span "Affichage" at bounding box center [53, 107] width 47 height 11
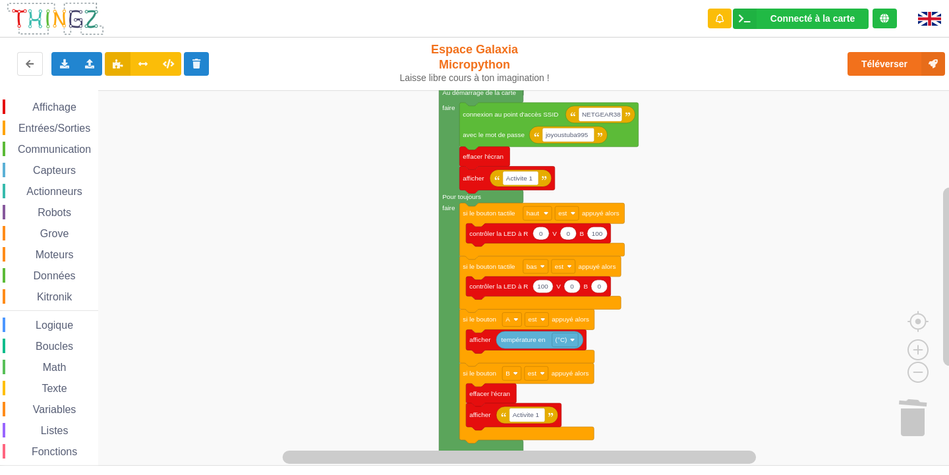
click at [67, 103] on span "Affichage" at bounding box center [53, 107] width 47 height 11
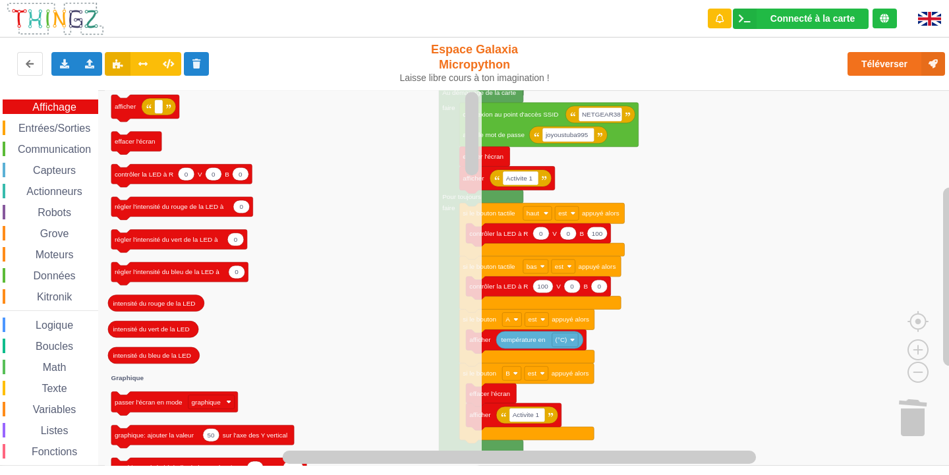
click at [67, 103] on span "Affichage" at bounding box center [53, 107] width 47 height 11
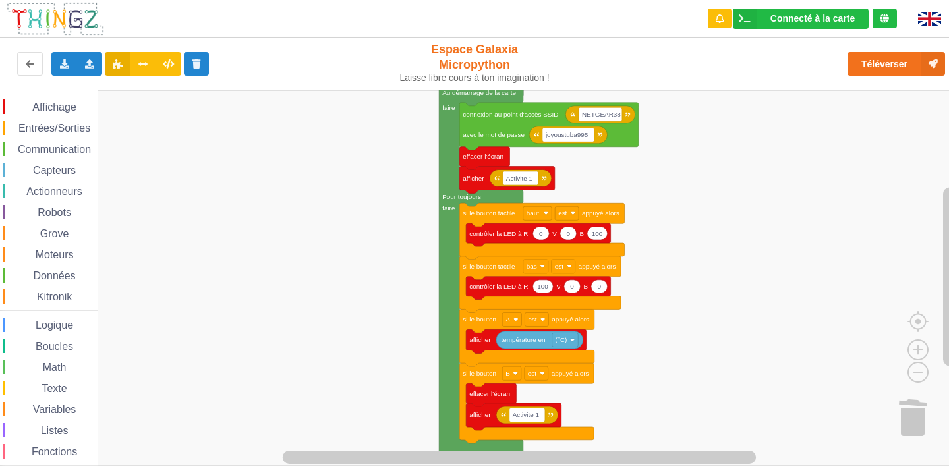
click at [67, 103] on span "Affichage" at bounding box center [53, 107] width 47 height 11
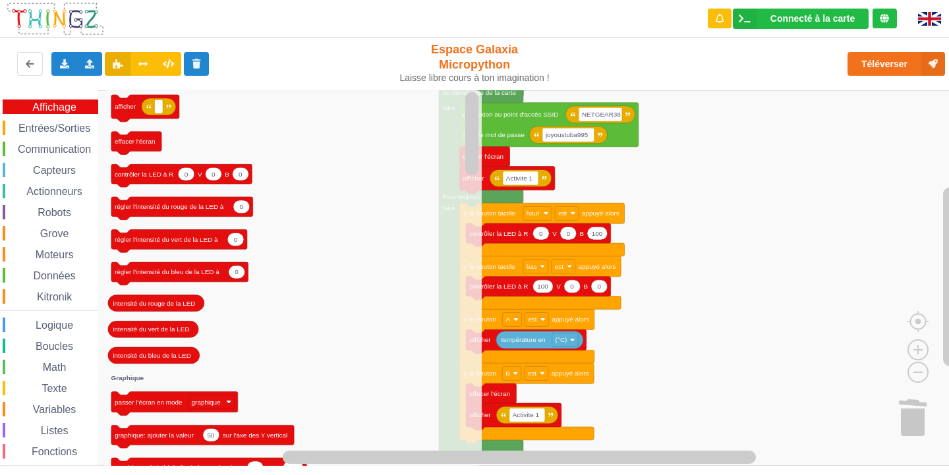
click at [67, 103] on span "Affichage" at bounding box center [53, 107] width 47 height 11
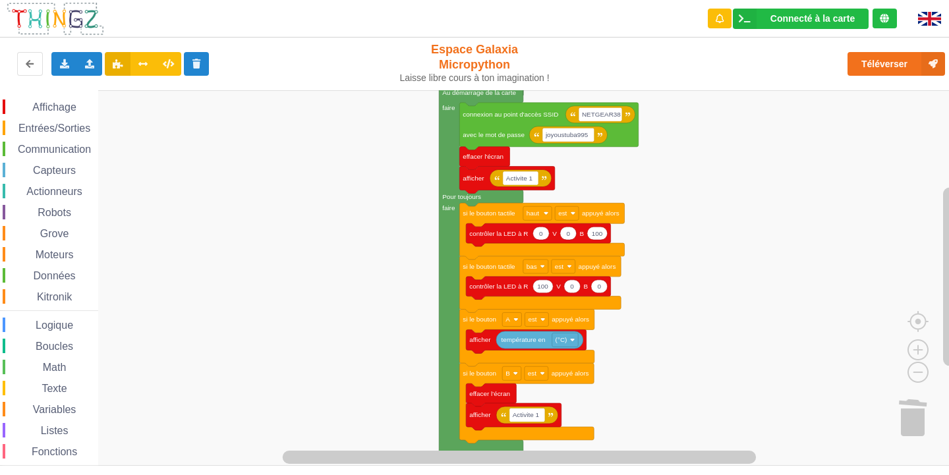
click at [67, 103] on span "Affichage" at bounding box center [53, 107] width 47 height 11
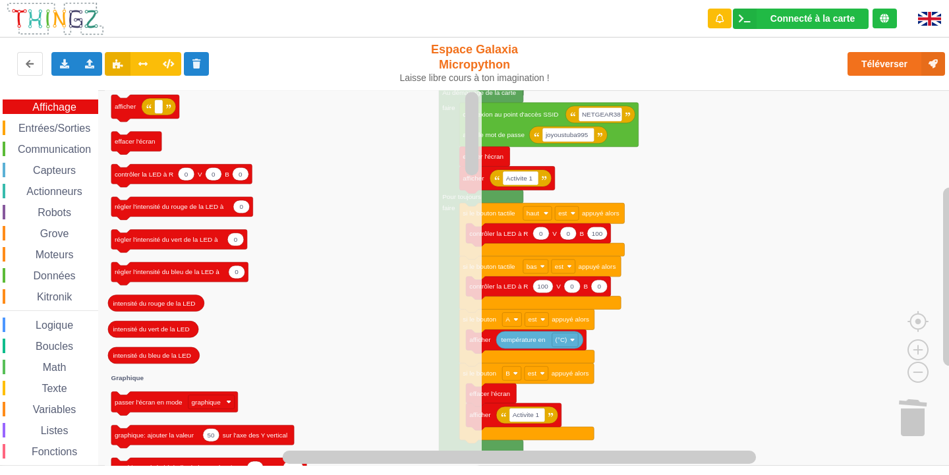
click at [67, 103] on span "Affichage" at bounding box center [53, 107] width 47 height 11
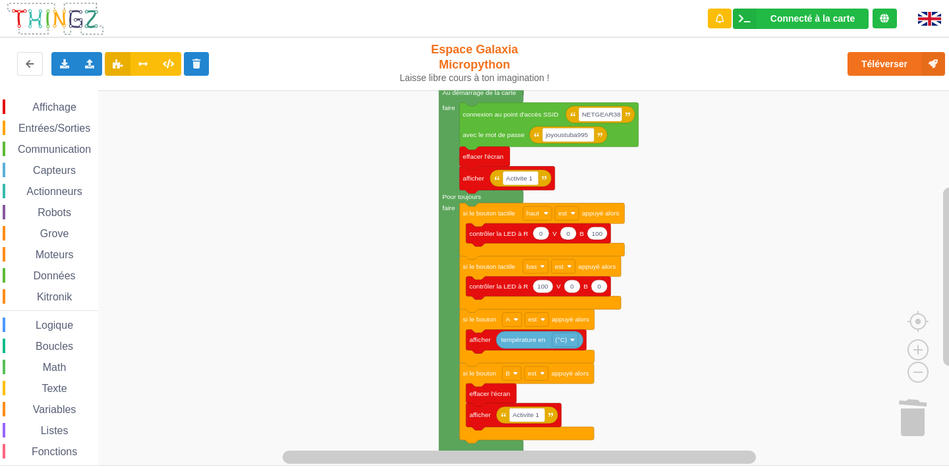
click at [67, 103] on span "Affichage" at bounding box center [53, 107] width 47 height 11
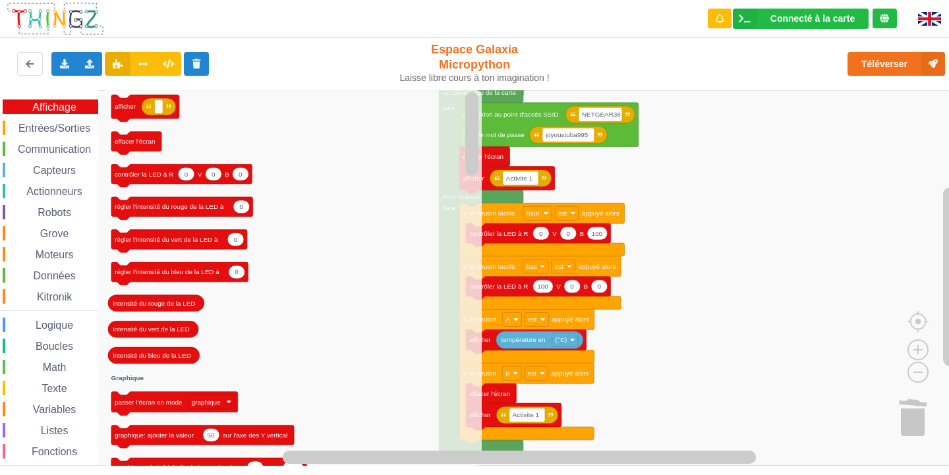
click at [67, 103] on span "Affichage" at bounding box center [53, 107] width 47 height 11
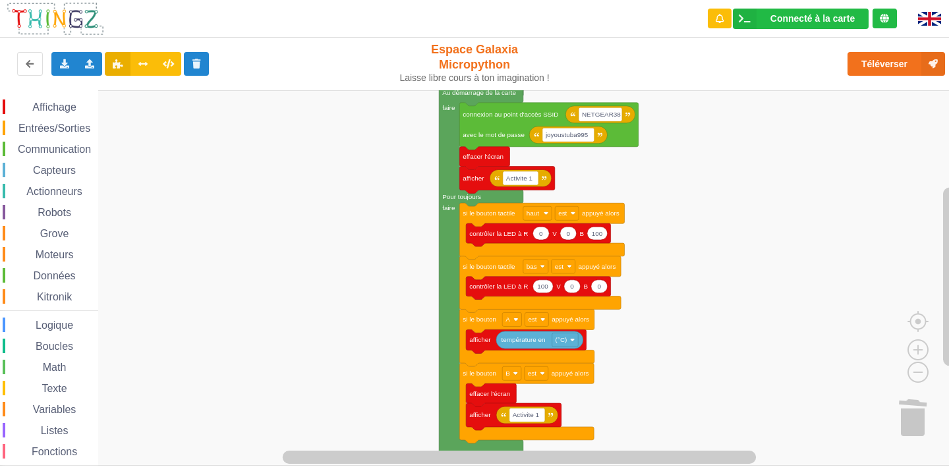
click at [67, 103] on span "Affichage" at bounding box center [53, 107] width 47 height 11
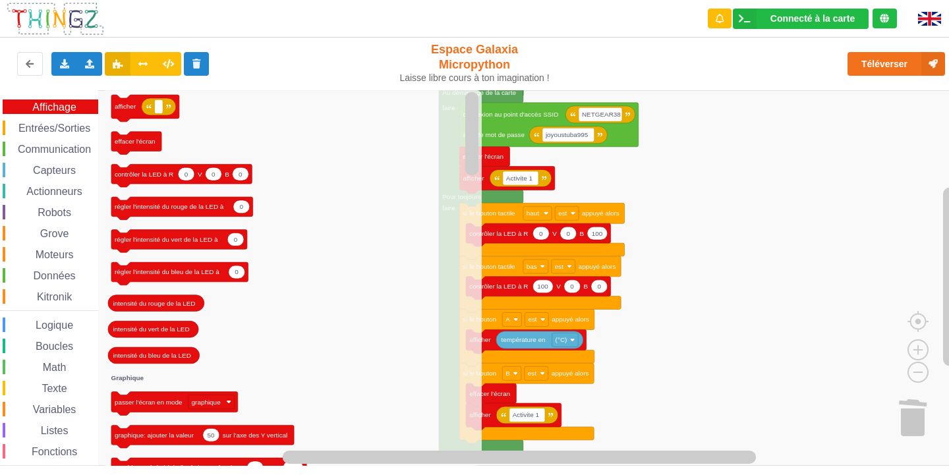
click at [67, 103] on span "Affichage" at bounding box center [53, 107] width 47 height 11
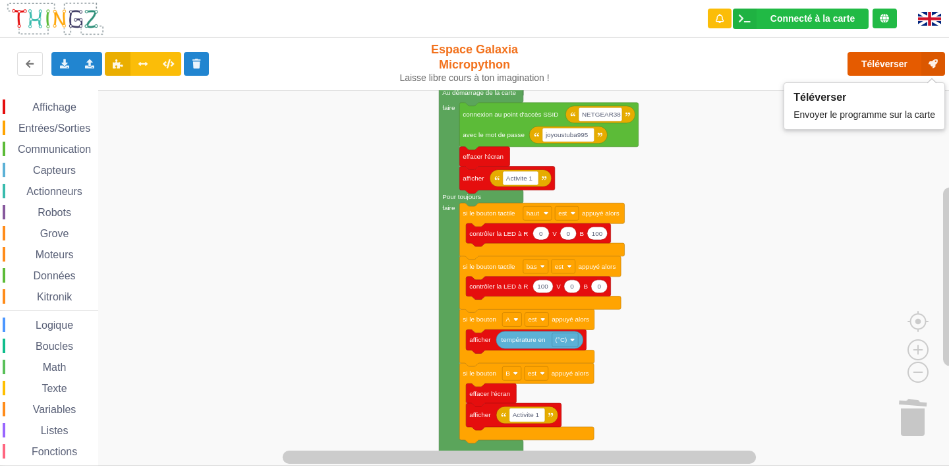
click at [906, 53] on button "Téléverser" at bounding box center [897, 64] width 98 height 24
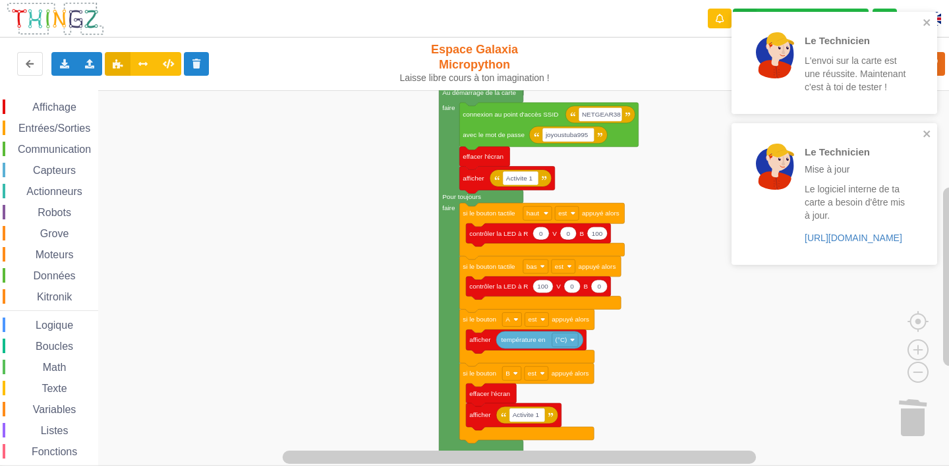
click at [77, 105] on span "Affichage" at bounding box center [53, 107] width 47 height 11
click at [63, 102] on span "Affichage" at bounding box center [53, 107] width 47 height 11
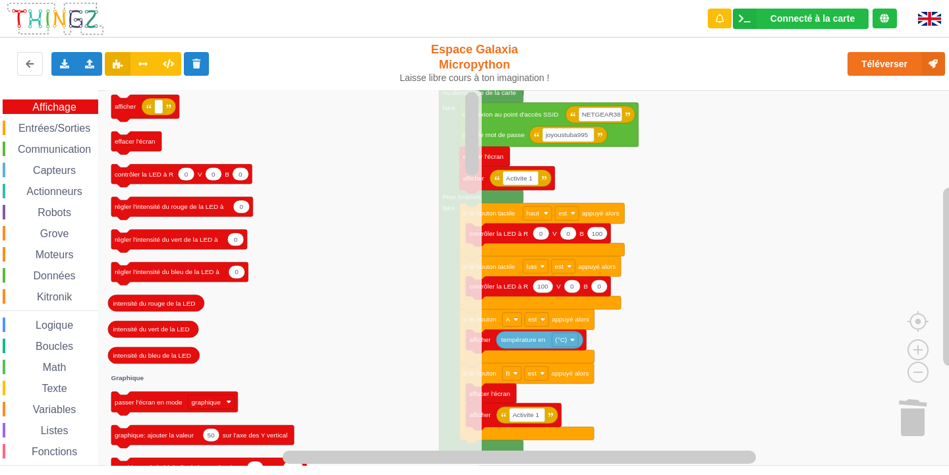
click at [608, 179] on rect "Espace de travail de Blocky" at bounding box center [479, 278] width 958 height 376
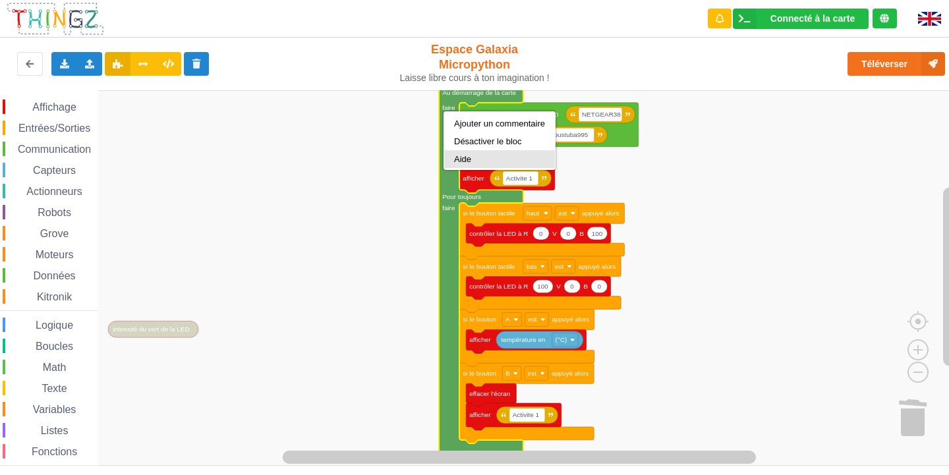
click at [452, 152] on div "Aide" at bounding box center [499, 159] width 111 height 18
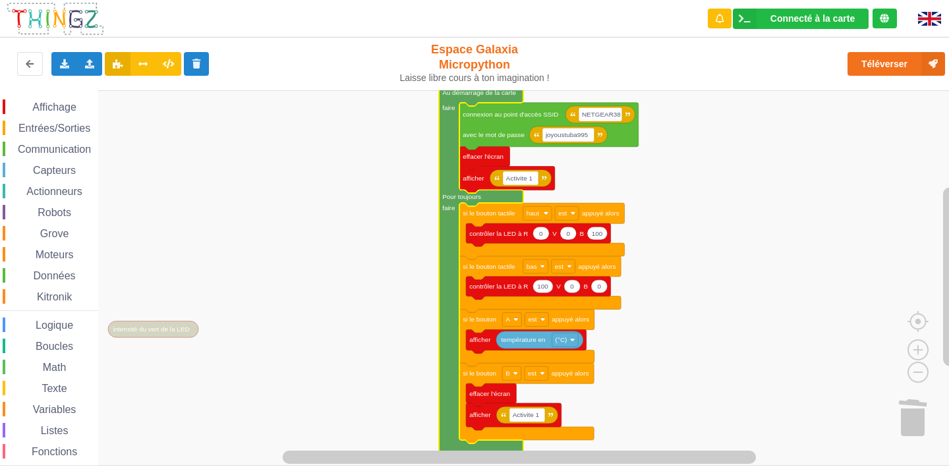
click at [70, 102] on span "Affichage" at bounding box center [53, 107] width 47 height 11
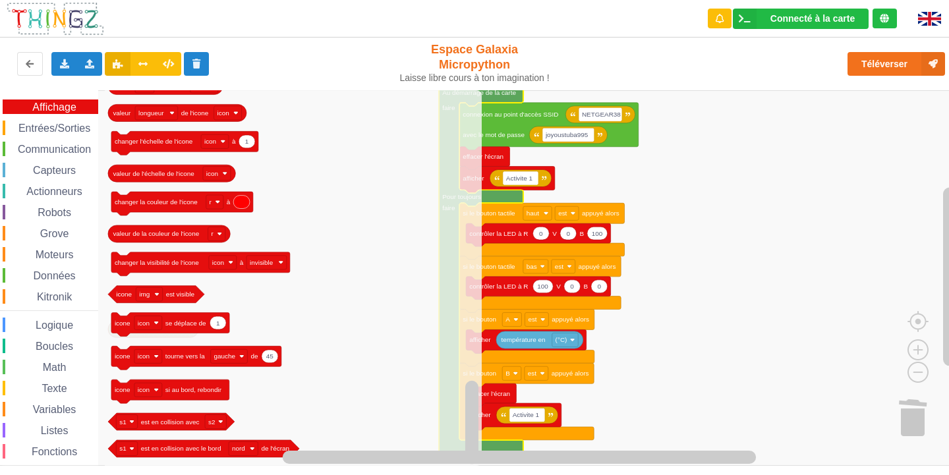
click at [13, 125] on span "Espace de travail de Blocky" at bounding box center [11, 128] width 11 height 11
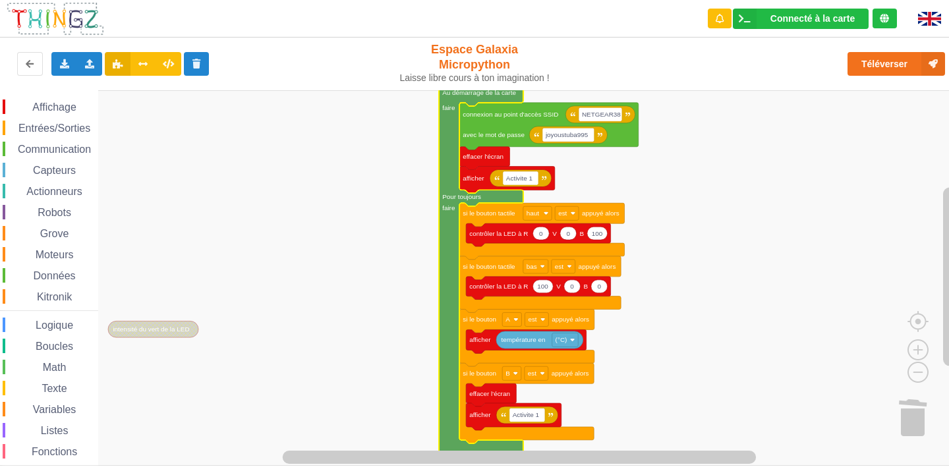
click at [722, 333] on rect "Espace de travail de Blocky" at bounding box center [479, 278] width 958 height 376
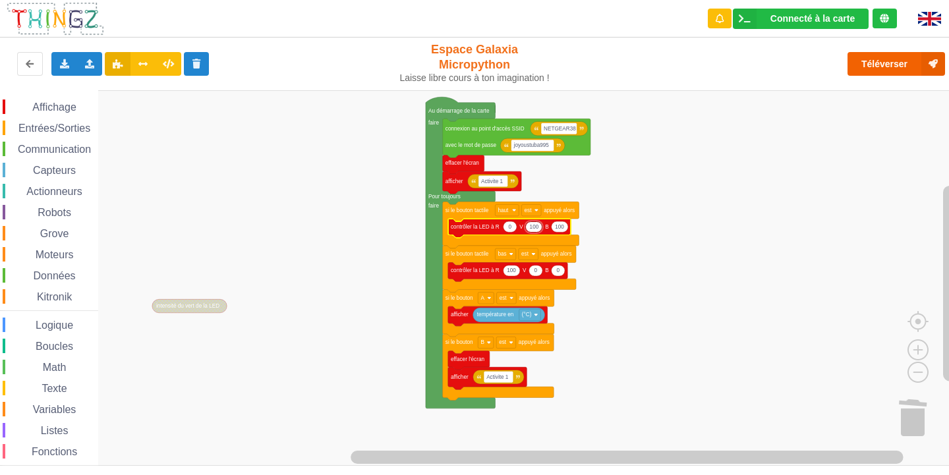
type input "100"
click at [871, 65] on button "Téléverser" at bounding box center [897, 64] width 98 height 24
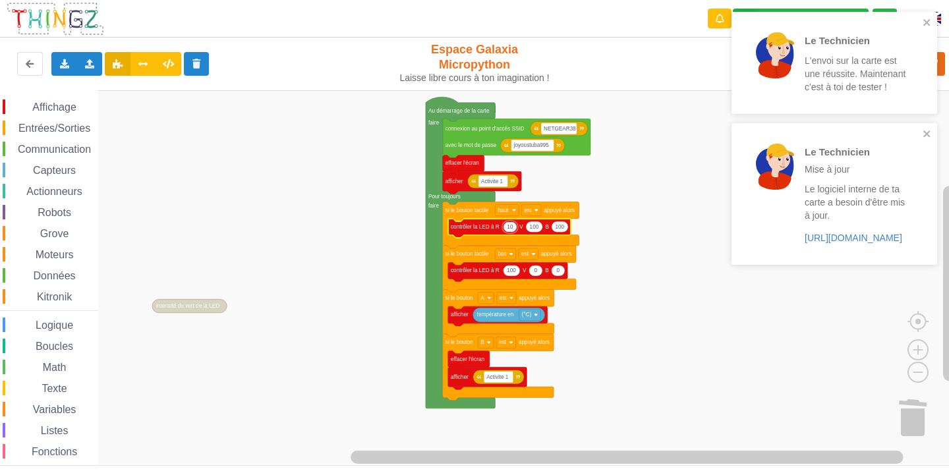
type input "100"
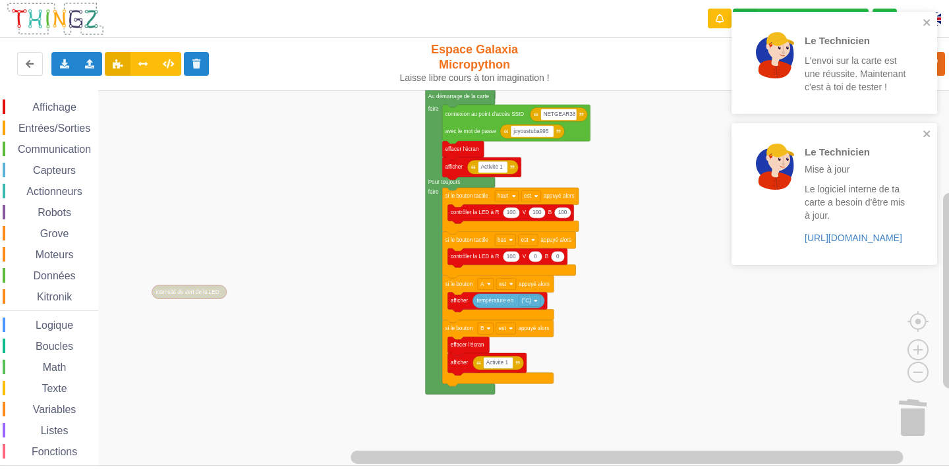
click at [692, 121] on div "Affichage Entrées/Sorties Communication Capteurs Actionneurs Robots Grove Moteu…" at bounding box center [479, 278] width 958 height 376
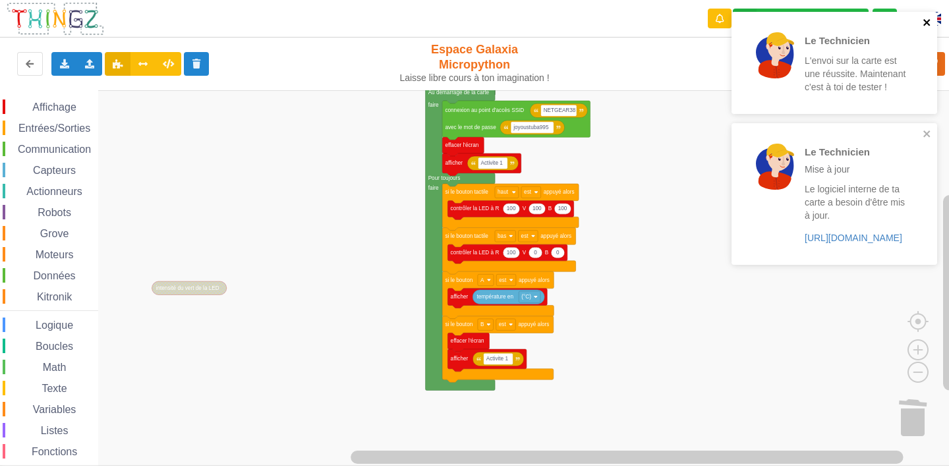
click at [923, 23] on icon "close" at bounding box center [927, 22] width 9 height 11
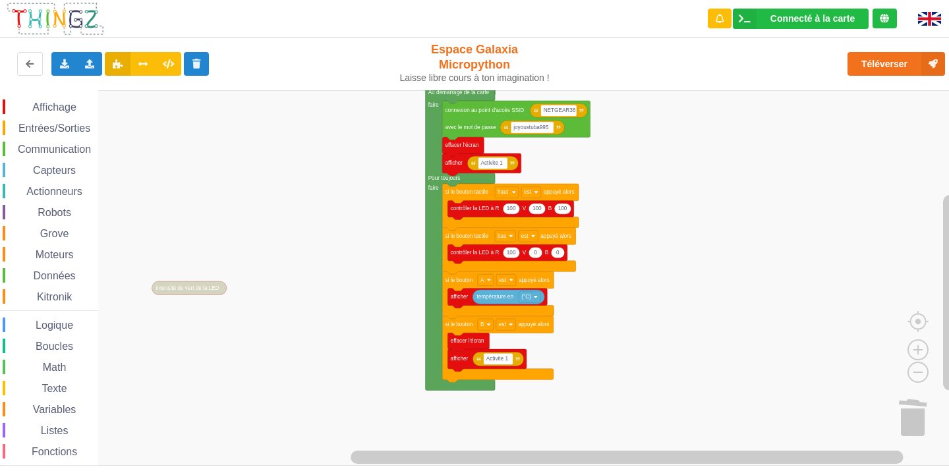
click at [895, 49] on div "Le Technicien L'envoi sur la carte est une réussite. Maintenant c'est à toi de …" at bounding box center [834, 143] width 211 height 268
click at [895, 57] on div "Le Technicien L'envoi sur la carte est une réussite. Maintenant c'est à toi de …" at bounding box center [834, 87] width 211 height 156
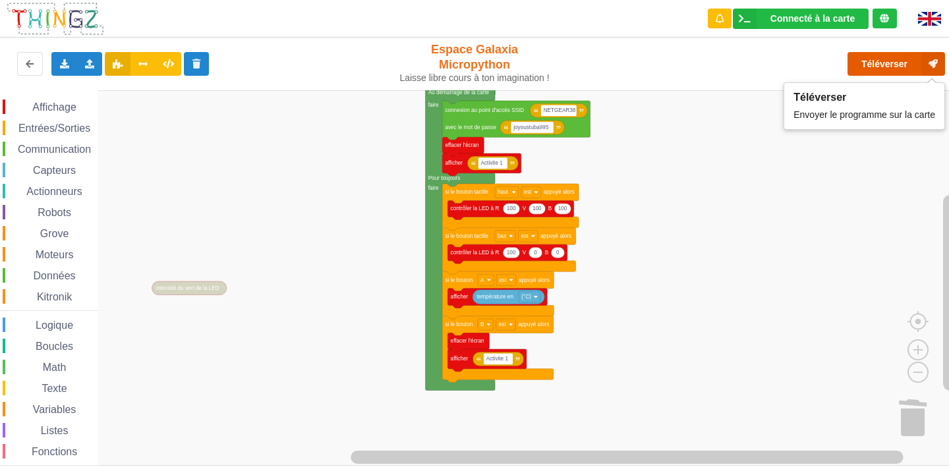
click at [895, 59] on button "Téléverser" at bounding box center [897, 64] width 98 height 24
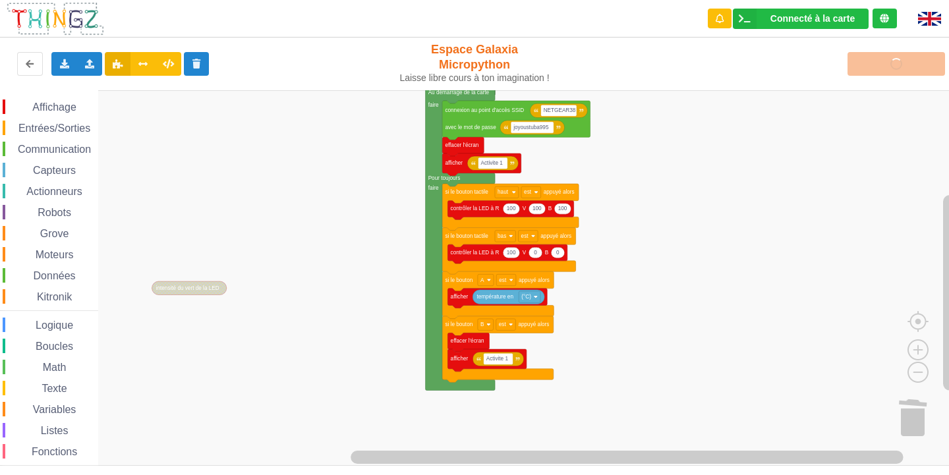
click at [49, 101] on div "Affichage" at bounding box center [51, 107] width 96 height 15
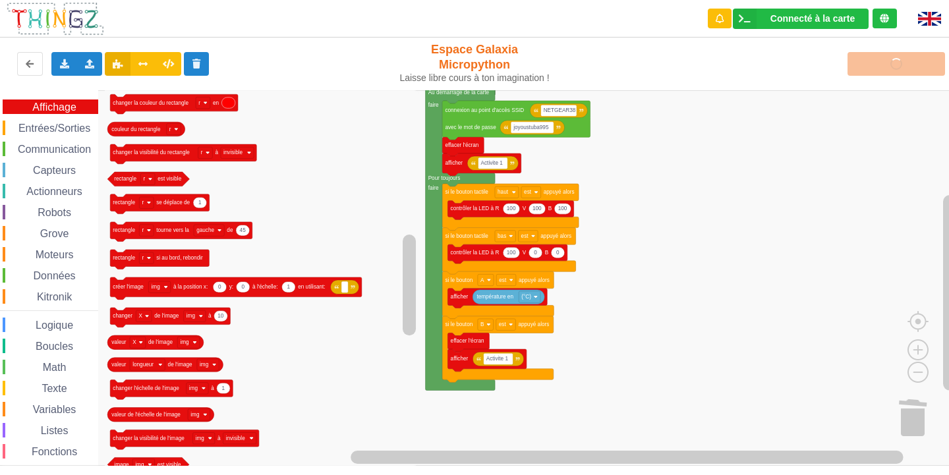
drag, startPoint x: 36, startPoint y: 127, endPoint x: 39, endPoint y: 148, distance: 20.6
click at [36, 132] on span "Entrées/Sorties" at bounding box center [54, 128] width 76 height 11
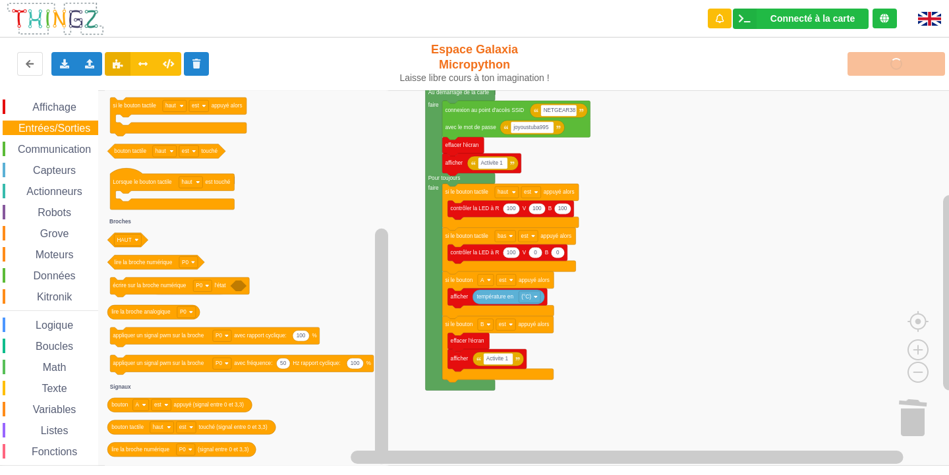
drag, startPoint x: 57, startPoint y: 145, endPoint x: 78, endPoint y: 138, distance: 22.3
click at [60, 145] on span "Communication" at bounding box center [54, 149] width 77 height 11
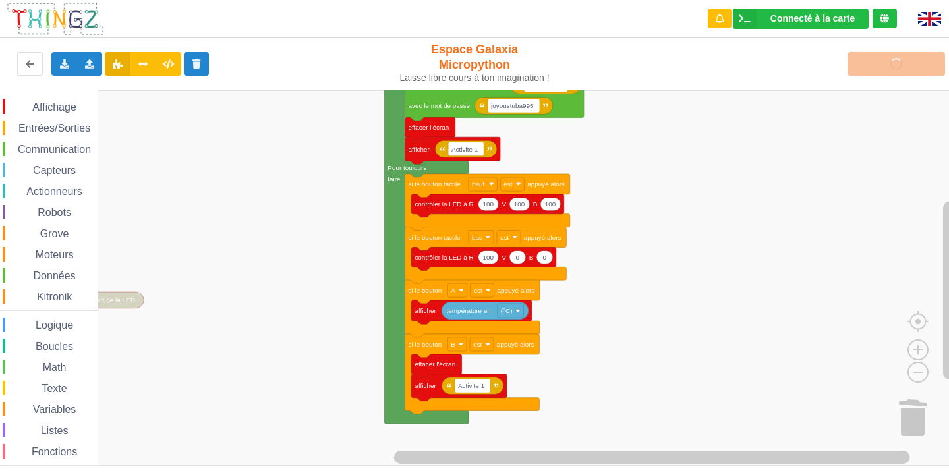
click at [55, 146] on span "Communication" at bounding box center [54, 149] width 77 height 11
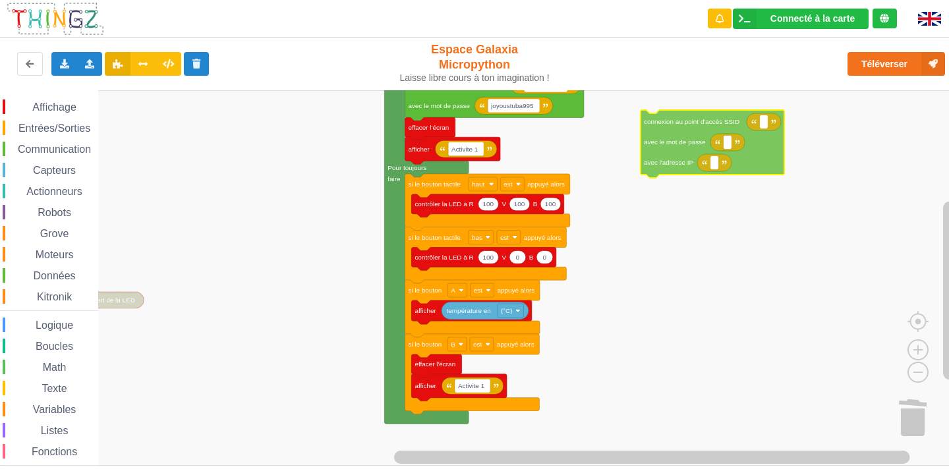
click at [674, 156] on div "Affichage Entrées/Sorties Communication Capteurs Actionneurs Robots Grove Moteu…" at bounding box center [479, 278] width 958 height 376
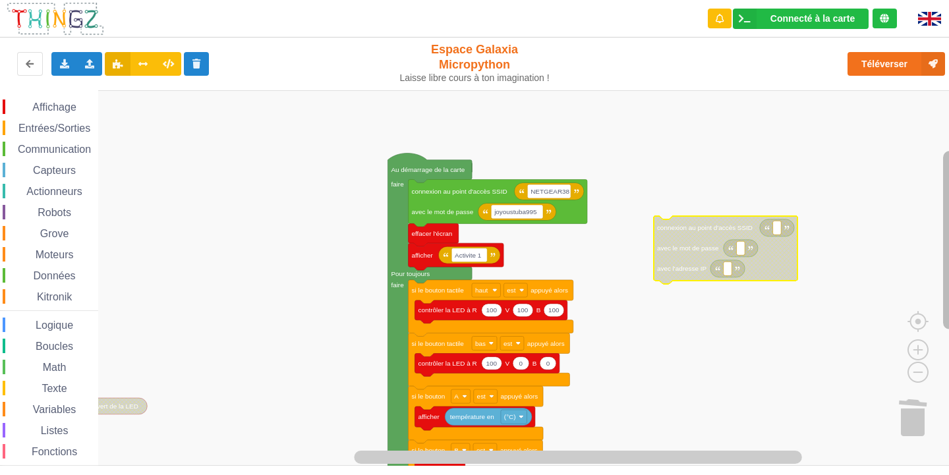
click at [949, 175] on rect "Espace de travail de Blocky" at bounding box center [949, 240] width 13 height 179
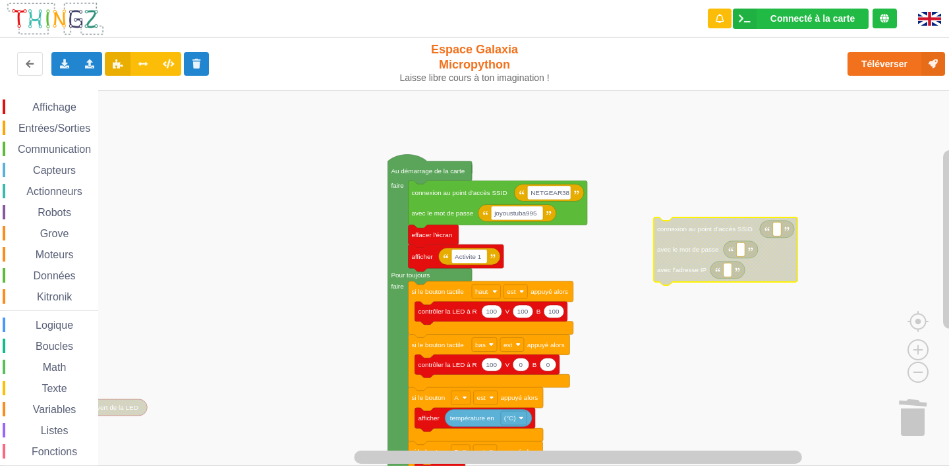
click at [779, 229] on rect "Espace de travail de Blocky" at bounding box center [777, 229] width 9 height 14
type input "NETGEAR38"
click at [738, 251] on rect "Espace de travail de Blocky" at bounding box center [741, 250] width 9 height 14
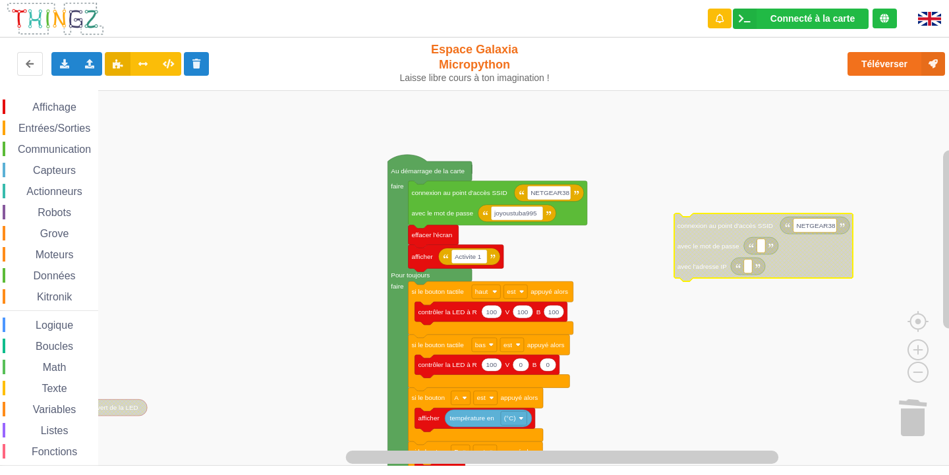
click at [758, 249] on rect "Espace de travail de Blocky" at bounding box center [761, 246] width 9 height 14
type input "joyoustuba995"
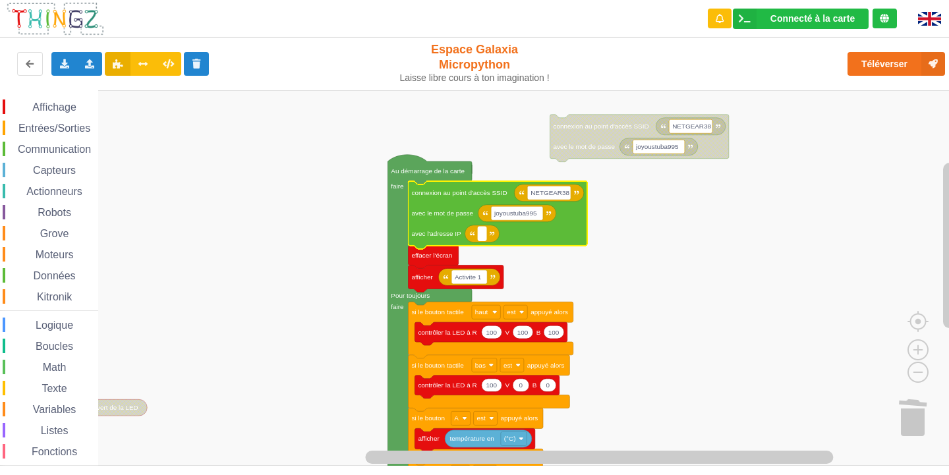
click at [482, 230] on text "Espace de travail de Blocky" at bounding box center [482, 233] width 2 height 7
type input "D"
click at [58, 169] on span "Capteurs" at bounding box center [54, 170] width 47 height 11
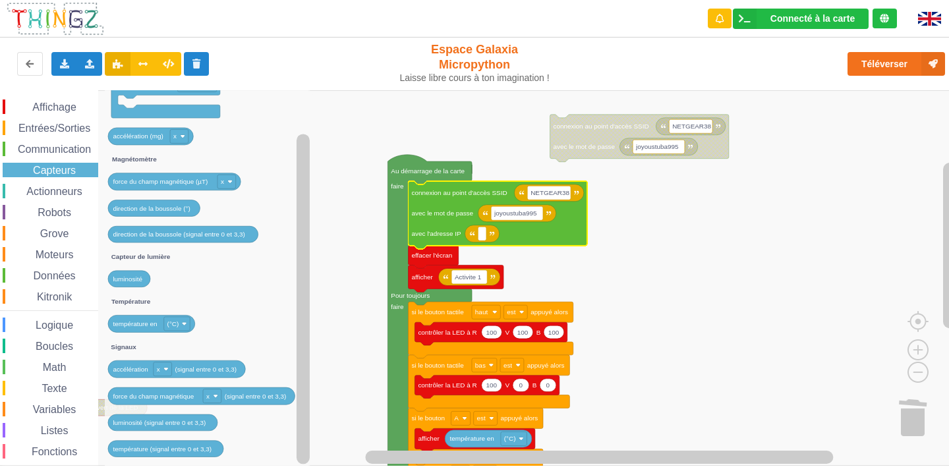
click at [58, 111] on span "Affichage" at bounding box center [53, 107] width 47 height 11
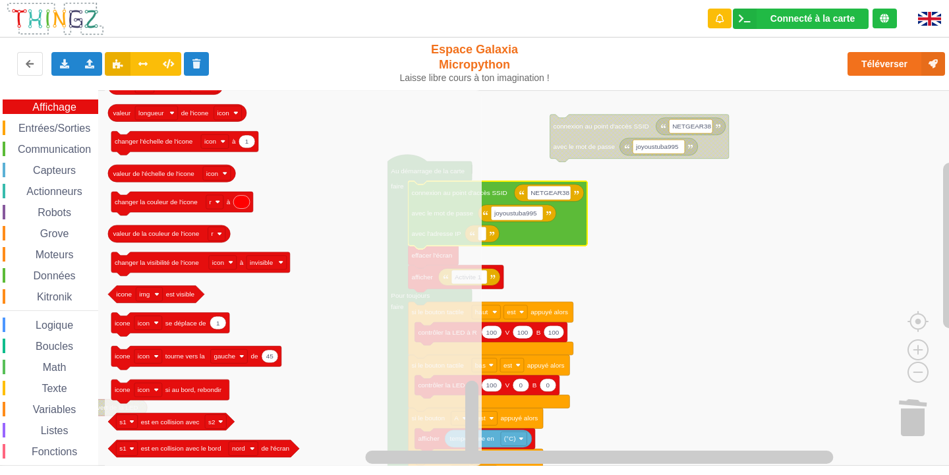
drag, startPoint x: 856, startPoint y: 42, endPoint x: 906, endPoint y: 49, distance: 51.4
click at [906, 49] on div "Téléverser" at bounding box center [760, 64] width 390 height 42
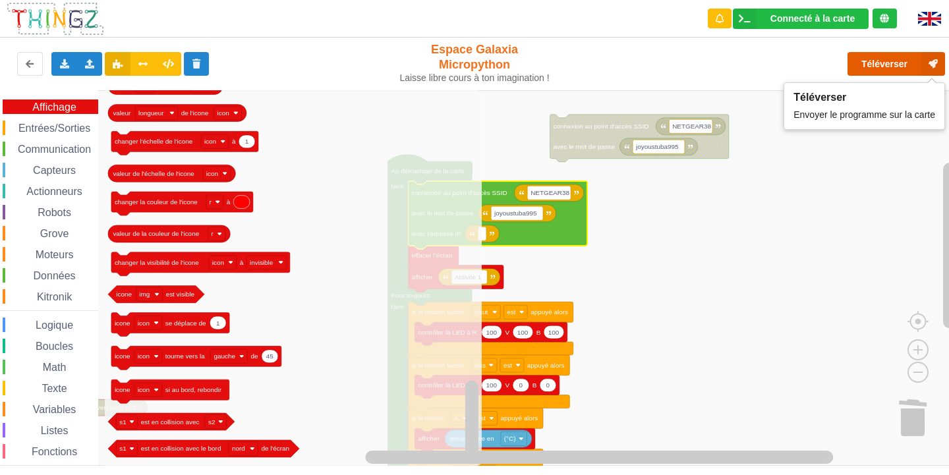
click at [904, 54] on button "Téléverser" at bounding box center [897, 64] width 98 height 24
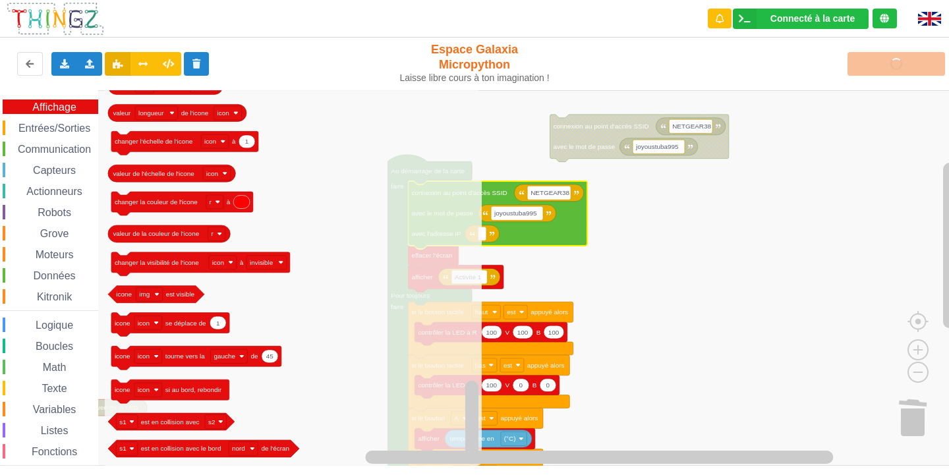
click at [74, 119] on div "Affichage Entrées/Sorties Communication Capteurs Actionneurs Robots Grove Moteu…" at bounding box center [49, 297] width 98 height 395
click at [77, 140] on div "Affichage Entrées/Sorties Communication Capteurs Actionneurs Robots Grove Moteu…" at bounding box center [49, 297] width 98 height 395
click at [80, 121] on div "Entrées/Sorties" at bounding box center [51, 128] width 96 height 15
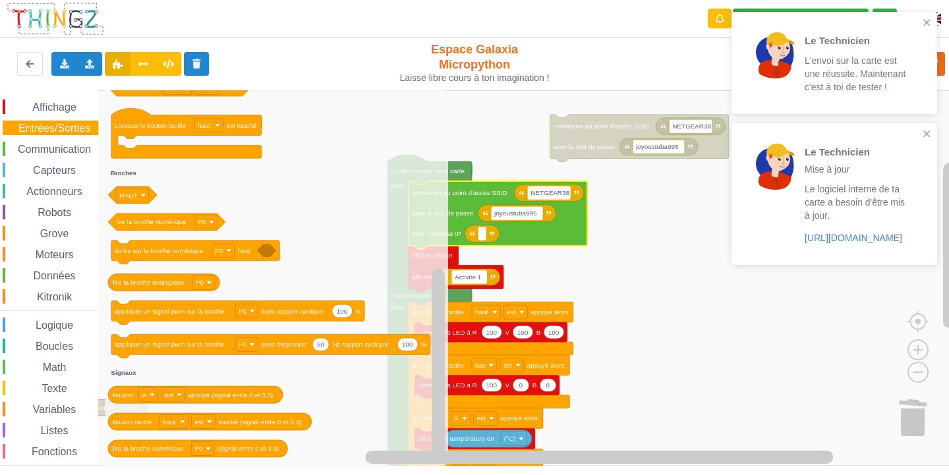
click at [32, 136] on div "Affichage Entrées/Sorties Communication Capteurs Actionneurs Robots Grove Moteu…" at bounding box center [49, 297] width 98 height 395
click at [34, 147] on span "Communication" at bounding box center [54, 149] width 77 height 11
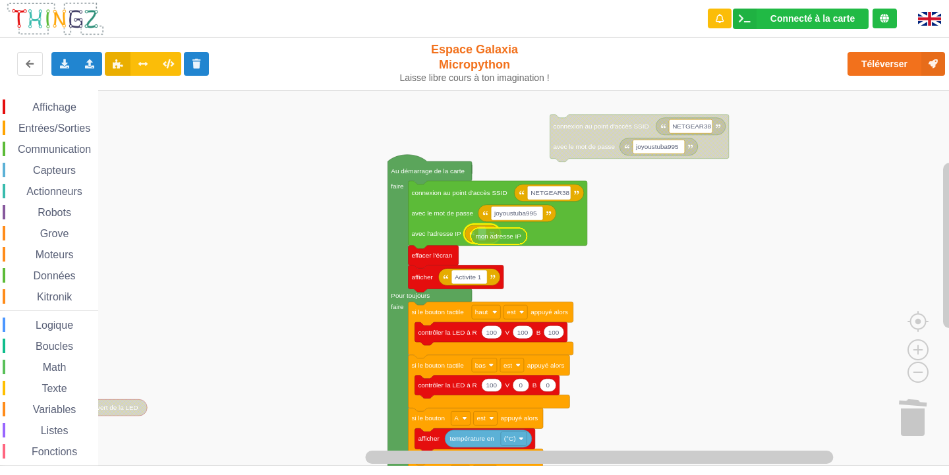
click at [517, 241] on div "Affichage Entrées/Sorties Communication Capteurs Actionneurs Robots Grove Moteu…" at bounding box center [479, 278] width 958 height 376
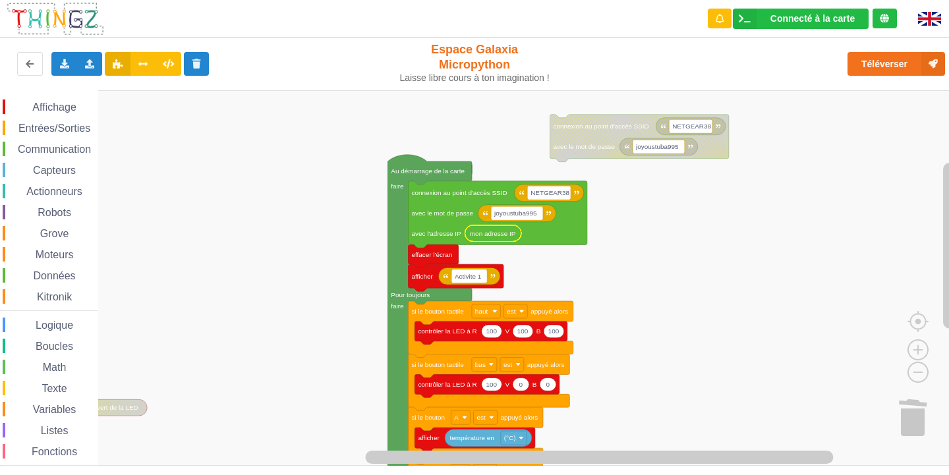
click at [620, 189] on rect "Espace de travail de Blocky" at bounding box center [479, 278] width 958 height 376
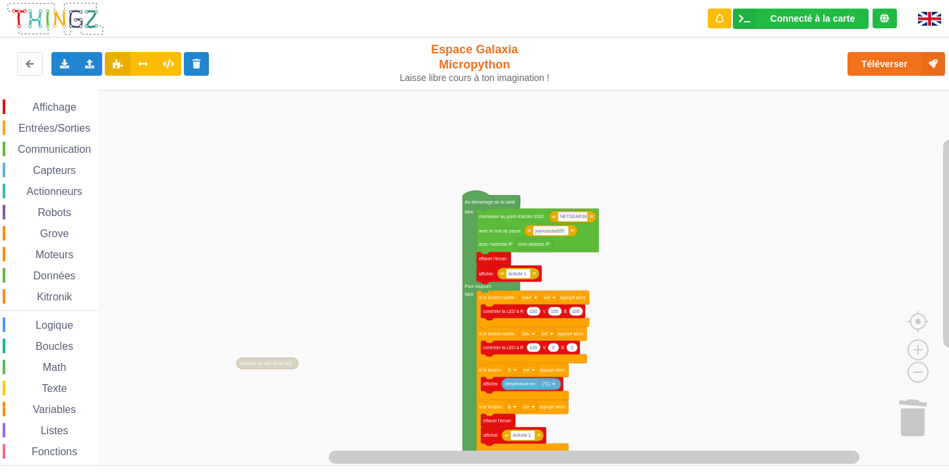
click at [278, 389] on rect "Espace de travail de Blocky" at bounding box center [479, 278] width 958 height 376
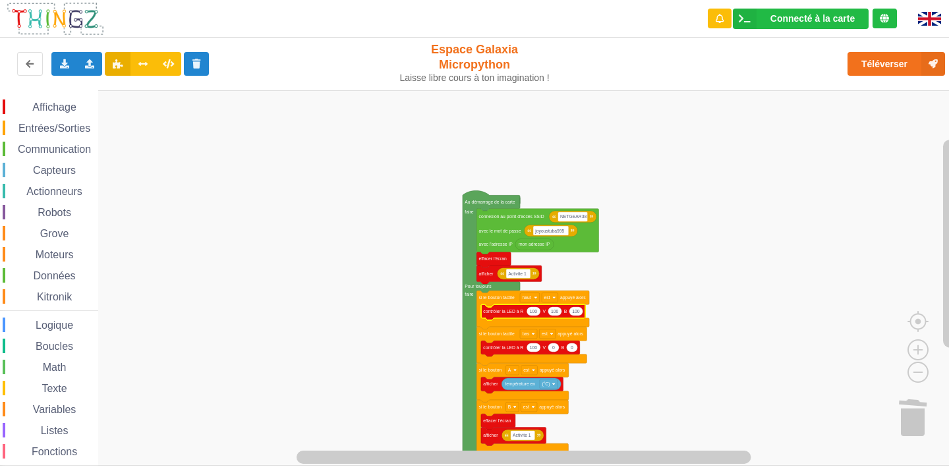
click at [535, 312] on text "100" at bounding box center [534, 311] width 8 height 5
type input "0"
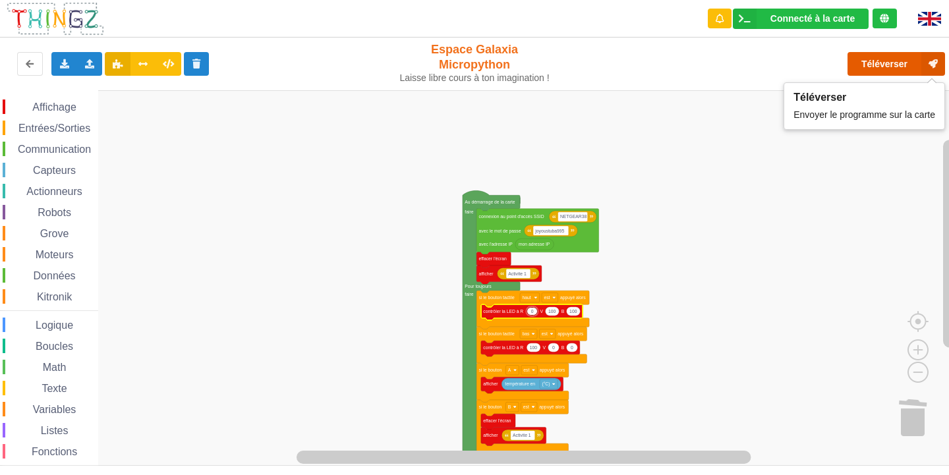
click at [901, 59] on button "Téléverser" at bounding box center [897, 64] width 98 height 24
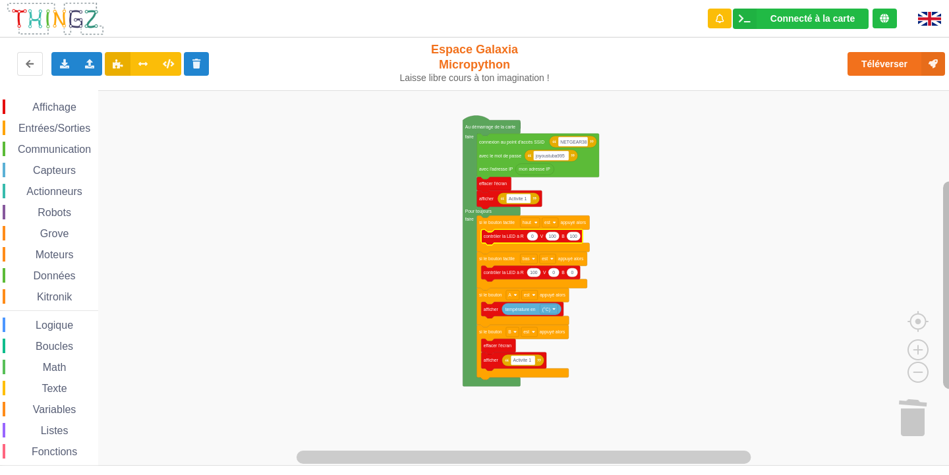
click at [942, 272] on g "Espace de travail de Blocky" at bounding box center [950, 270] width 16 height 359
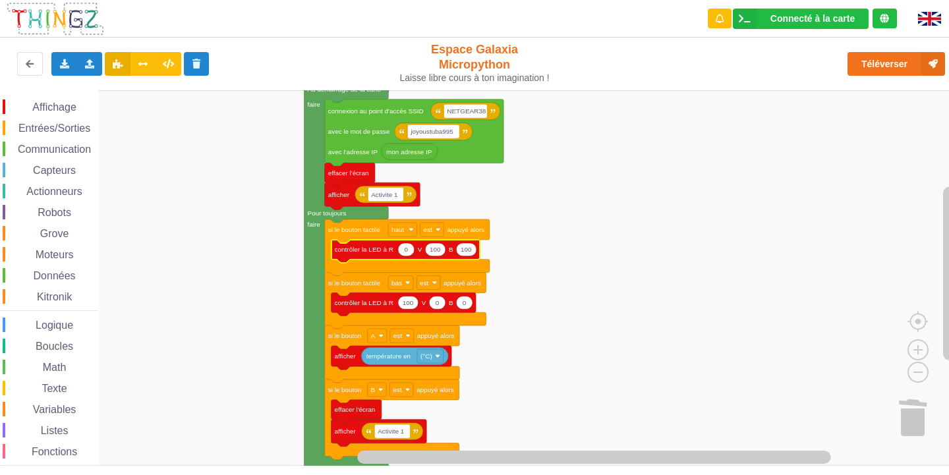
click at [73, 107] on span "Affichage" at bounding box center [53, 107] width 47 height 11
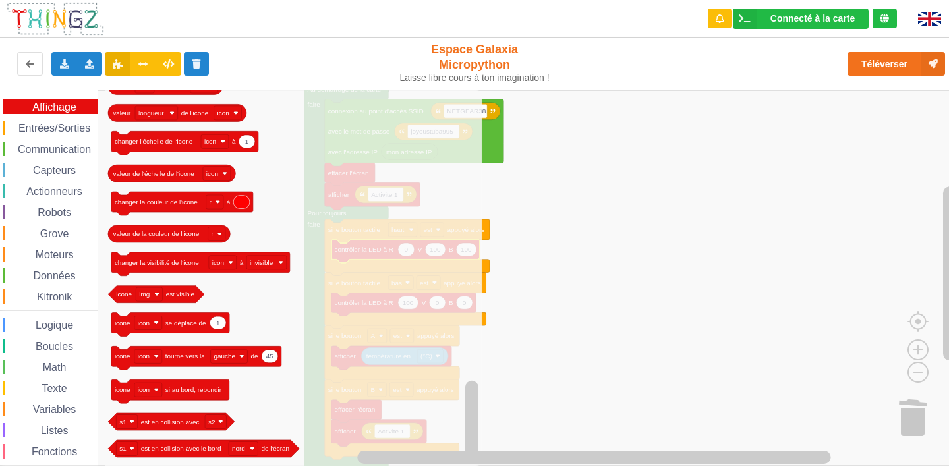
click at [26, 118] on div "Affichage Entrées/Sorties Communication Capteurs Actionneurs Robots Grove Moteu…" at bounding box center [49, 297] width 98 height 395
click at [36, 132] on span "Entrées/Sorties" at bounding box center [54, 128] width 76 height 11
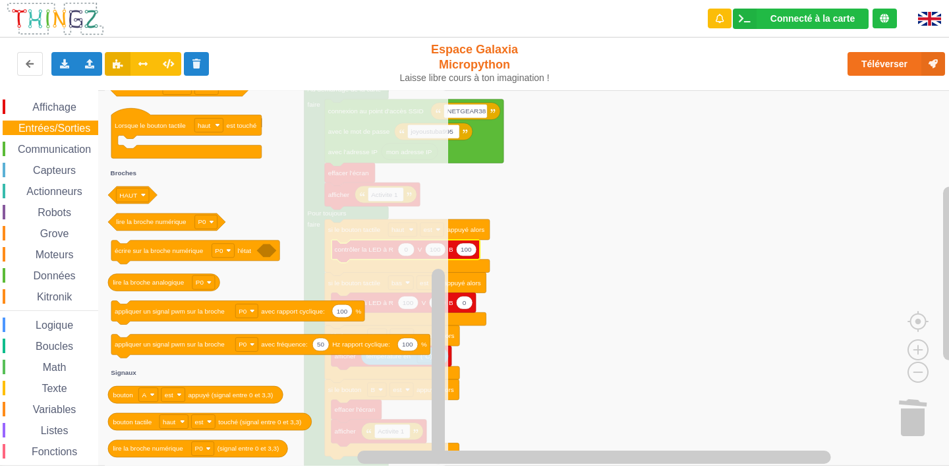
drag, startPoint x: 34, startPoint y: 103, endPoint x: 41, endPoint y: 103, distance: 7.3
click at [35, 103] on span "Affichage" at bounding box center [53, 107] width 47 height 11
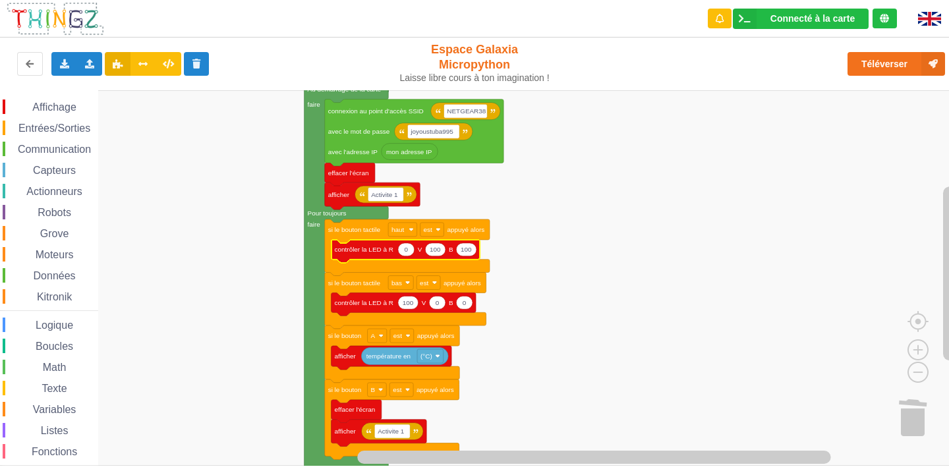
click at [536, 321] on rect "Espace de travail de Blocky" at bounding box center [479, 278] width 958 height 376
click at [78, 447] on span "Fonctions" at bounding box center [54, 451] width 49 height 11
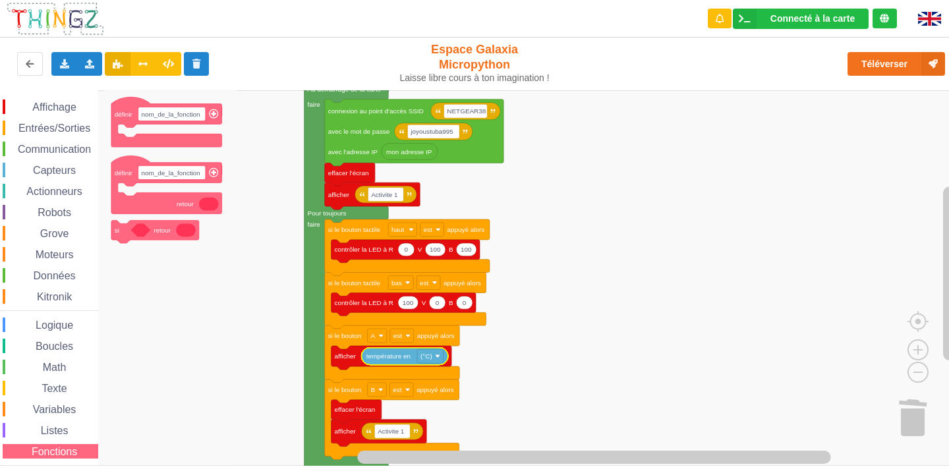
click at [34, 425] on div "Listes" at bounding box center [51, 430] width 96 height 15
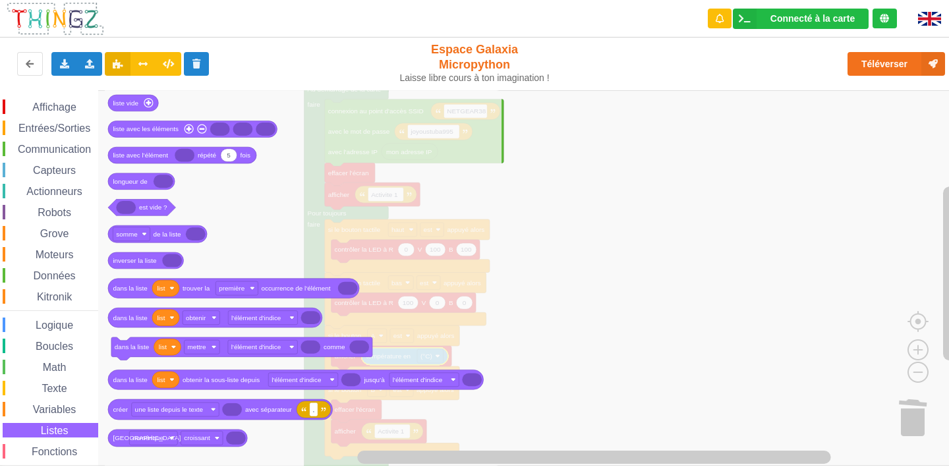
click at [30, 408] on span "Espace de travail de Blocky" at bounding box center [25, 410] width 11 height 11
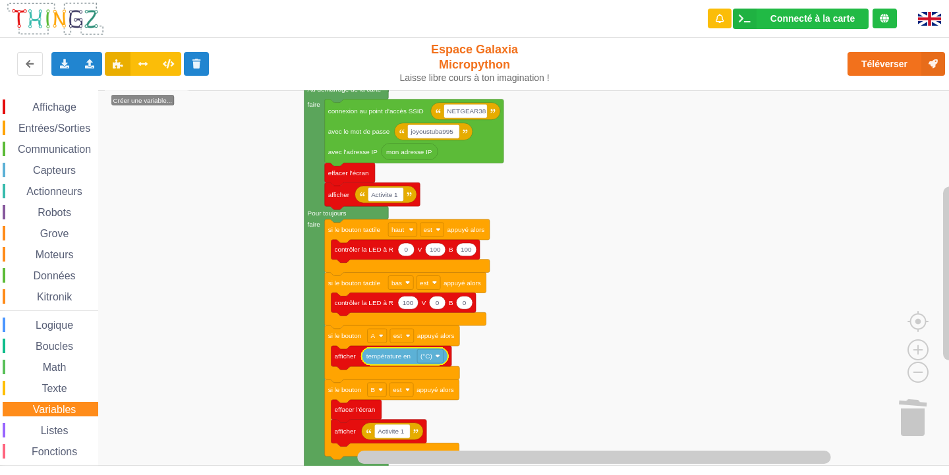
click at [42, 386] on span "Texte" at bounding box center [54, 388] width 29 height 11
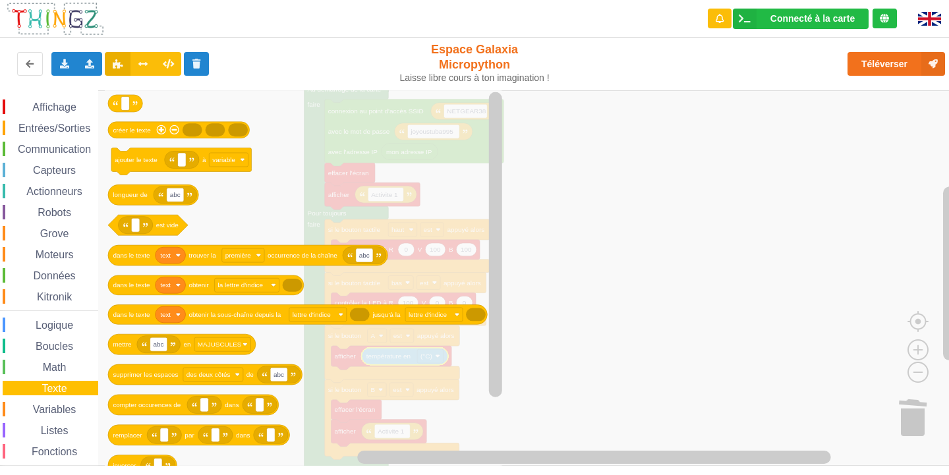
click at [60, 363] on span "Math" at bounding box center [55, 367] width 28 height 11
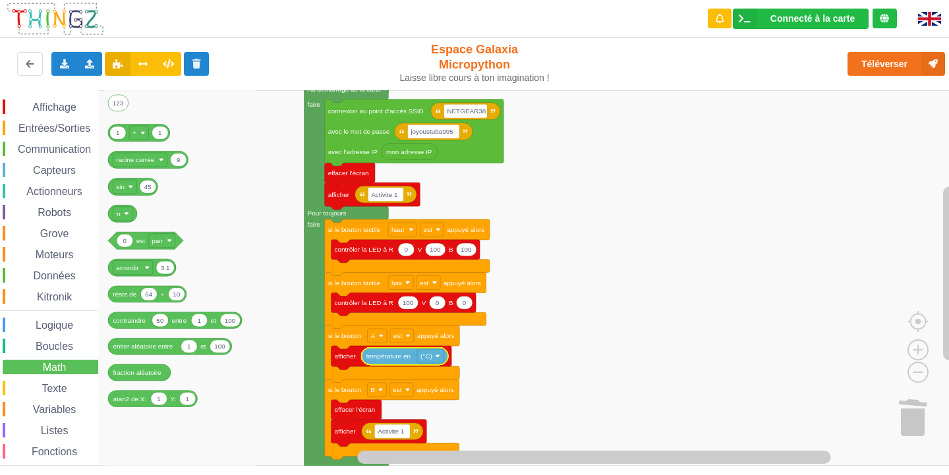
click at [65, 346] on span "Boucles" at bounding box center [55, 346] width 42 height 11
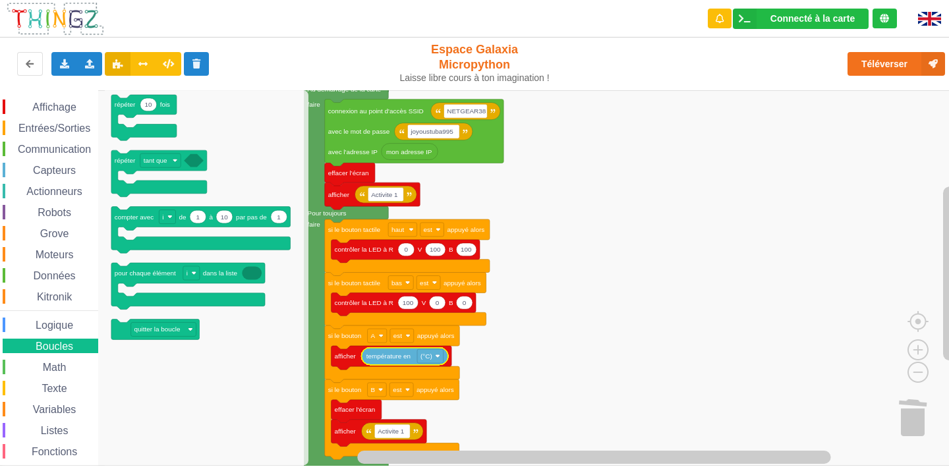
click at [69, 334] on div "Affichage Entrées/Sorties Communication Capteurs Actionneurs Robots Grove Moteu…" at bounding box center [49, 297] width 98 height 395
click at [69, 326] on span "Logique" at bounding box center [55, 325] width 42 height 11
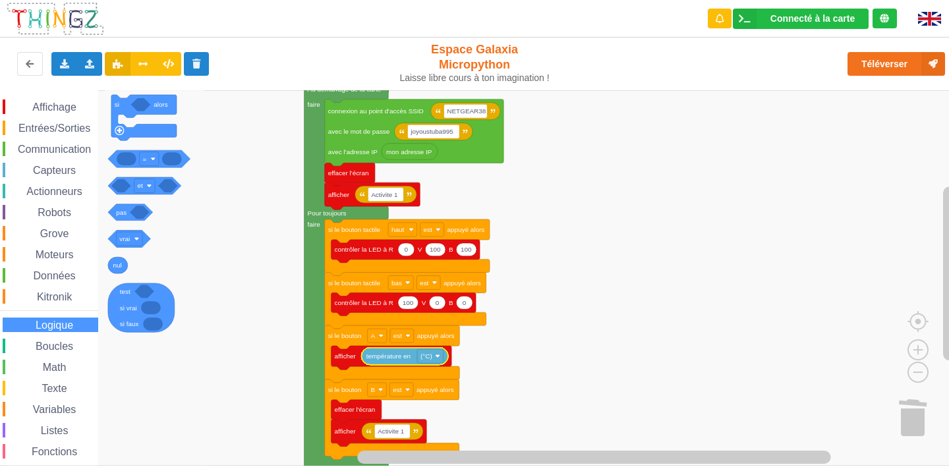
click at [60, 347] on span "Boucles" at bounding box center [55, 346] width 42 height 11
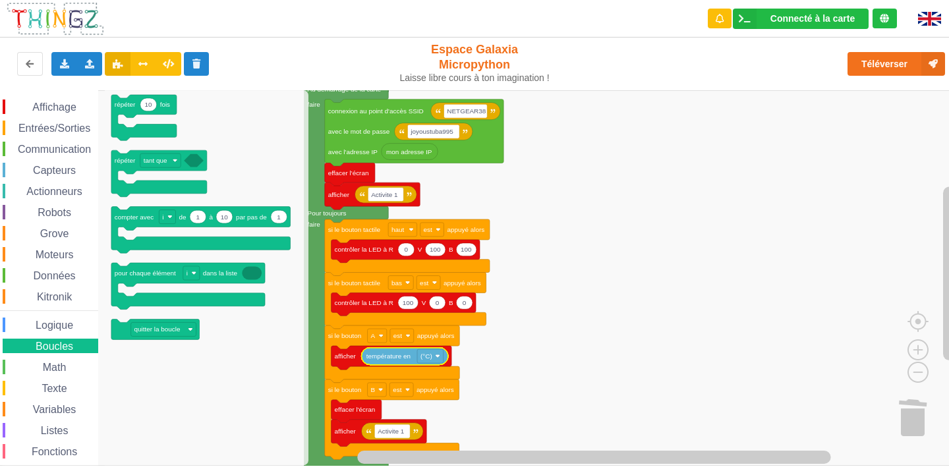
click at [72, 321] on span "Logique" at bounding box center [55, 325] width 42 height 11
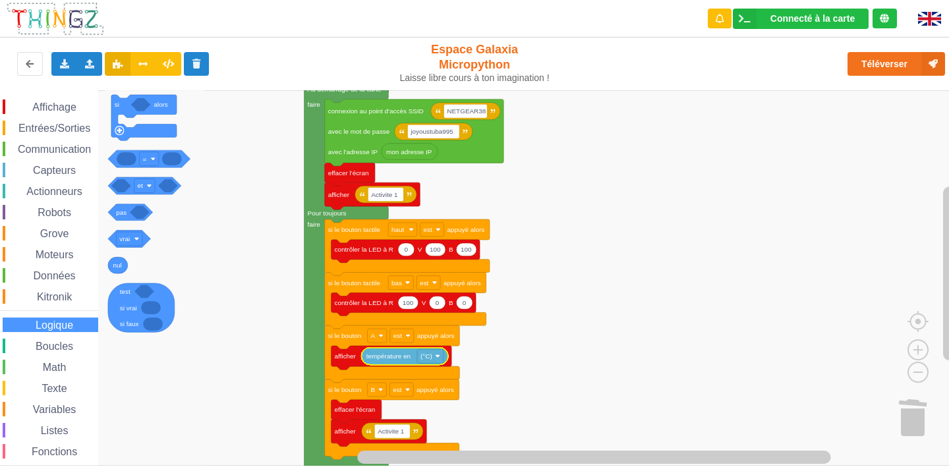
click at [82, 295] on div "Kitronik" at bounding box center [51, 296] width 96 height 15
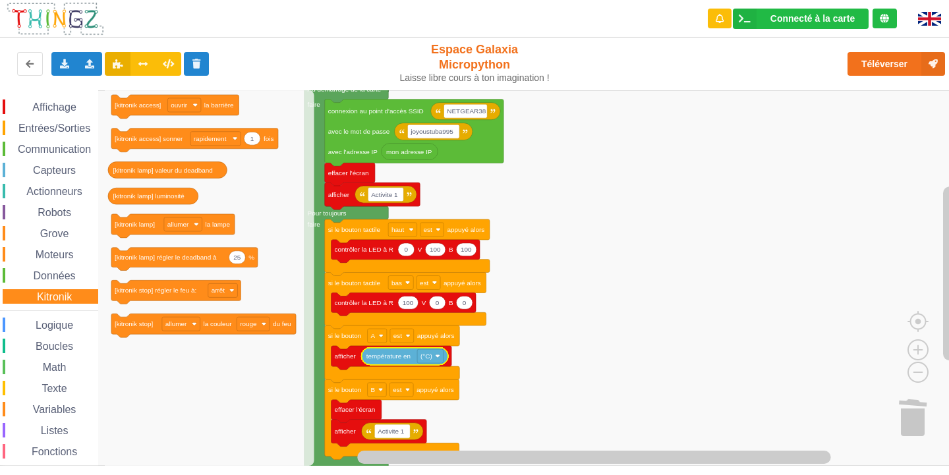
click at [59, 272] on span "Données" at bounding box center [55, 275] width 46 height 11
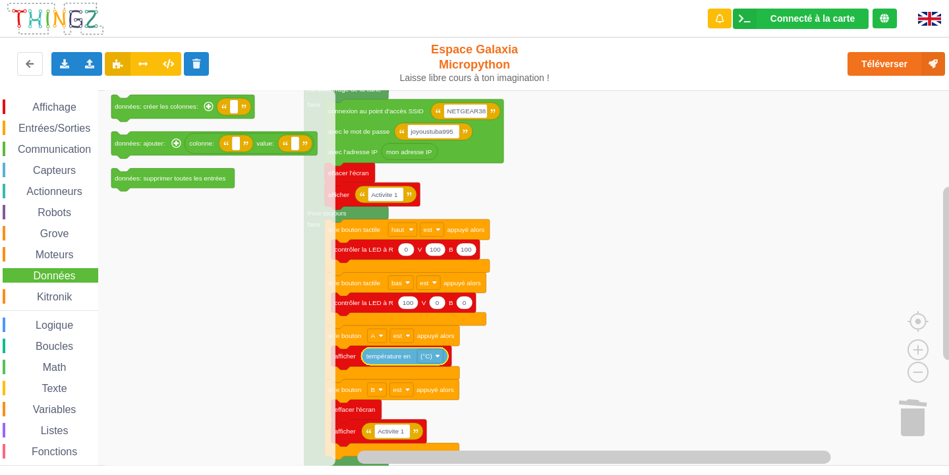
click at [59, 255] on span "Moteurs" at bounding box center [55, 254] width 42 height 11
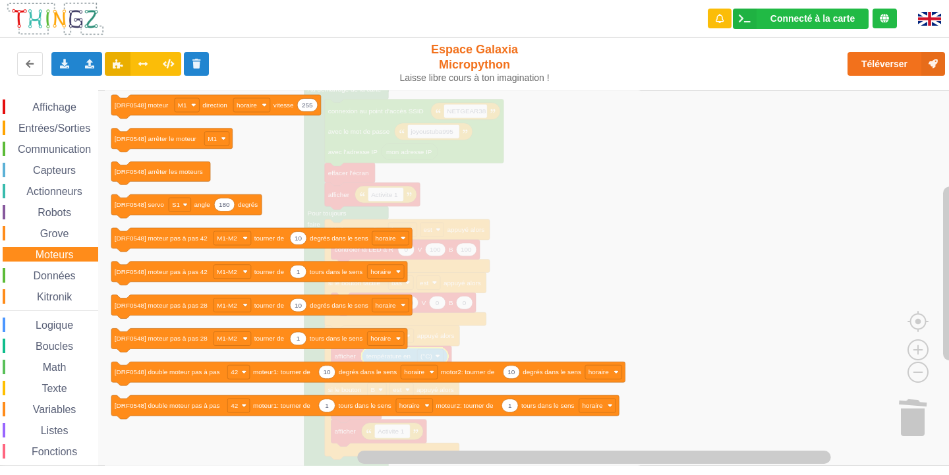
click at [65, 227] on div "Grove" at bounding box center [51, 233] width 96 height 15
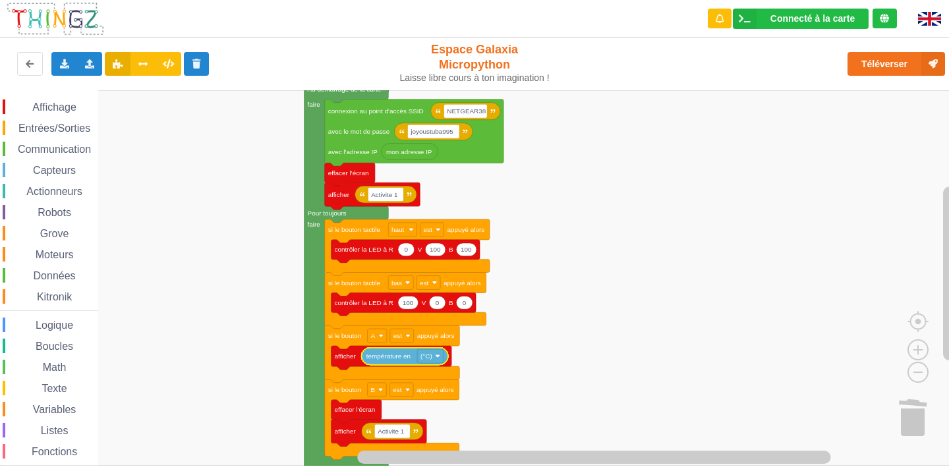
click at [616, 281] on rect "Espace de travail de Blocky" at bounding box center [479, 278] width 958 height 376
click at [76, 104] on span "Affichage" at bounding box center [53, 107] width 47 height 11
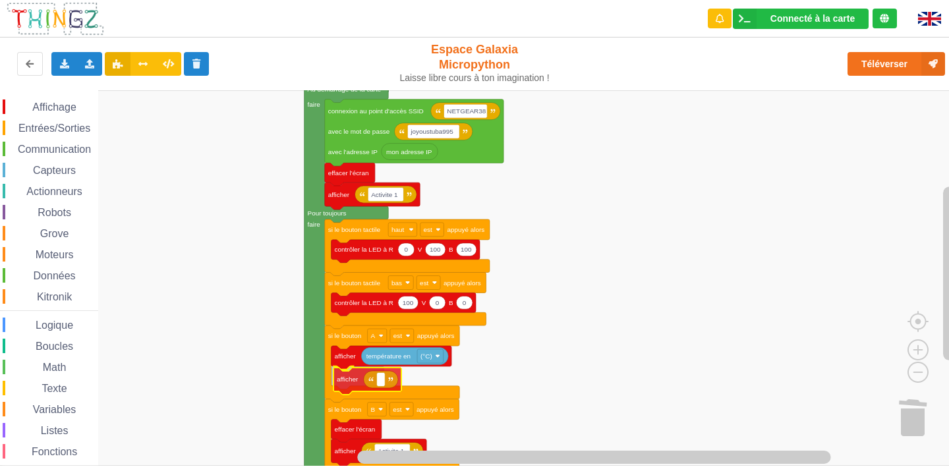
click at [354, 386] on div "Affichage Entrées/Sorties Communication Capteurs Actionneurs Robots Grove Moteu…" at bounding box center [479, 278] width 958 height 376
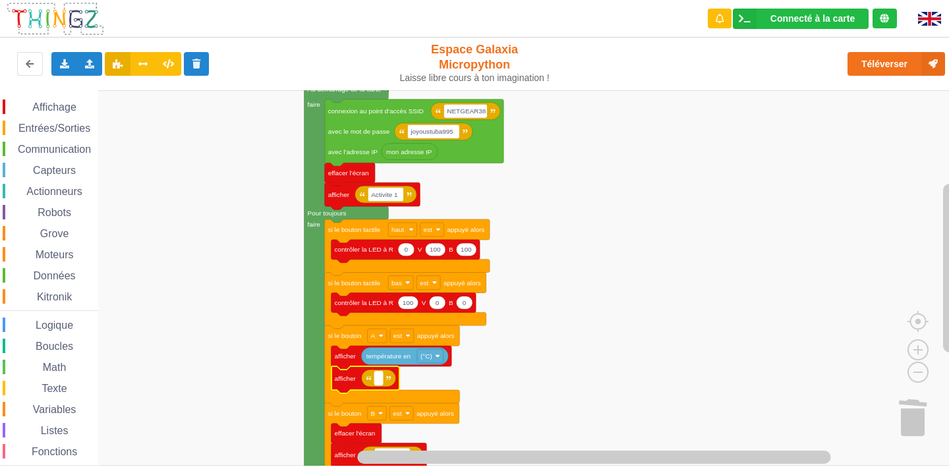
click at [380, 384] on rect "Espace de travail de Blocky" at bounding box center [378, 379] width 9 height 14
type input "0"
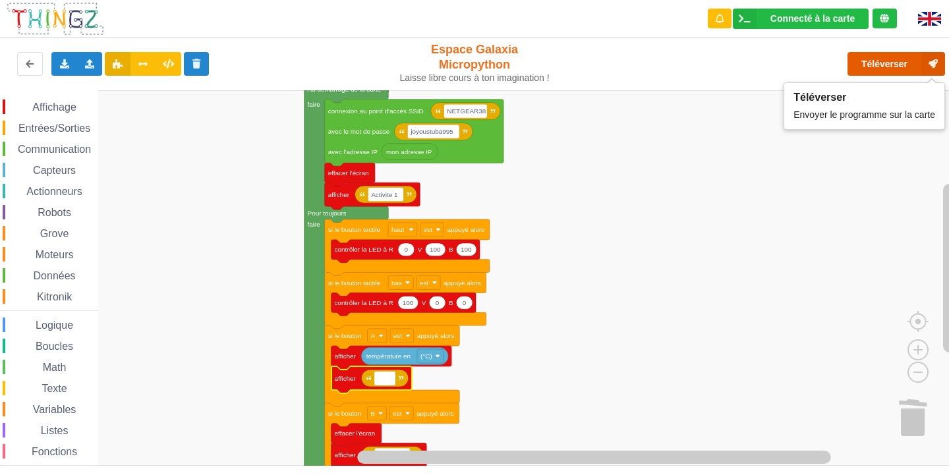
click at [897, 63] on button "Téléverser" at bounding box center [897, 64] width 98 height 24
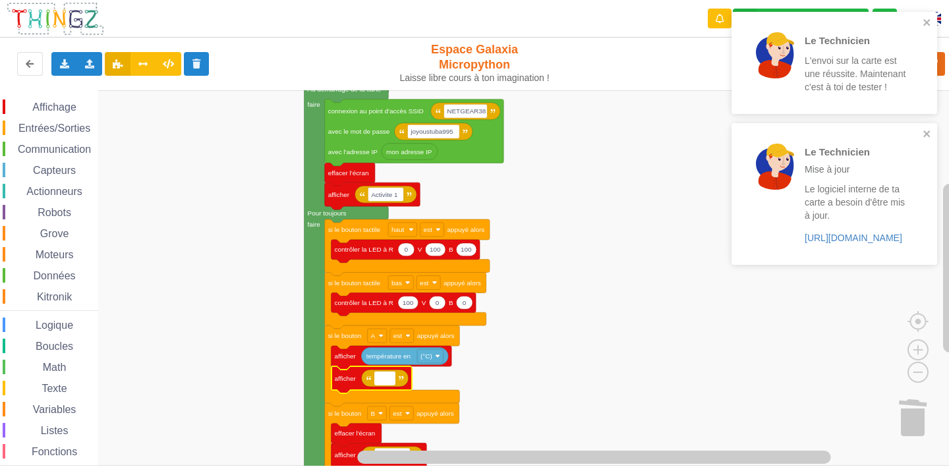
click at [392, 380] on input at bounding box center [384, 379] width 21 height 14
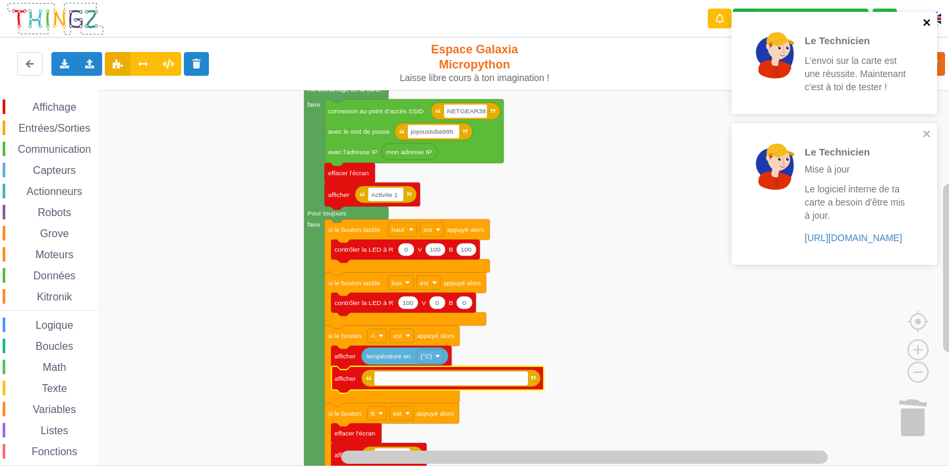
click at [928, 18] on icon "close" at bounding box center [927, 22] width 9 height 11
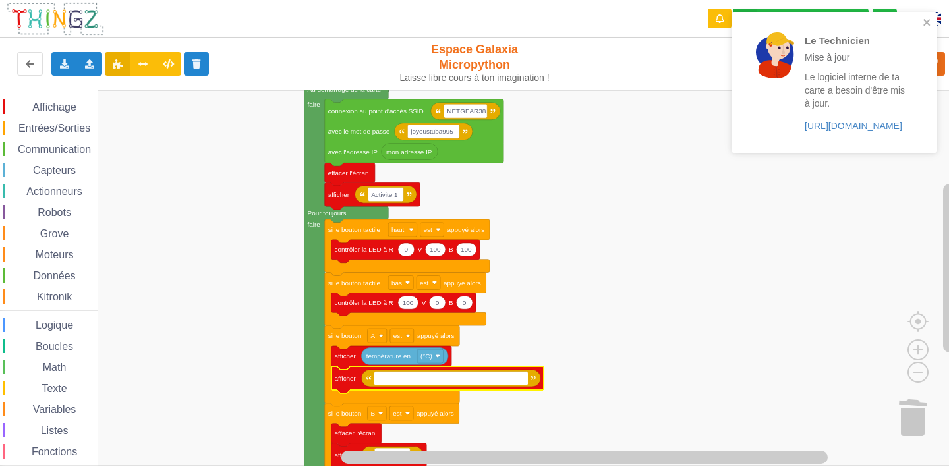
click at [900, 59] on div "Le Technicien L'envoi sur la carte est une réussite. Maintenant c'est à toi de …" at bounding box center [834, 87] width 211 height 156
click at [929, 18] on div "Le Technicien Mise à jour Le logiciel interne de ta carte a besoin d'être mis à…" at bounding box center [835, 82] width 206 height 141
click at [926, 17] on icon "close" at bounding box center [928, 22] width 9 height 11
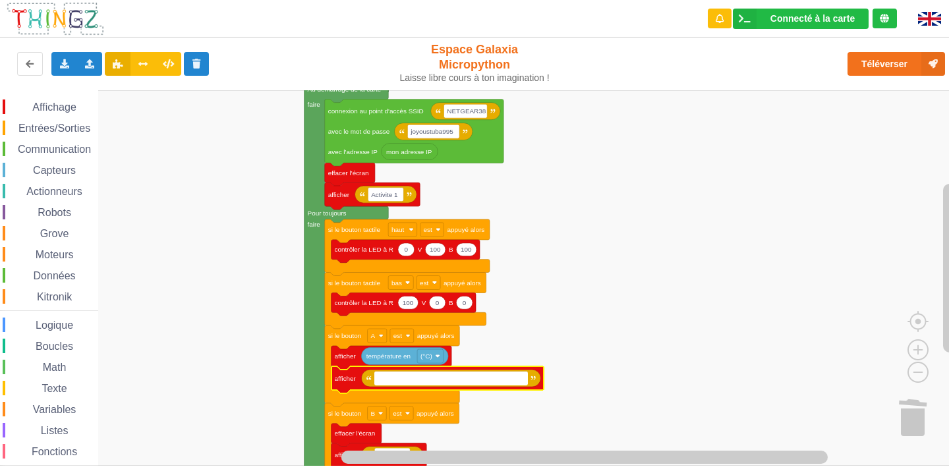
click at [893, 63] on div "Le Technicien Mise à jour Le logiciel interne de ta carte a besoin d'être mis à…" at bounding box center [834, 87] width 211 height 156
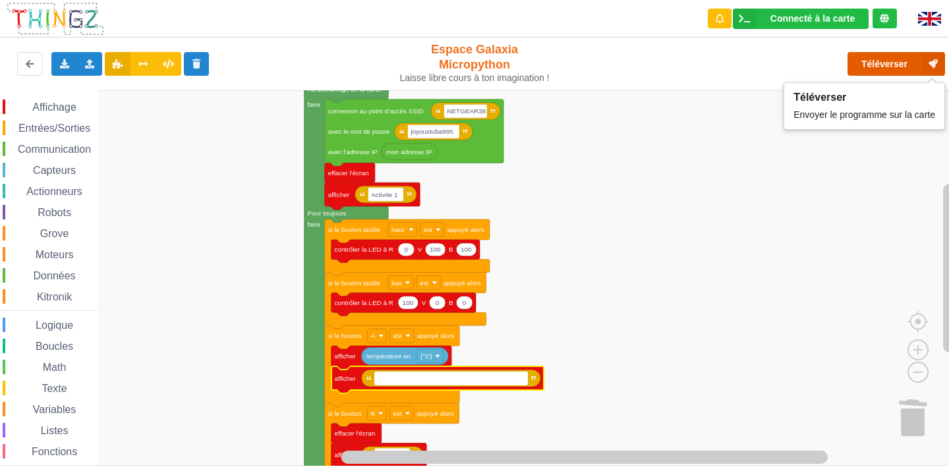
click at [884, 57] on button "Téléverser" at bounding box center [897, 64] width 98 height 24
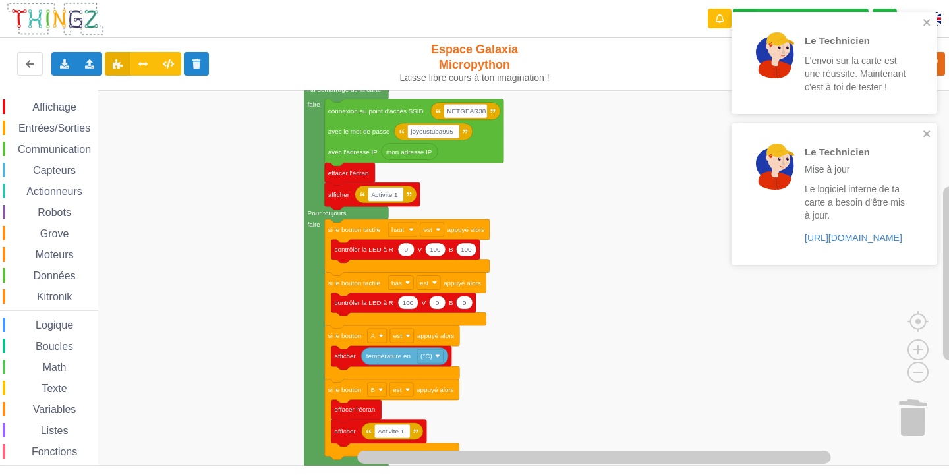
click at [929, 16] on div "Le Technicien L'envoi sur la carte est une réussite. Maintenant c'est à toi de …" at bounding box center [835, 63] width 206 height 102
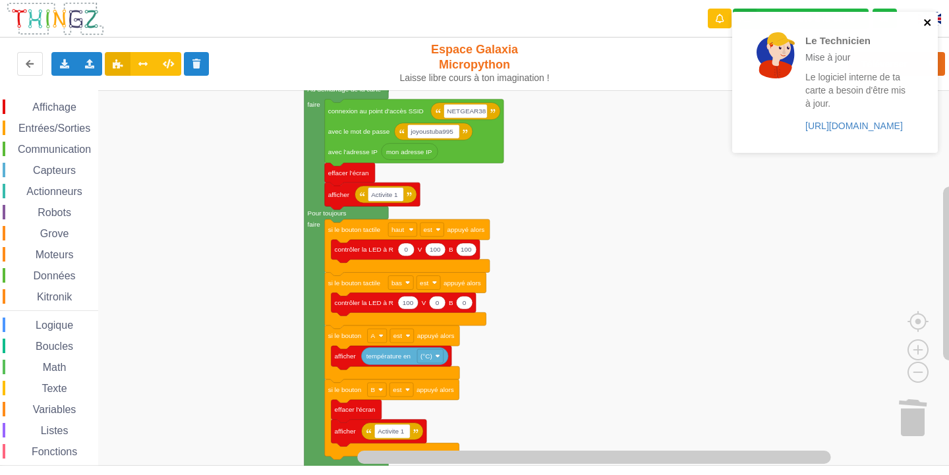
click at [924, 20] on icon "close" at bounding box center [928, 22] width 9 height 11
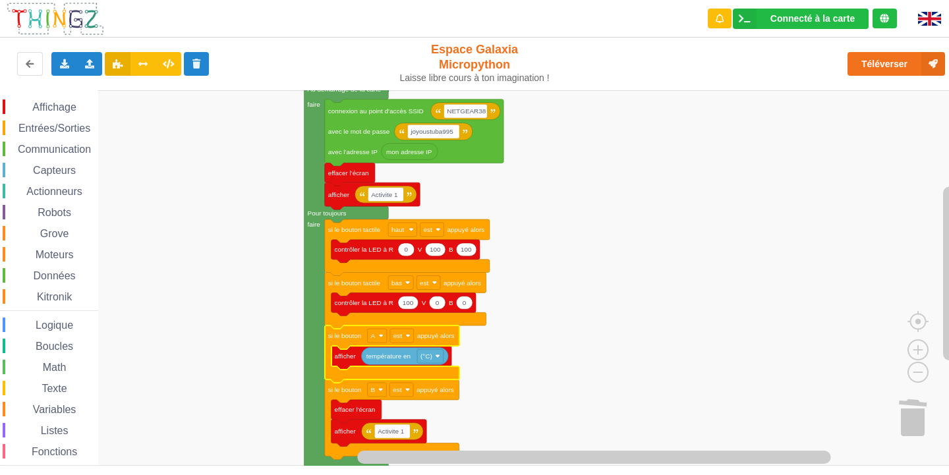
click at [413, 345] on icon "Espace de travail de Blocky" at bounding box center [392, 354] width 134 height 57
click at [410, 337] on image "Espace de travail de Blocky" at bounding box center [407, 336] width 5 height 5
click at [380, 341] on rect "Espace de travail de Blocky" at bounding box center [377, 336] width 19 height 14
click at [527, 390] on rect "Espace de travail de Blocky" at bounding box center [479, 278] width 958 height 376
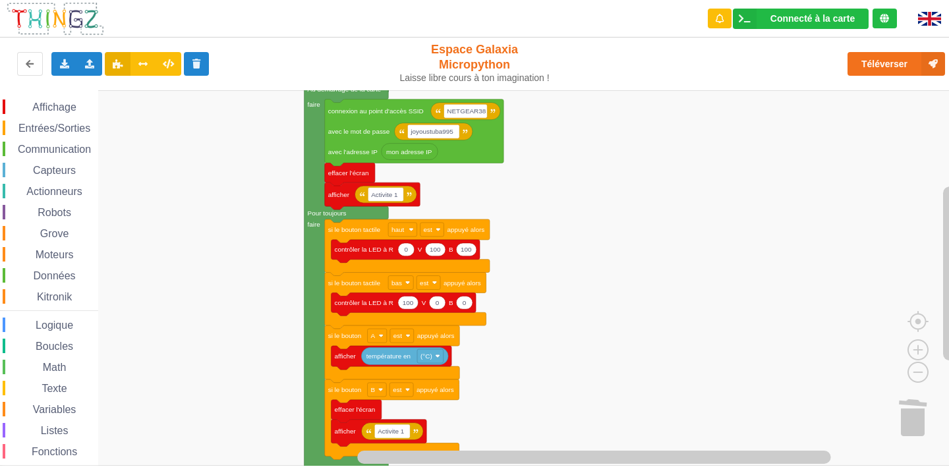
click at [413, 359] on icon "Espace de travail de Blocky" at bounding box center [404, 356] width 87 height 17
click at [424, 359] on text "(°C)" at bounding box center [427, 356] width 12 height 7
click at [599, 384] on rect "Espace de travail de Blocky" at bounding box center [479, 278] width 958 height 376
click at [45, 113] on div "Affichage" at bounding box center [51, 107] width 96 height 15
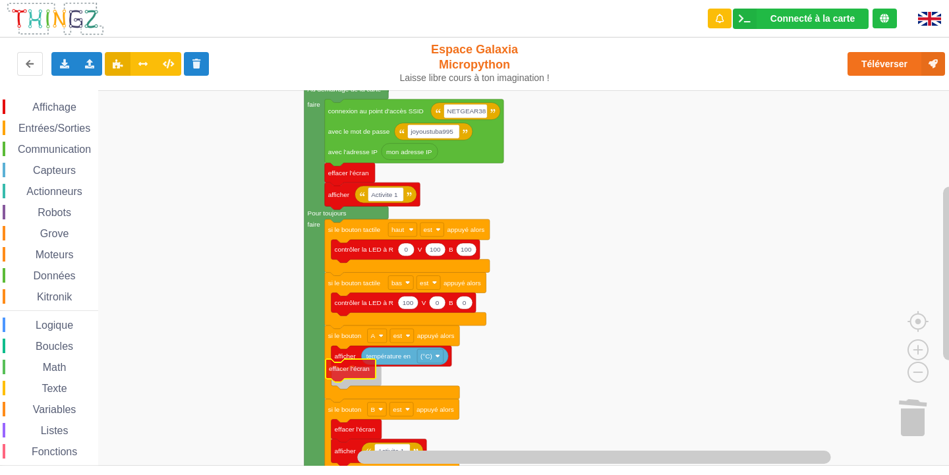
click at [341, 374] on div "Affichage Entrées/Sorties Communication Capteurs Actionneurs Robots Grove Moteu…" at bounding box center [479, 278] width 958 height 376
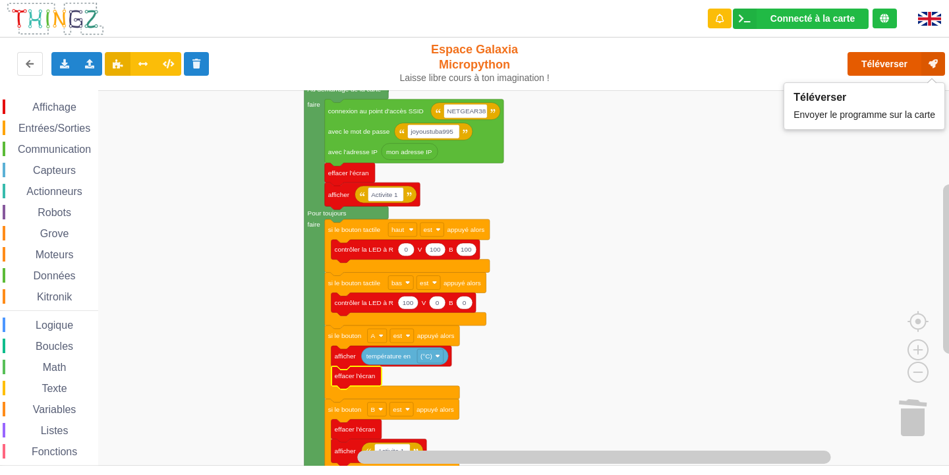
click at [855, 71] on button "Téléverser" at bounding box center [897, 64] width 98 height 24
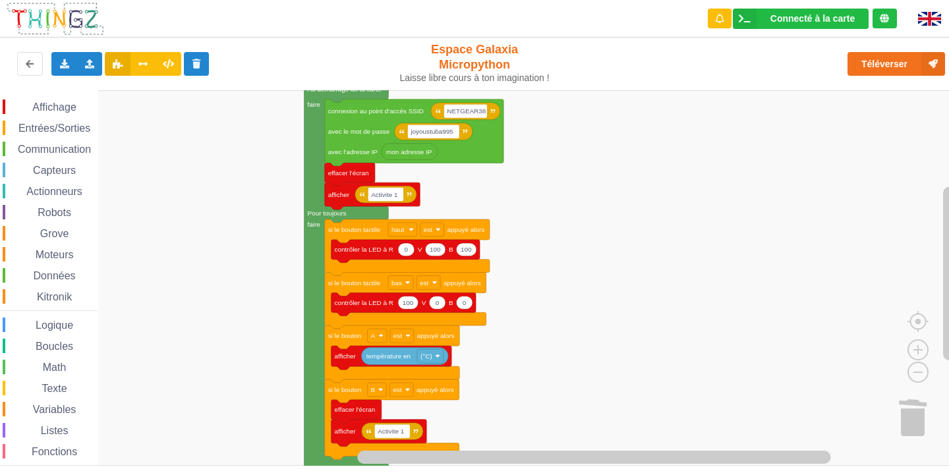
click at [20, 105] on span "Espace de travail de Blocky" at bounding box center [25, 107] width 11 height 11
click at [624, 352] on div "Affichage Entrées/Sorties Communication Capteurs Actionneurs Robots Grove Moteu…" at bounding box center [479, 278] width 958 height 376
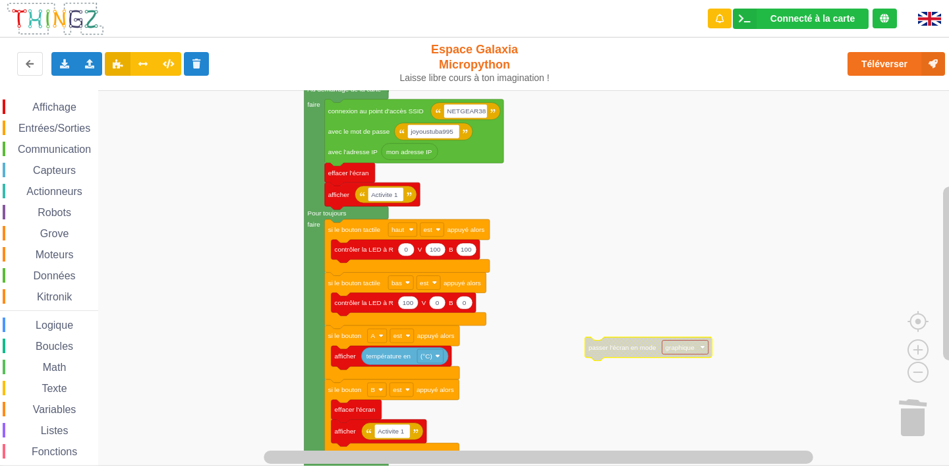
click at [680, 348] on text "graphique" at bounding box center [681, 347] width 30 height 7
click at [608, 346] on text "passer l'écran en mode" at bounding box center [623, 347] width 68 height 7
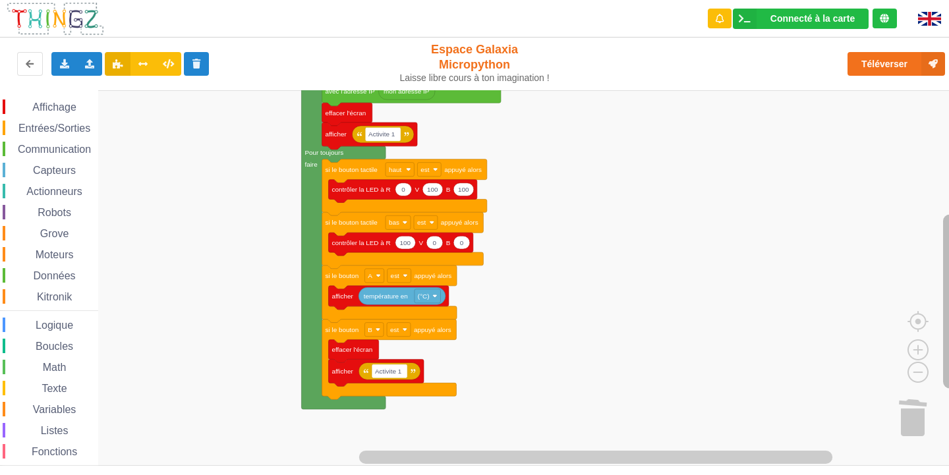
click at [947, 339] on rect "Espace de travail de Blocky" at bounding box center [949, 302] width 13 height 174
click at [182, 125] on rect "Espace de travail de Blocky" at bounding box center [479, 278] width 958 height 376
click at [30, 121] on div "Entrées/Sorties" at bounding box center [51, 128] width 96 height 15
click at [585, 336] on div "Affichage Entrées/Sorties Communication Capteurs Actionneurs Robots Grove Moteu…" at bounding box center [479, 278] width 958 height 376
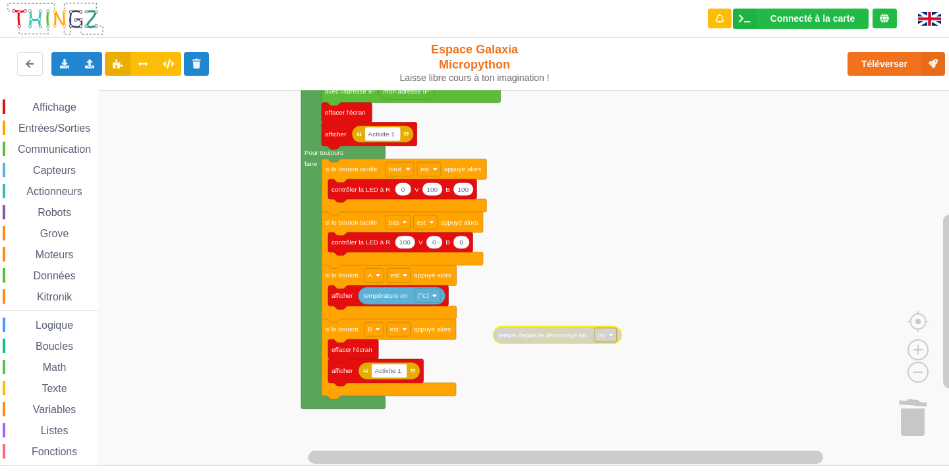
click at [602, 333] on text "(s)" at bounding box center [602, 335] width 8 height 7
click at [612, 376] on div "(ms)" at bounding box center [605, 382] width 60 height 18
click at [34, 108] on span "Affichage" at bounding box center [53, 107] width 47 height 11
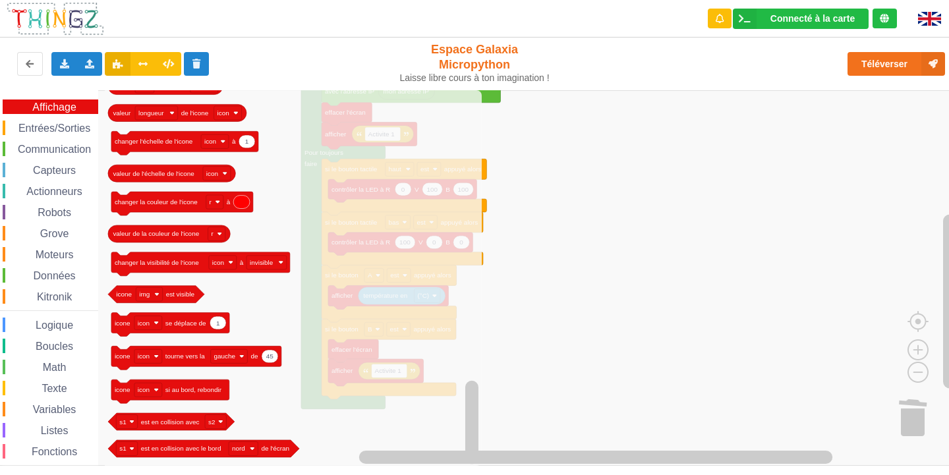
click at [69, 123] on span "Entrées/Sorties" at bounding box center [54, 128] width 76 height 11
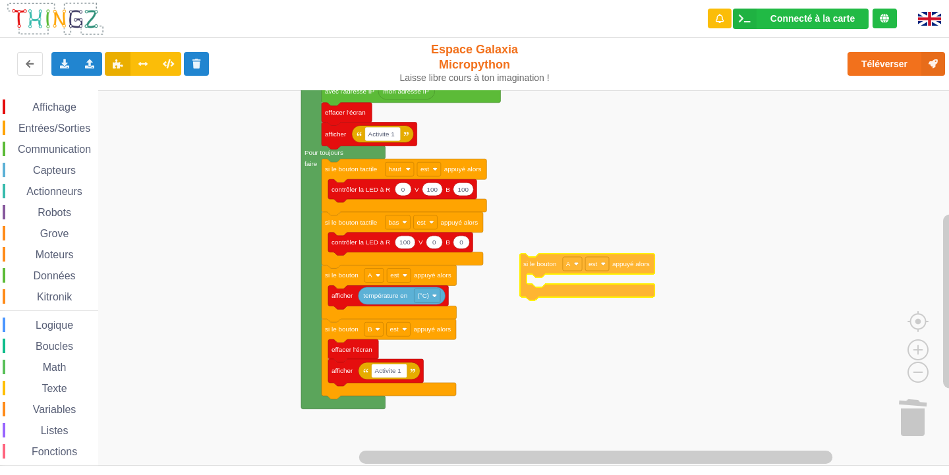
click at [539, 270] on div "Affichage Entrées/Sorties Communication Capteurs Actionneurs Robots Grove Moteu…" at bounding box center [479, 278] width 958 height 376
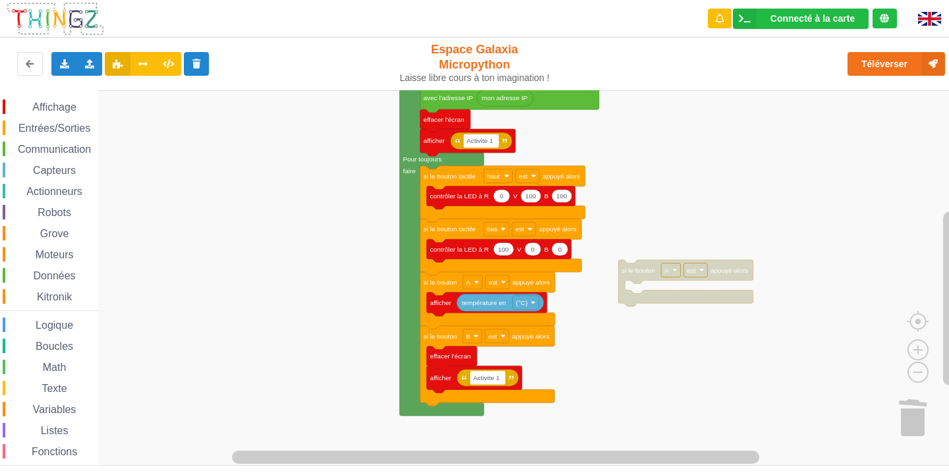
click at [616, 280] on rect "Espace de travail de Blocky" at bounding box center [479, 278] width 958 height 376
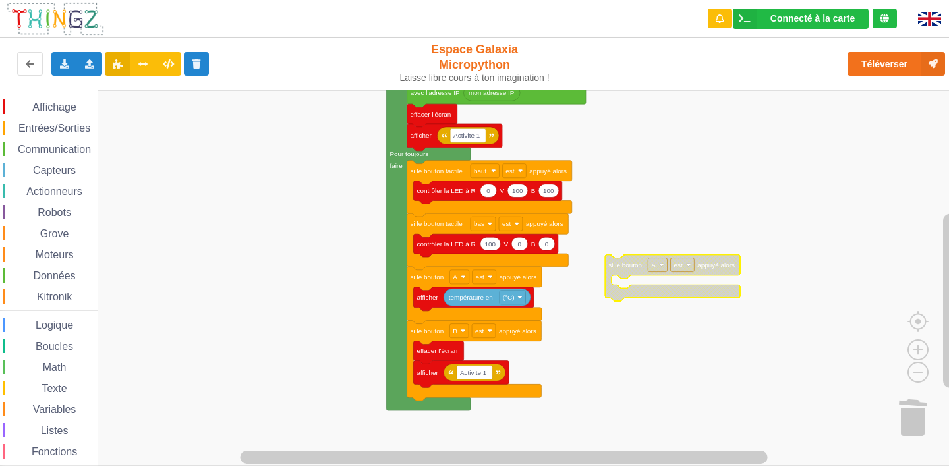
click at [625, 259] on icon "Espace de travail de Blocky" at bounding box center [672, 278] width 134 height 47
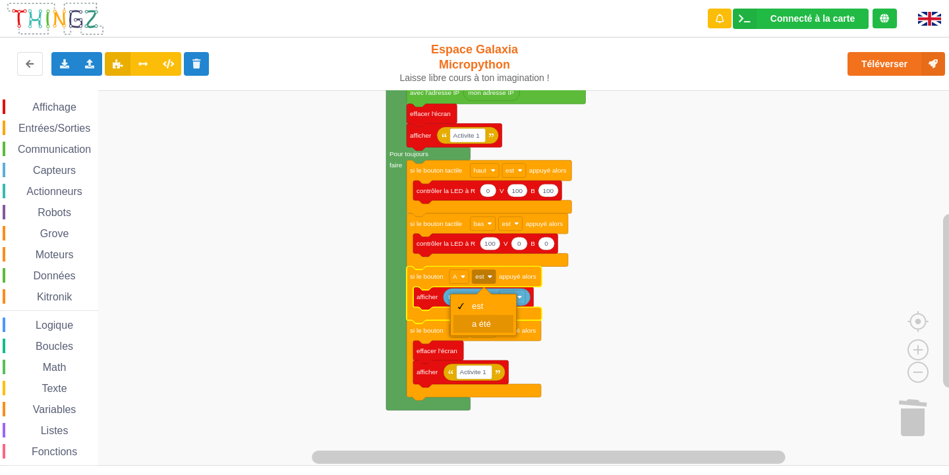
click at [490, 316] on div "a été" at bounding box center [484, 324] width 60 height 18
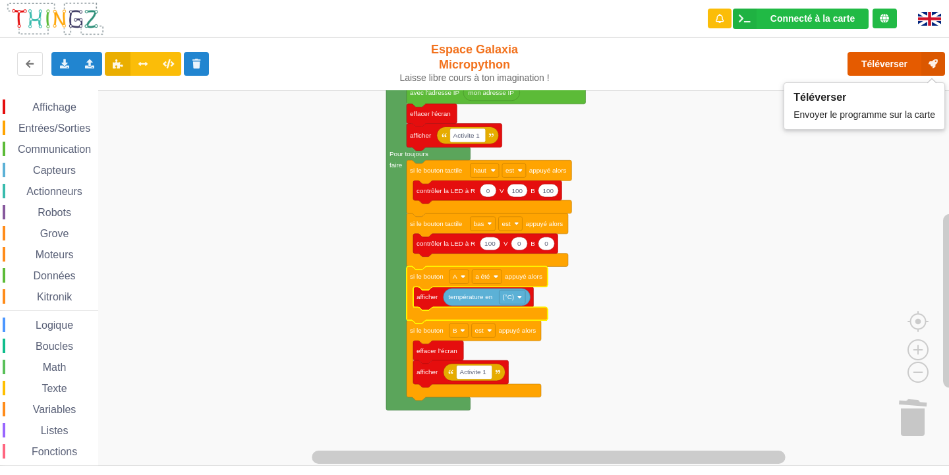
click at [888, 63] on button "Téléverser" at bounding box center [897, 64] width 98 height 24
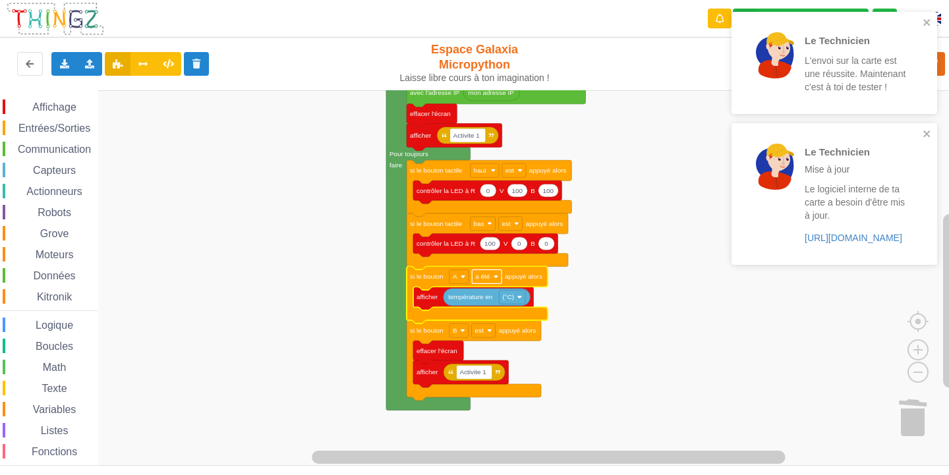
click at [487, 280] on text "a été" at bounding box center [482, 276] width 15 height 7
click at [483, 299] on div "est" at bounding box center [487, 306] width 60 height 18
click at [601, 310] on rect "Espace de travail de Blocky" at bounding box center [479, 278] width 958 height 376
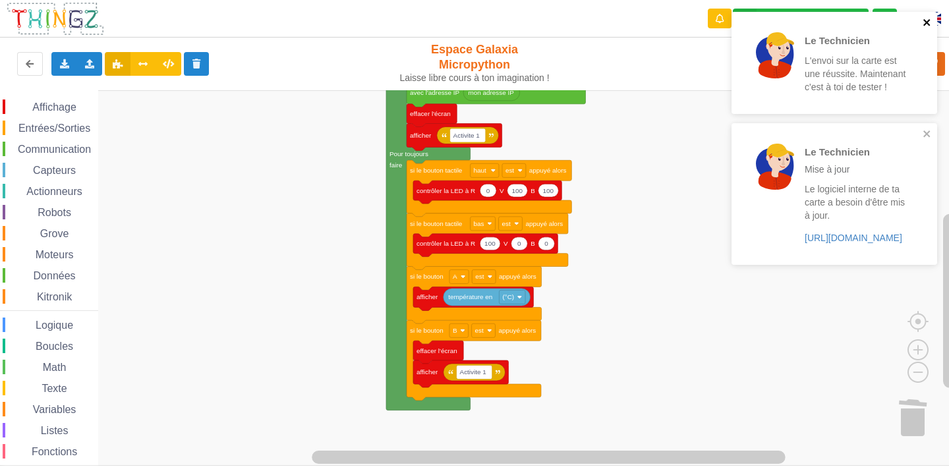
click at [924, 20] on icon "close" at bounding box center [927, 22] width 9 height 11
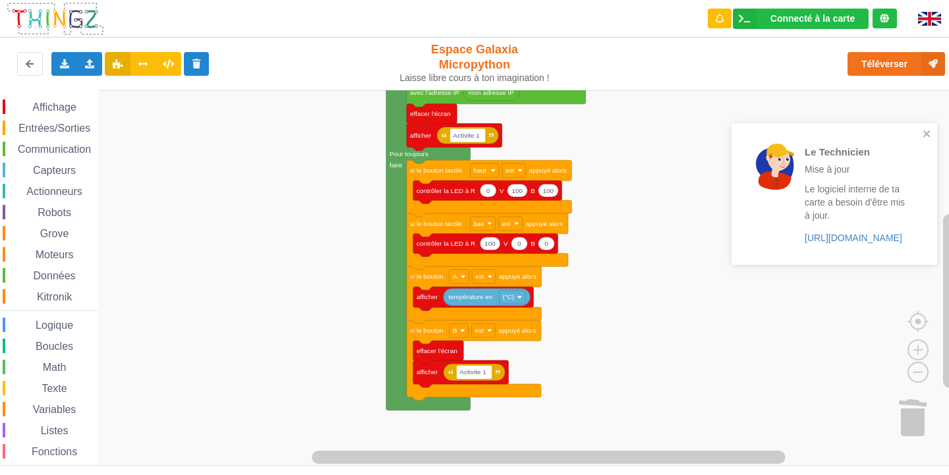
click at [909, 65] on div "Le Technicien L'envoi sur la carte est une réussite. Maintenant c'est à toi de …" at bounding box center [834, 143] width 211 height 268
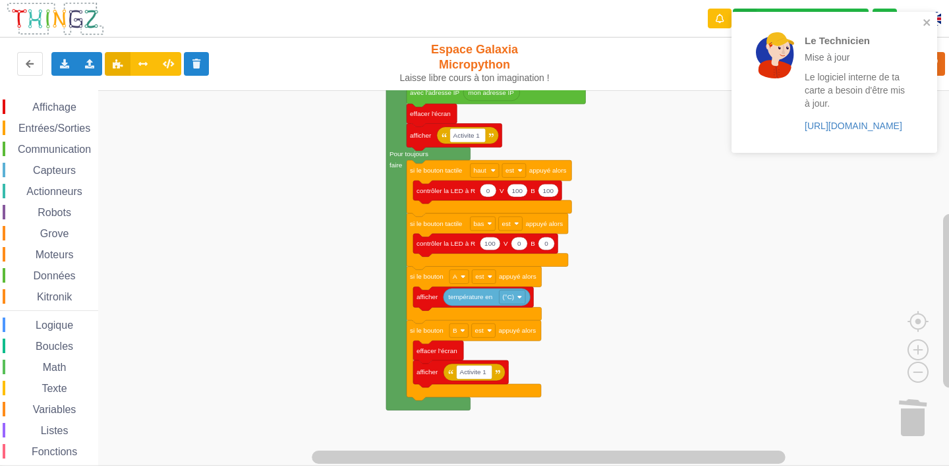
drag, startPoint x: 922, startPoint y: 22, endPoint x: 921, endPoint y: 32, distance: 9.3
click at [922, 24] on div "Le Technicien Mise à jour Le logiciel interne de ta carte a besoin d'être mis à…" at bounding box center [830, 82] width 186 height 131
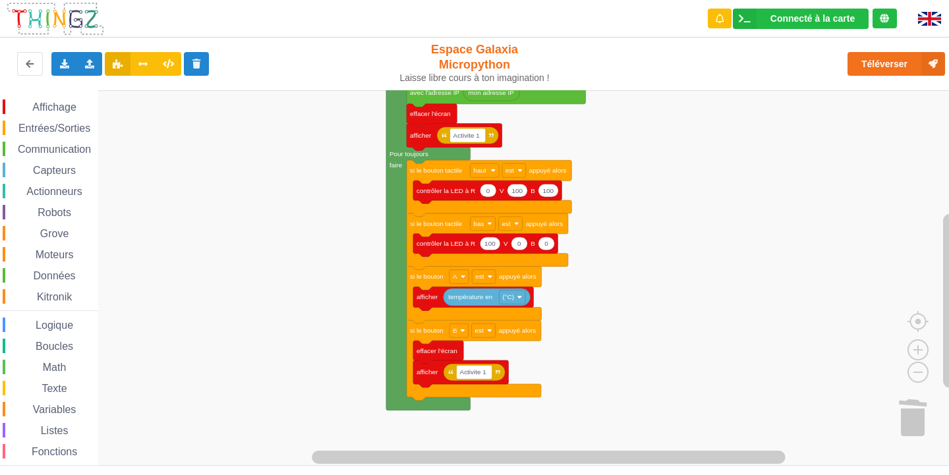
click at [883, 69] on div "Le Technicien Mise à jour Le logiciel interne de ta carte a besoin d'être mis à…" at bounding box center [834, 87] width 211 height 156
click at [881, 52] on button "Téléverser" at bounding box center [897, 64] width 98 height 24
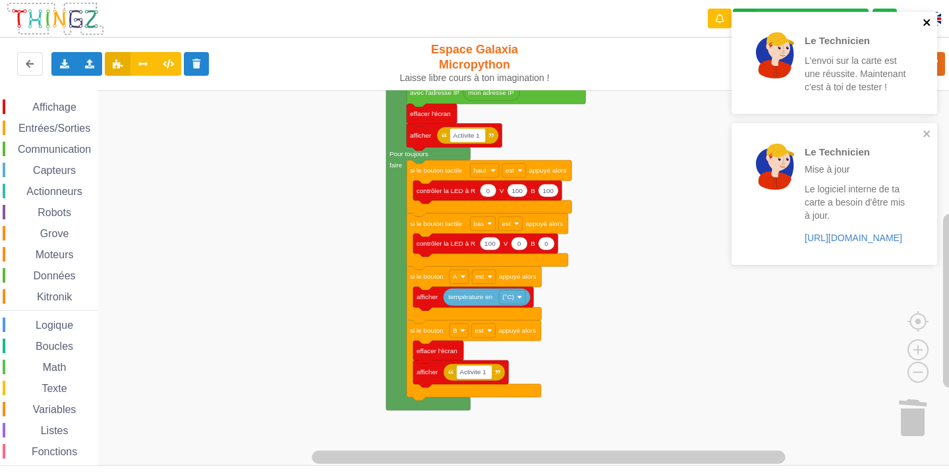
click at [926, 17] on icon "close" at bounding box center [927, 22] width 9 height 11
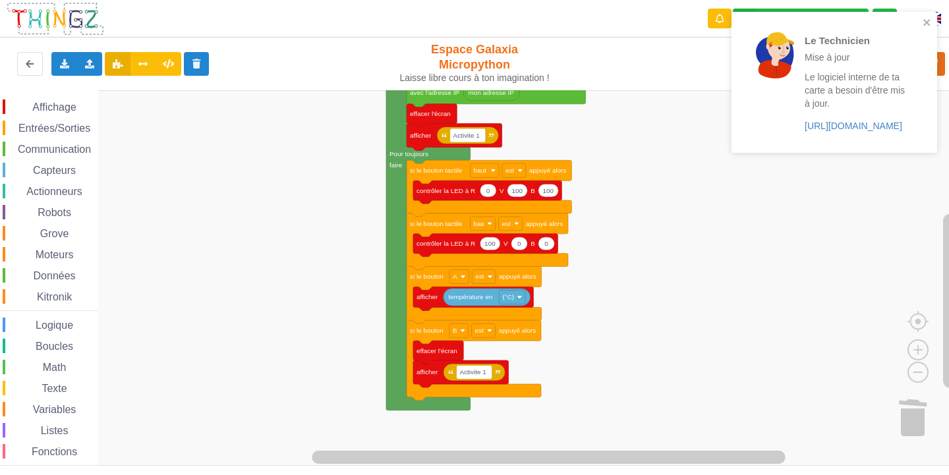
click at [929, 15] on div "Le Technicien Mise à jour Le logiciel interne de ta carte a besoin d'être mis à…" at bounding box center [835, 82] width 206 height 141
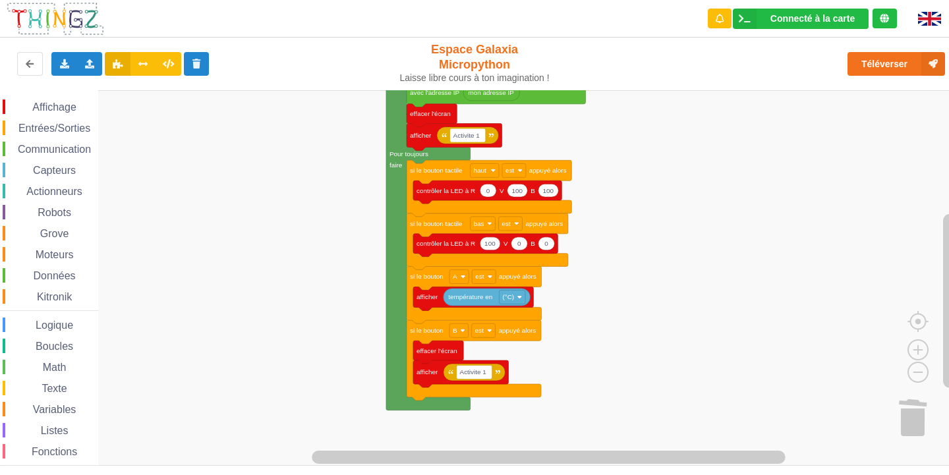
click at [63, 100] on div "Affichage" at bounding box center [51, 107] width 96 height 15
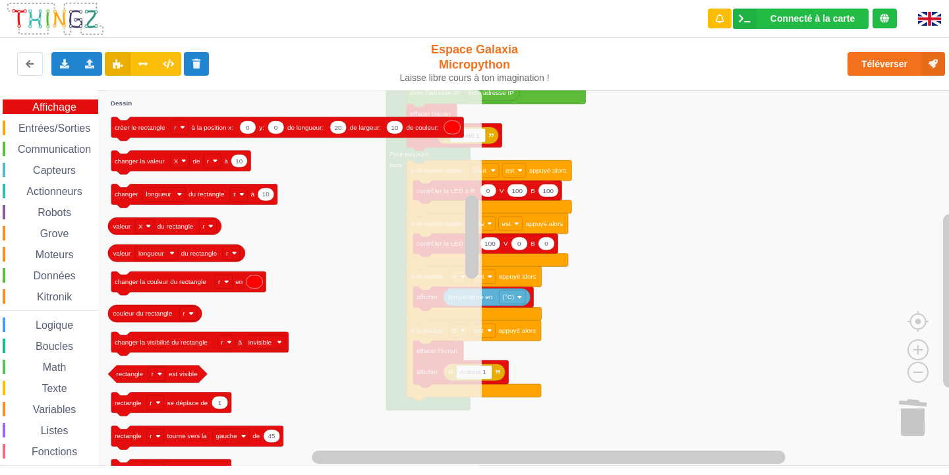
click at [73, 150] on span "Communication" at bounding box center [54, 149] width 77 height 11
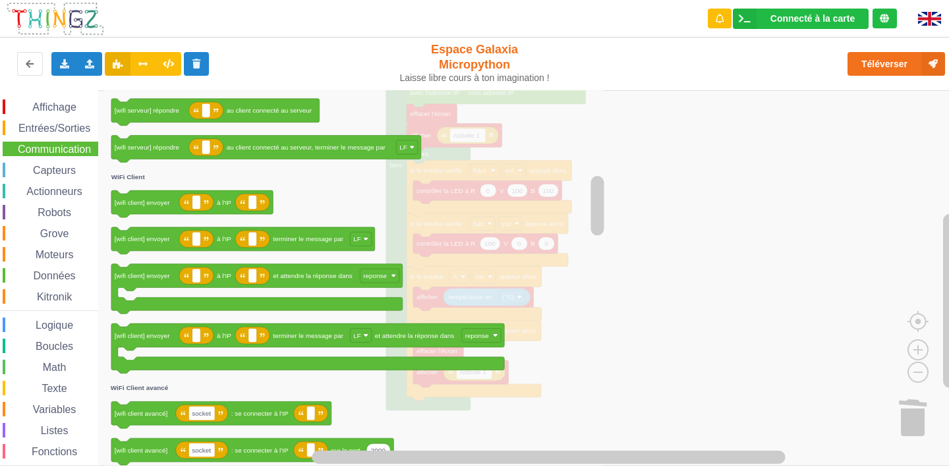
click at [42, 167] on span "Capteurs" at bounding box center [54, 170] width 47 height 11
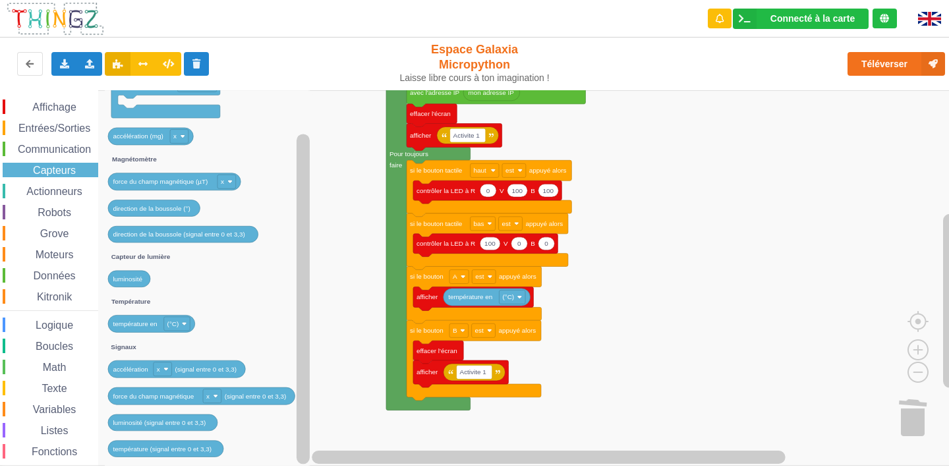
click at [42, 178] on div "Affichage Entrées/Sorties Communication Capteurs Actionneurs Robots Grove Moteu…" at bounding box center [49, 297] width 98 height 395
click at [55, 183] on div "Affichage Entrées/Sorties Communication Capteurs Actionneurs Robots Grove Moteu…" at bounding box center [49, 297] width 98 height 395
click at [59, 192] on span "Actionneurs" at bounding box center [54, 191] width 60 height 11
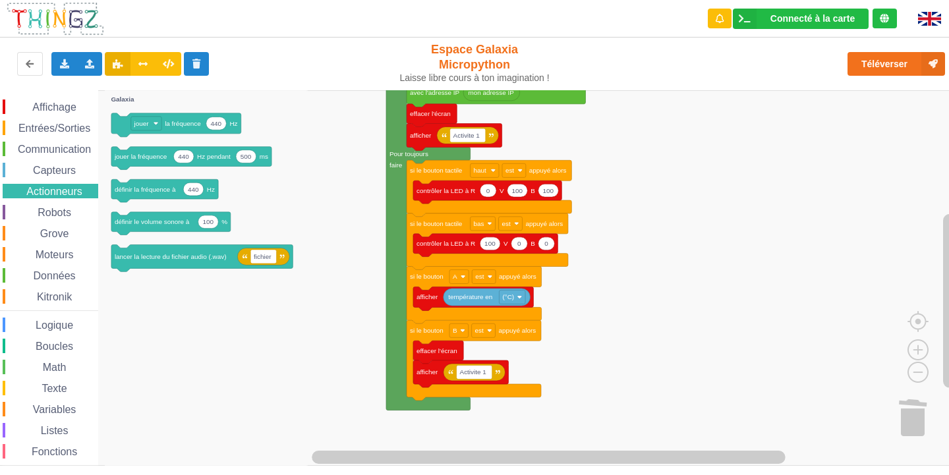
click at [67, 217] on span "Robots" at bounding box center [55, 212] width 38 height 11
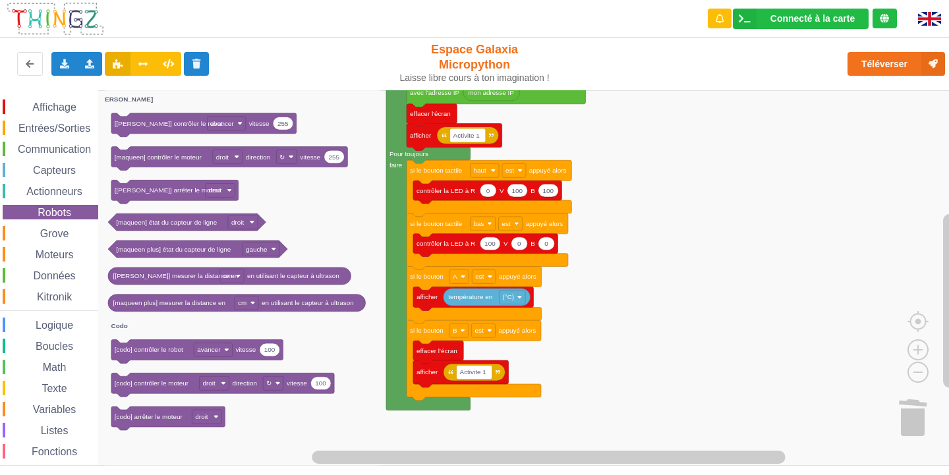
click at [52, 105] on span "Affichage" at bounding box center [53, 107] width 47 height 11
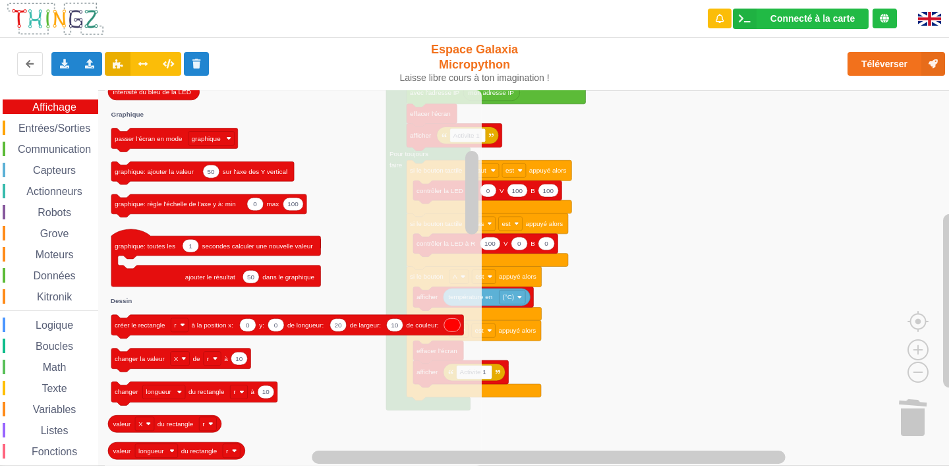
click at [76, 130] on span "Entrées/Sorties" at bounding box center [54, 128] width 76 height 11
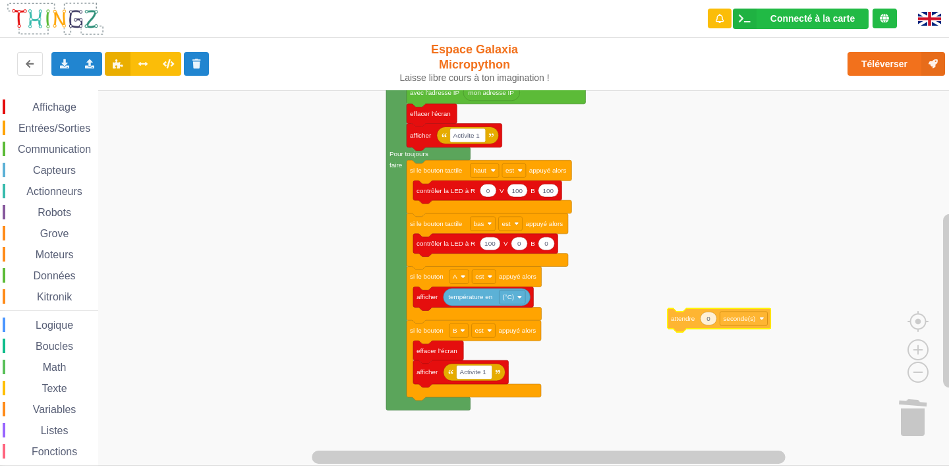
click at [687, 328] on div "Affichage Entrées/Sorties Communication Capteurs Actionneurs Robots Grove Moteu…" at bounding box center [479, 278] width 958 height 376
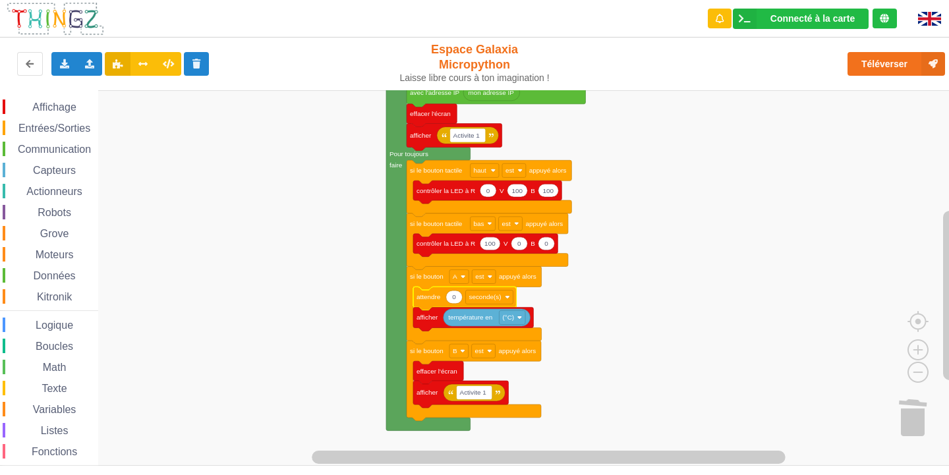
click at [456, 299] on icon "Espace de travail de Blocky" at bounding box center [454, 297] width 16 height 13
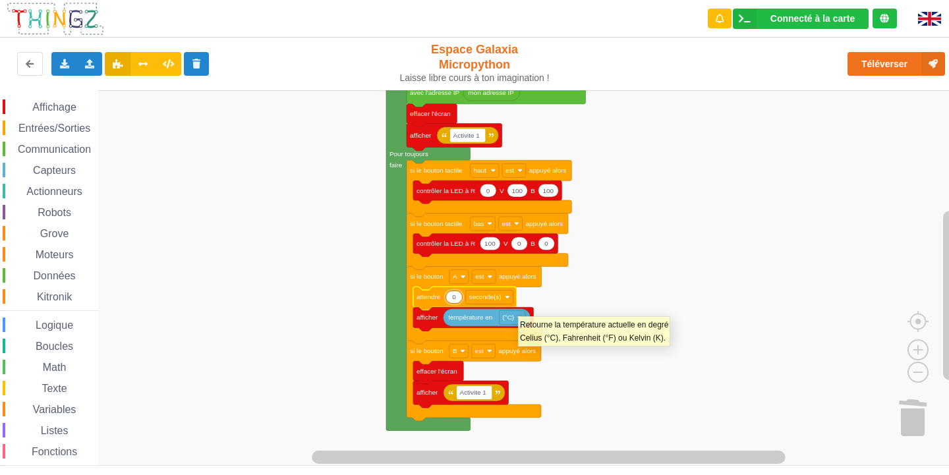
type input "1"
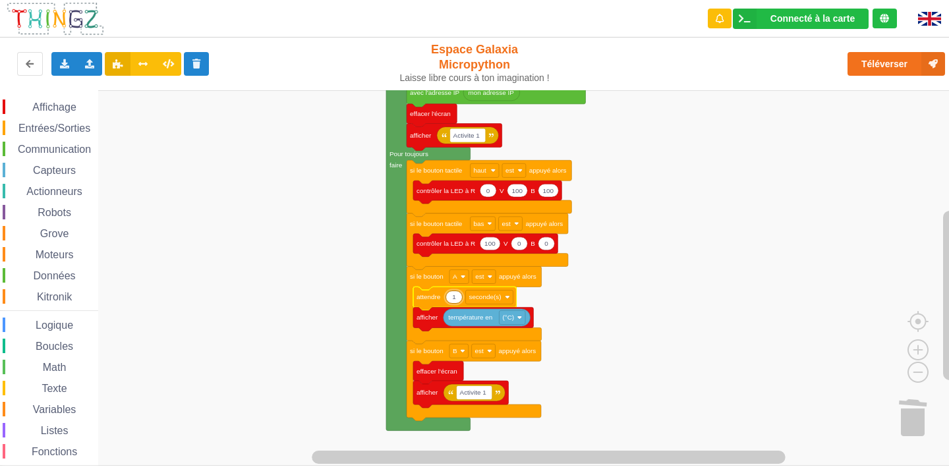
click at [61, 106] on span "Affichage" at bounding box center [53, 107] width 47 height 11
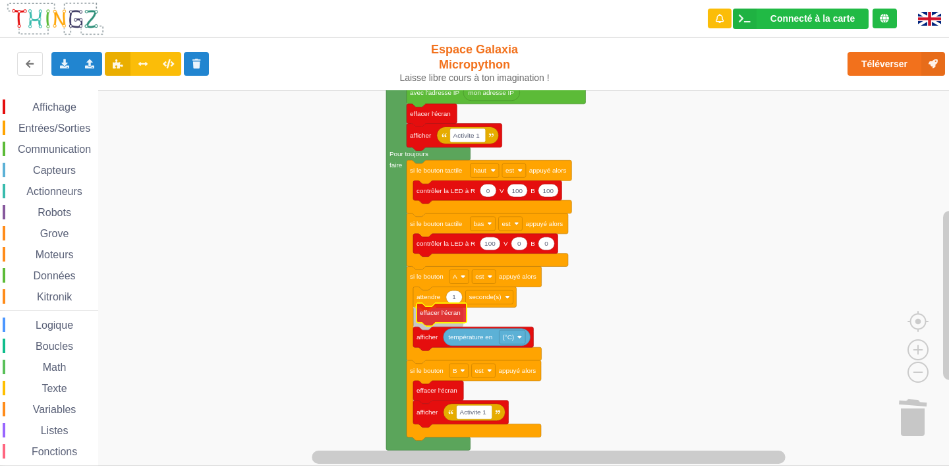
click at [434, 310] on div "Affichage Entrées/Sorties Communication Capteurs Actionneurs Robots Grove Moteu…" at bounding box center [479, 278] width 958 height 376
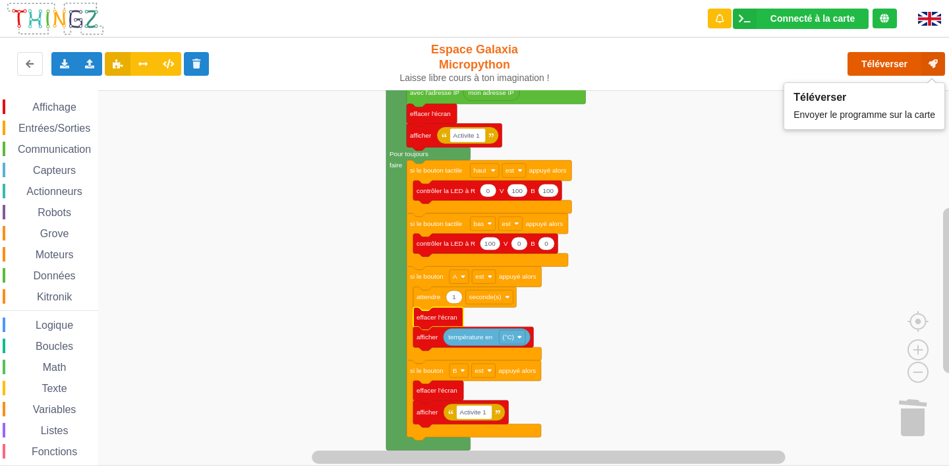
click at [864, 64] on button "Téléverser" at bounding box center [897, 64] width 98 height 24
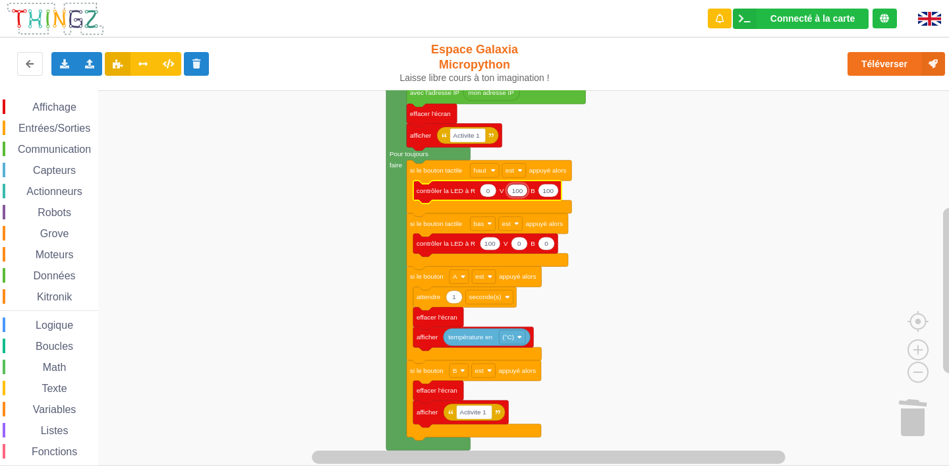
type input "0"
click at [608, 219] on rect "Espace de travail de Blocky" at bounding box center [479, 278] width 958 height 376
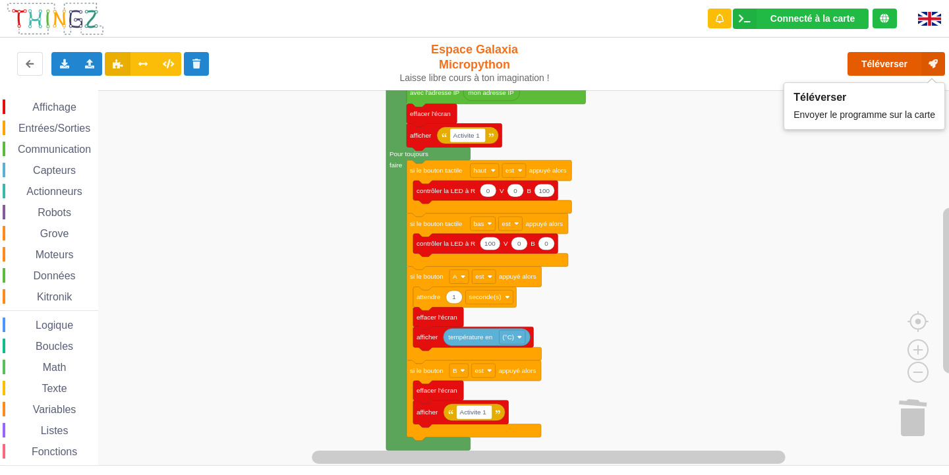
click at [884, 71] on button "Téléverser" at bounding box center [897, 64] width 98 height 24
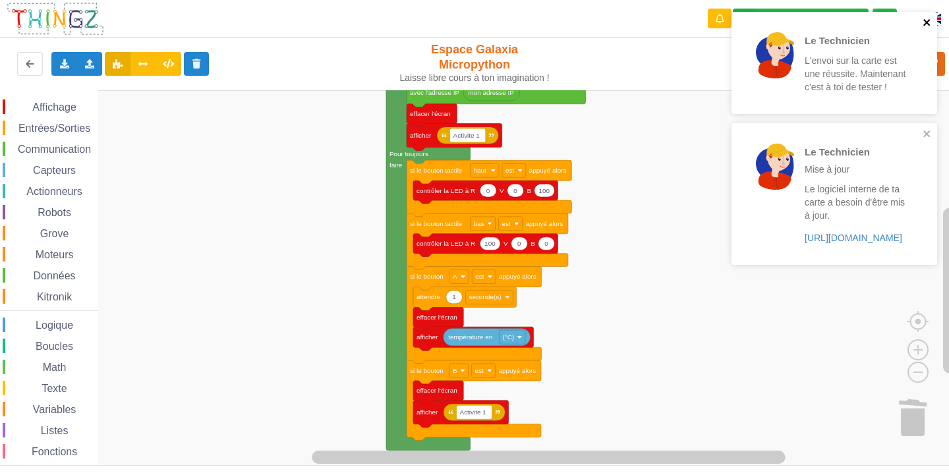
click at [928, 19] on icon "close" at bounding box center [927, 22] width 9 height 11
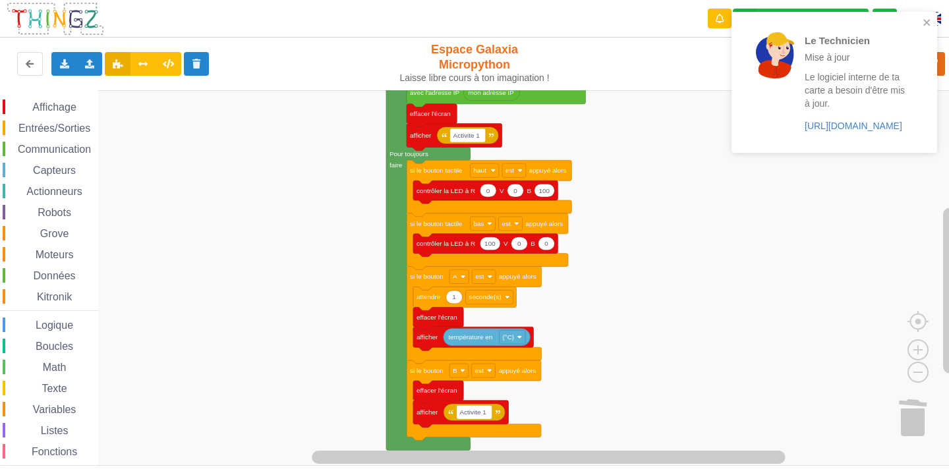
click at [922, 17] on div "Le Technicien Mise à jour Le logiciel interne de ta carte a besoin d'être mis à…" at bounding box center [830, 82] width 186 height 131
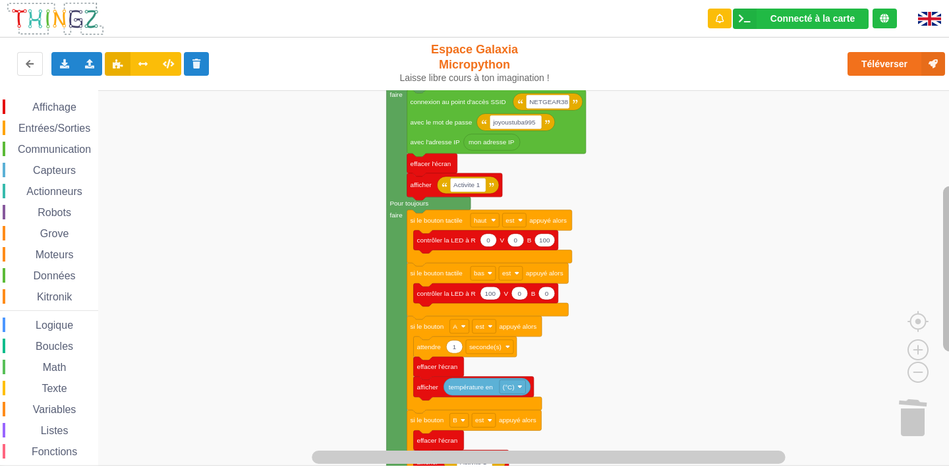
click at [949, 207] on rect "Espace de travail de Blocky" at bounding box center [949, 269] width 13 height 165
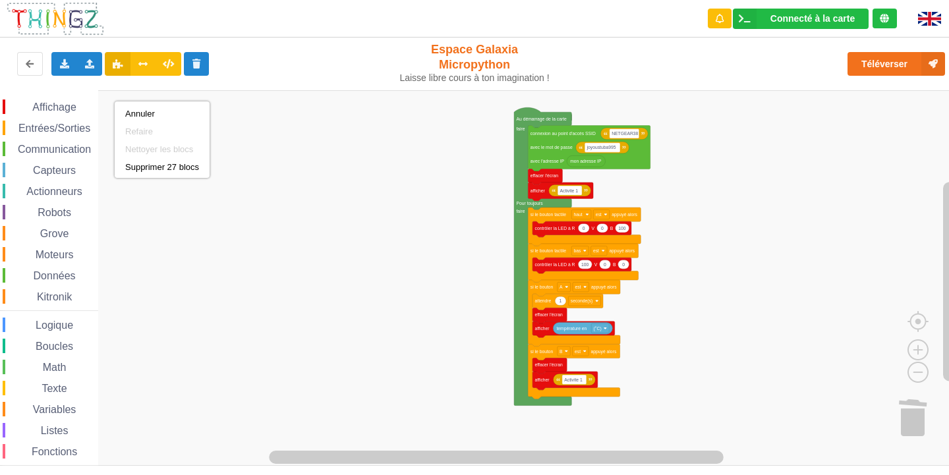
click at [271, 152] on rect "Espace de travail de Blocky" at bounding box center [479, 278] width 958 height 376
click at [27, 148] on span "Communication" at bounding box center [54, 149] width 77 height 11
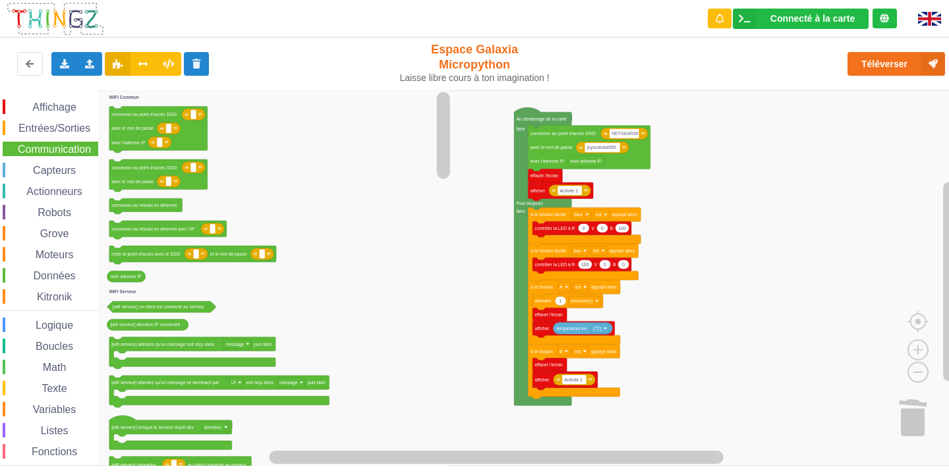
click at [27, 148] on span "Communication" at bounding box center [54, 149] width 77 height 11
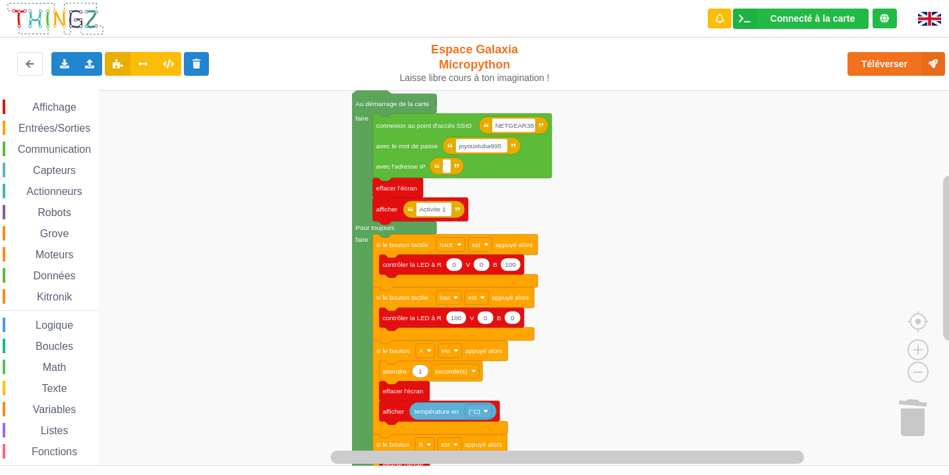
click at [53, 148] on span "Communication" at bounding box center [54, 149] width 77 height 11
click at [536, 170] on div "Affichage Entrées/Sorties Communication Capteurs Actionneurs Robots Grove Moteu…" at bounding box center [479, 278] width 958 height 376
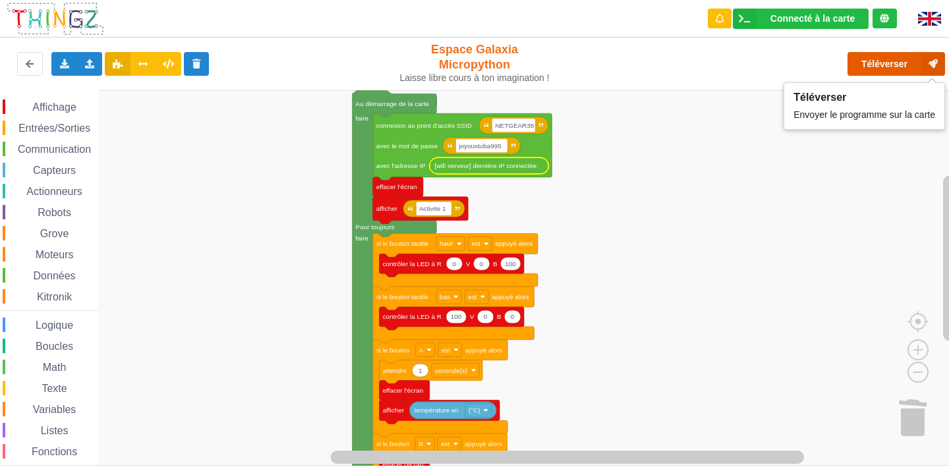
click at [889, 67] on button "Téléverser" at bounding box center [897, 64] width 98 height 24
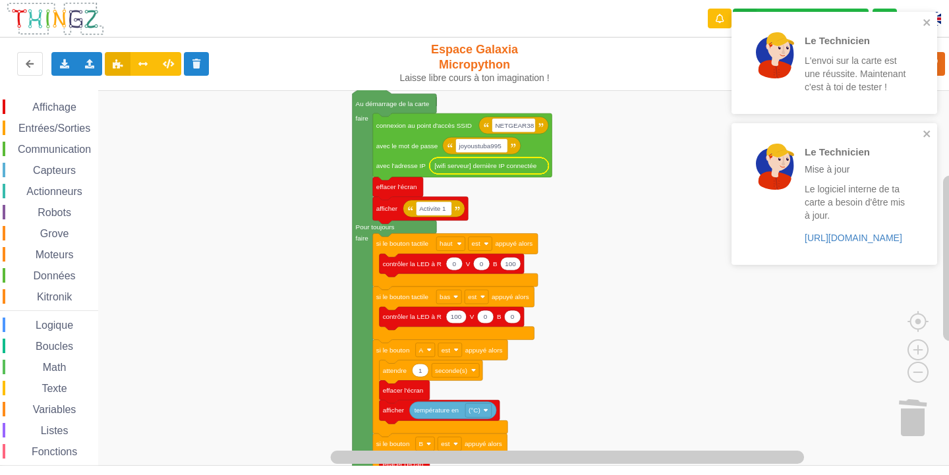
click at [44, 99] on div "Affichage Entrées/Sorties Communication Capteurs Actionneurs Robots Grove Moteu…" at bounding box center [49, 295] width 98 height 410
click at [45, 106] on span "Affichage" at bounding box center [53, 107] width 47 height 11
click at [684, 221] on div "Affichage Entrées/Sorties Communication Capteurs Actionneurs Robots Grove Moteu…" at bounding box center [479, 278] width 958 height 376
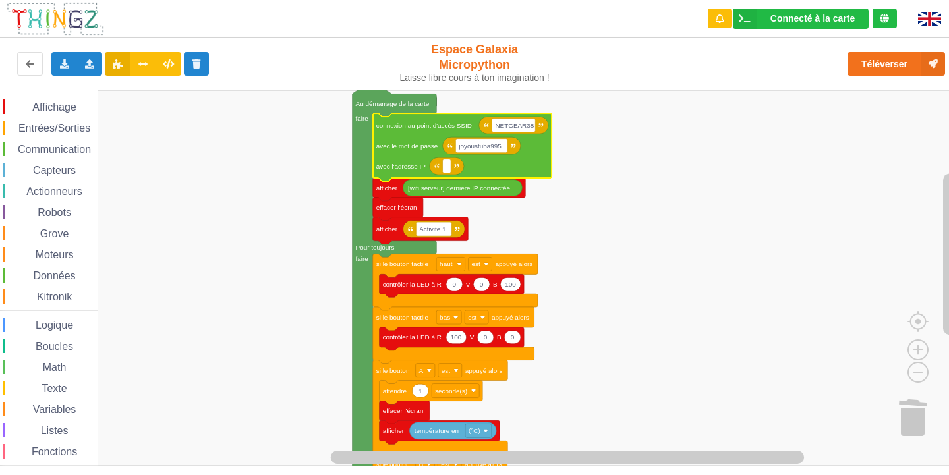
click at [452, 169] on icon "Espace de travail de Blocky" at bounding box center [447, 166] width 34 height 17
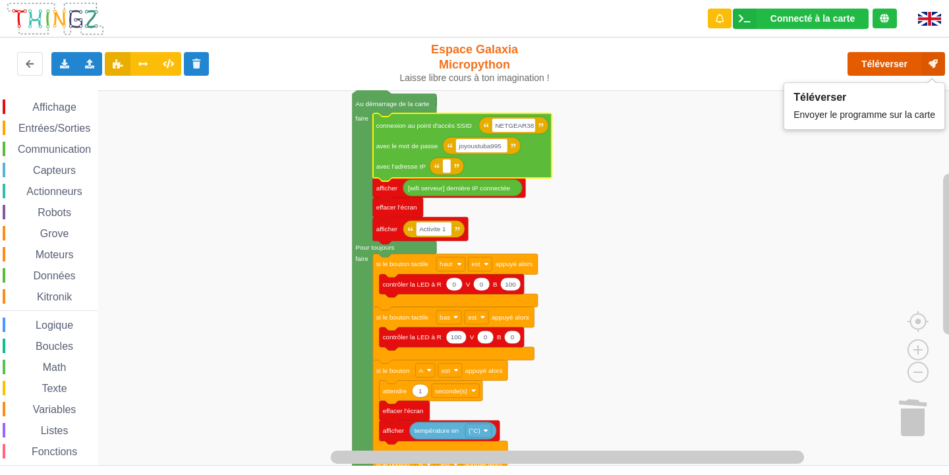
click at [875, 64] on button "Téléverser" at bounding box center [897, 64] width 98 height 24
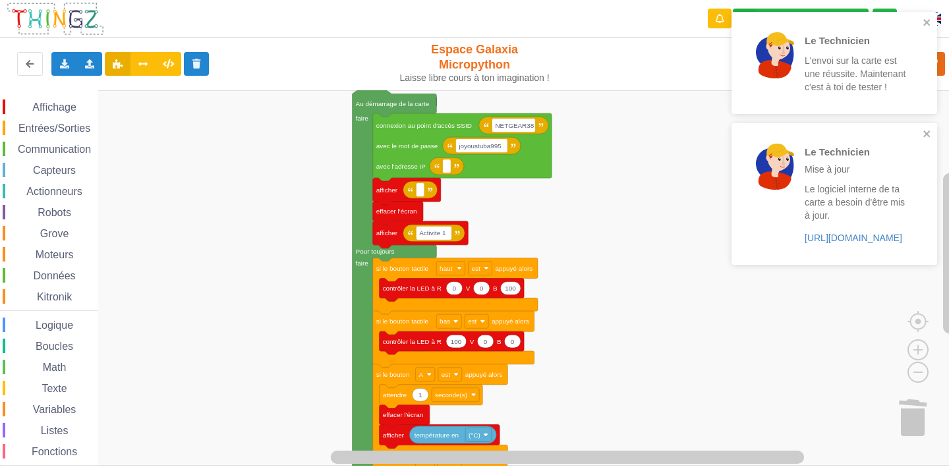
click at [80, 146] on span "Communication" at bounding box center [54, 149] width 77 height 11
click at [457, 192] on div "Affichage Entrées/Sorties Communication Capteurs Actionneurs Robots Grove Moteu…" at bounding box center [479, 278] width 958 height 376
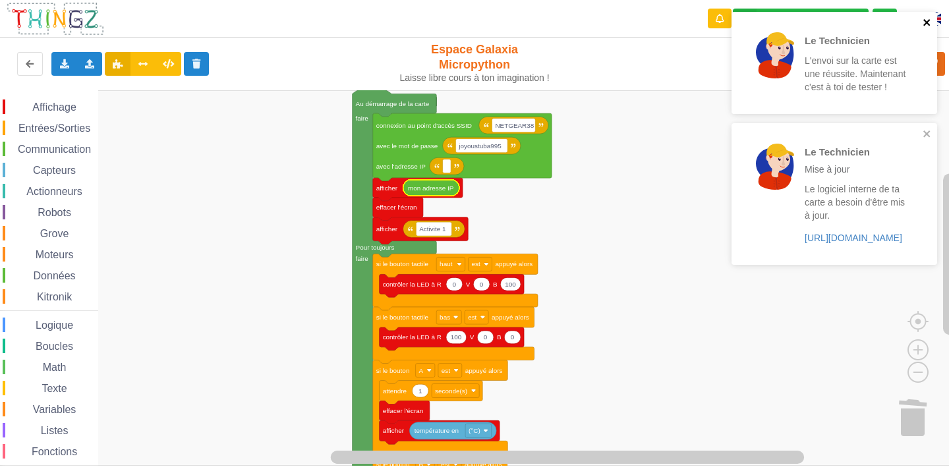
click at [924, 19] on icon "close" at bounding box center [927, 22] width 9 height 11
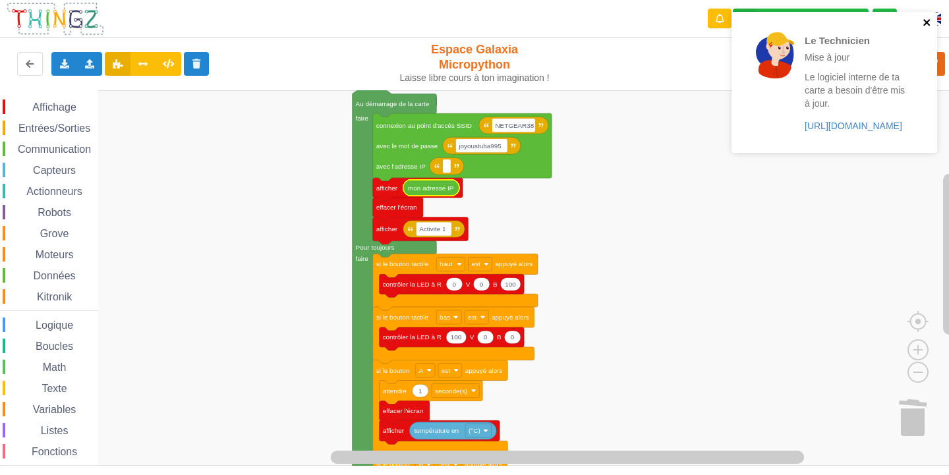
click at [930, 21] on icon "close" at bounding box center [927, 22] width 9 height 11
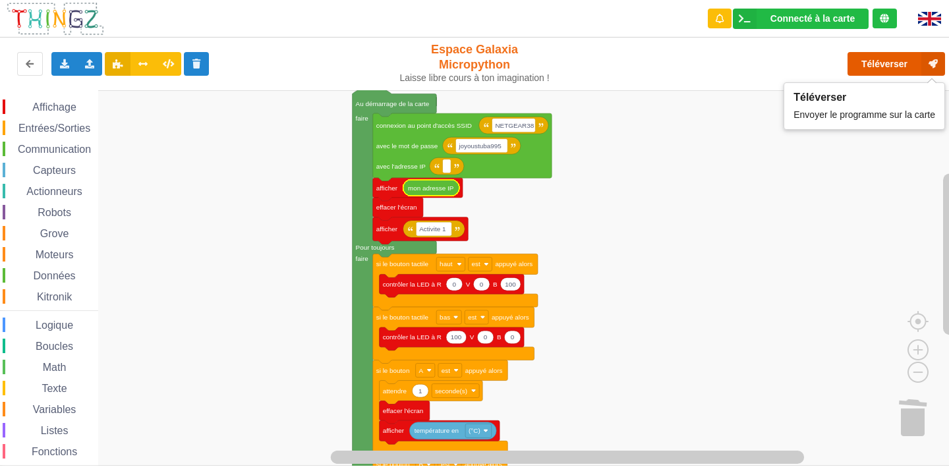
click at [882, 59] on button "Téléverser" at bounding box center [897, 64] width 98 height 24
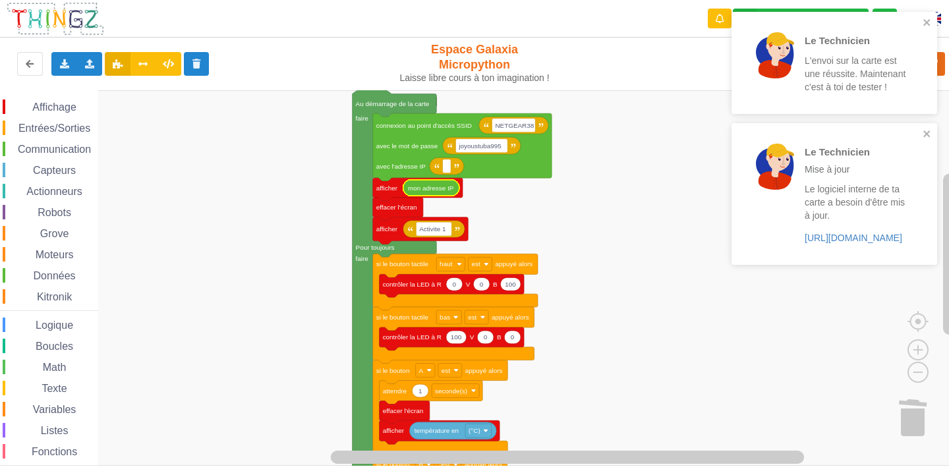
click at [51, 141] on div "Affichage Entrées/Sorties Communication Capteurs Actionneurs Robots Grove Moteu…" at bounding box center [49, 297] width 98 height 395
click at [68, 147] on span "Communication" at bounding box center [54, 149] width 77 height 11
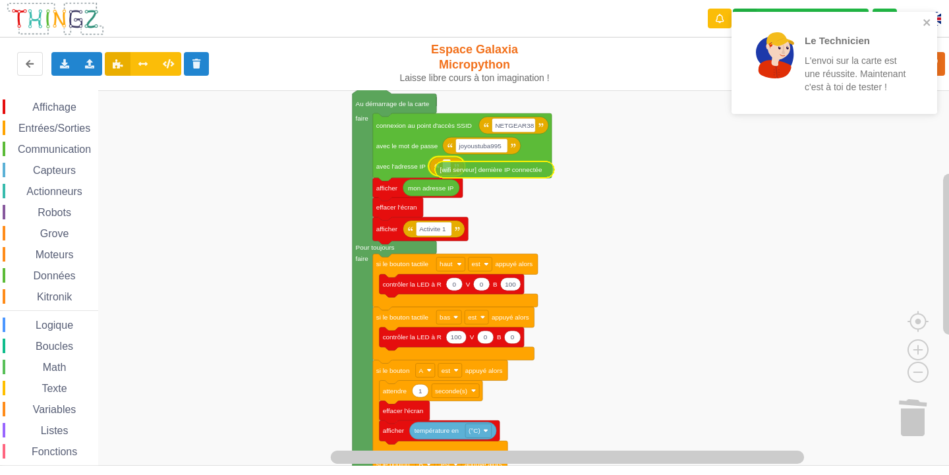
click at [466, 173] on div "Affichage Entrées/Sorties Communication Capteurs Actionneurs Robots Grove Moteu…" at bounding box center [479, 278] width 958 height 376
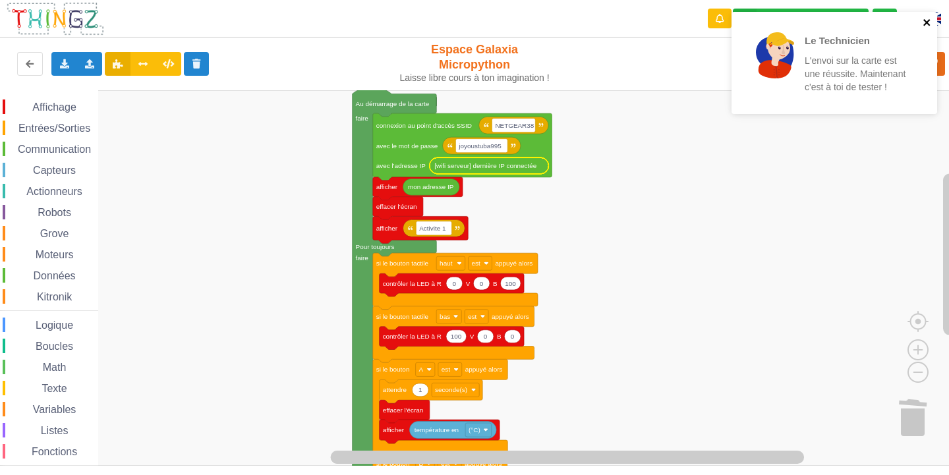
drag, startPoint x: 925, startPoint y: 20, endPoint x: 922, endPoint y: 26, distance: 6.8
click at [924, 20] on icon "close" at bounding box center [927, 22] width 7 height 7
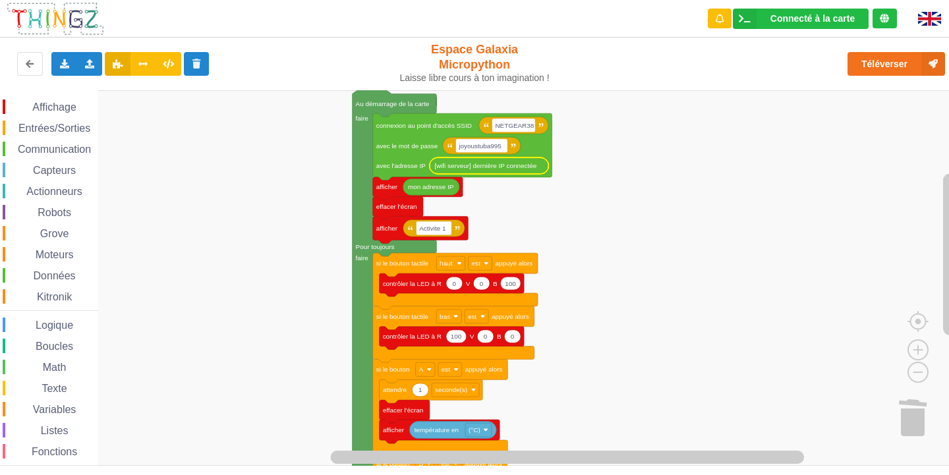
click at [891, 59] on div "Le Technicien L'envoi sur la carte est une réussite. Maintenant c'est à toi de …" at bounding box center [475, 228] width 968 height 475
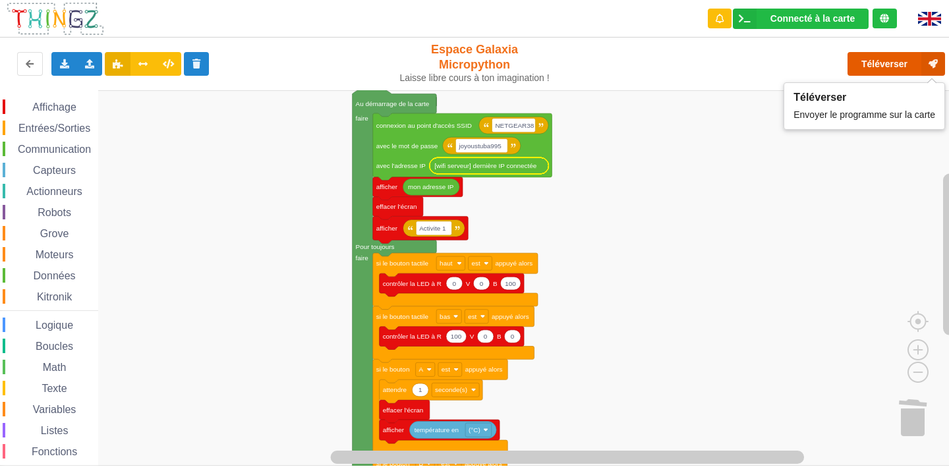
click at [893, 59] on button "Téléverser" at bounding box center [897, 64] width 98 height 24
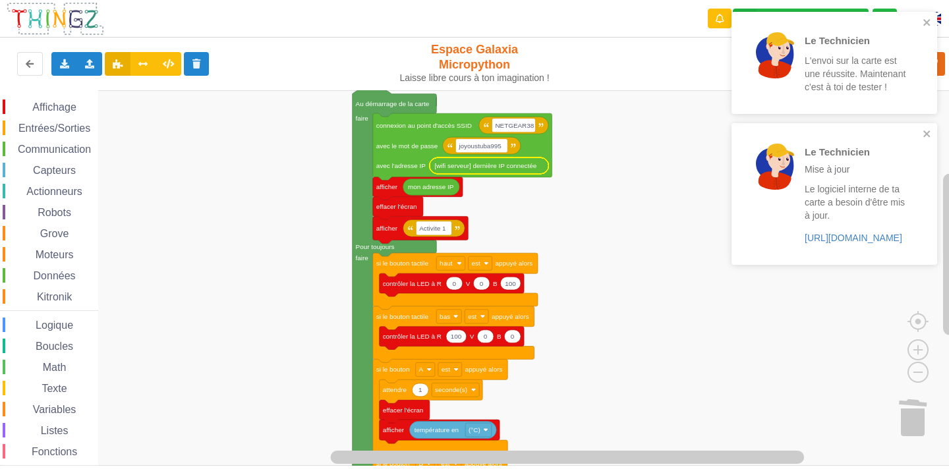
click at [933, 18] on div "Le Technicien L'envoi sur la carte est une réussite. Maintenant c'est à toi de …" at bounding box center [835, 63] width 206 height 102
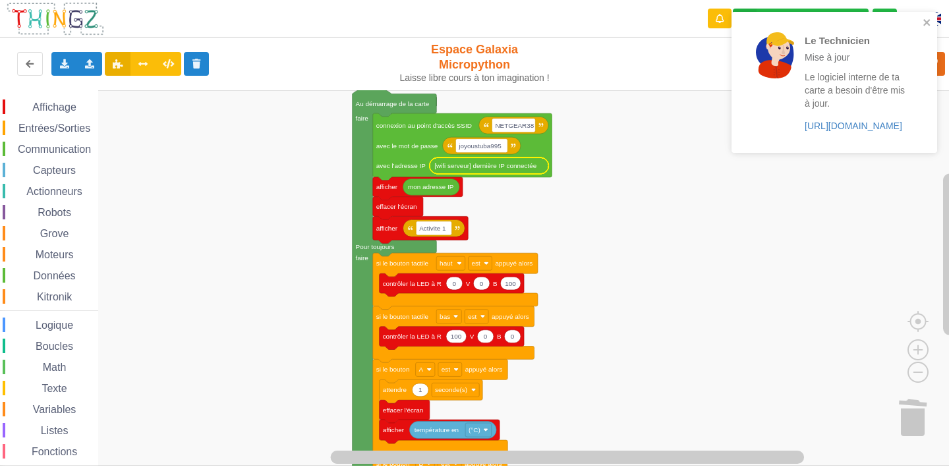
click at [932, 20] on div "Le Technicien Mise à jour Le logiciel interne de ta carte a besoin d'être mis à…" at bounding box center [835, 82] width 206 height 141
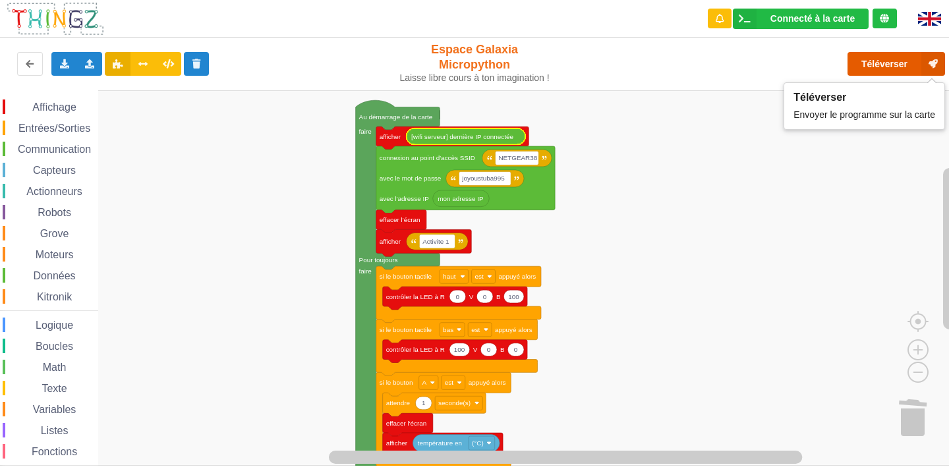
click at [884, 61] on button "Téléverser" at bounding box center [897, 64] width 98 height 24
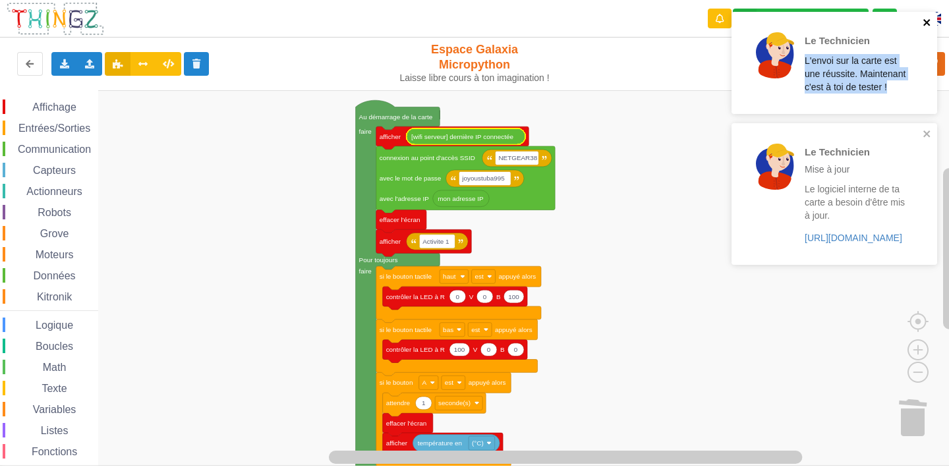
click at [923, 17] on div "Le Technicien L'envoi sur la carte est une réussite. Maintenant c'est à toi de …" at bounding box center [830, 63] width 186 height 92
click at [929, 18] on icon "close" at bounding box center [927, 22] width 9 height 11
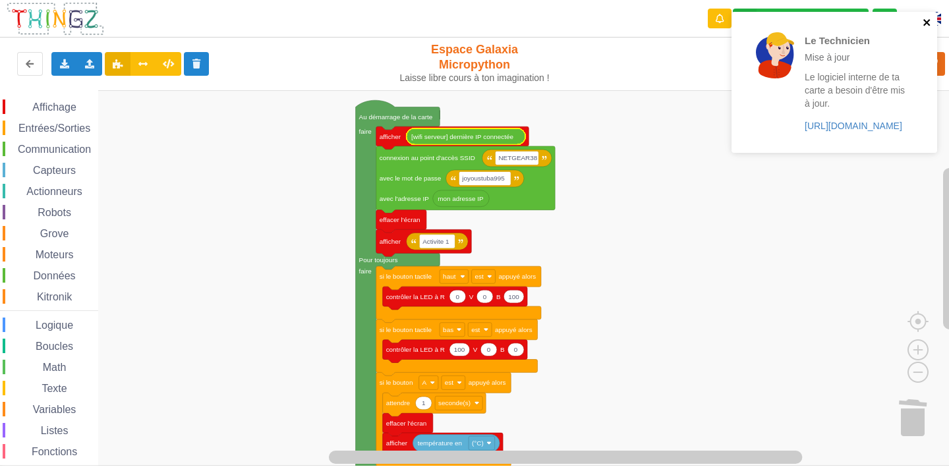
click at [929, 18] on icon "close" at bounding box center [927, 22] width 9 height 11
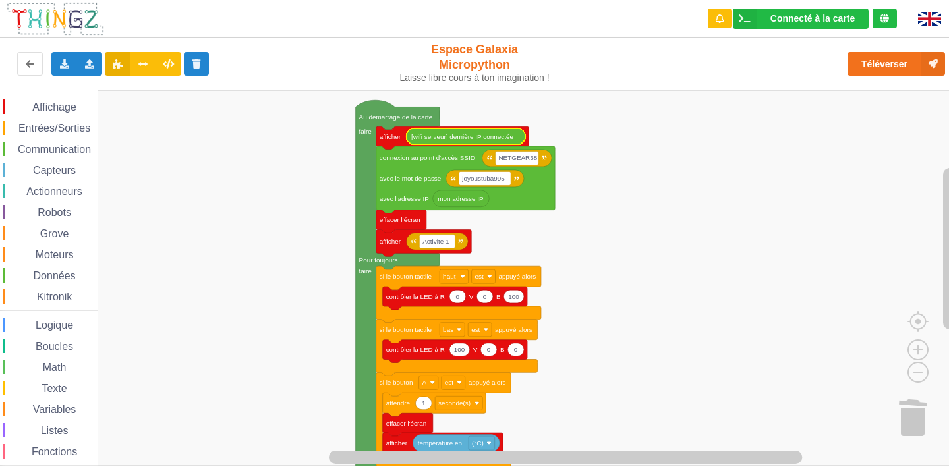
click at [53, 108] on span "Affichage" at bounding box center [53, 107] width 47 height 11
click at [746, 220] on rect "Espace de travail de Blocky" at bounding box center [479, 278] width 958 height 376
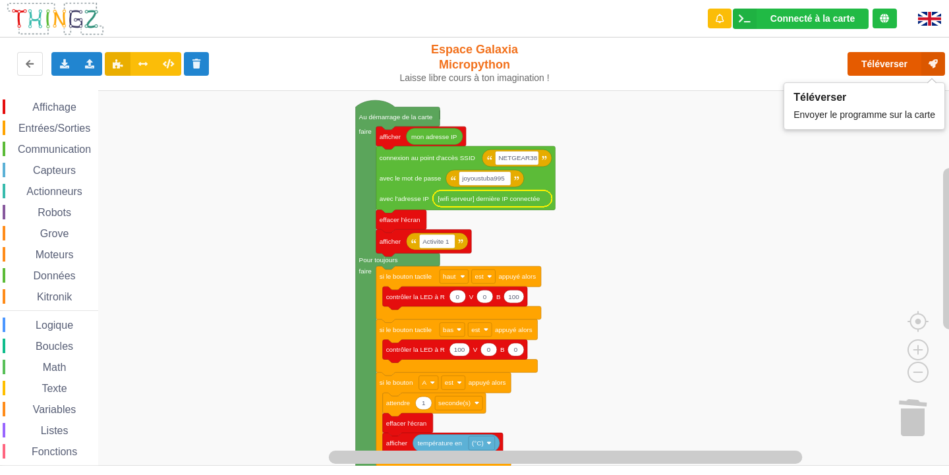
click at [933, 67] on icon at bounding box center [934, 64] width 24 height 24
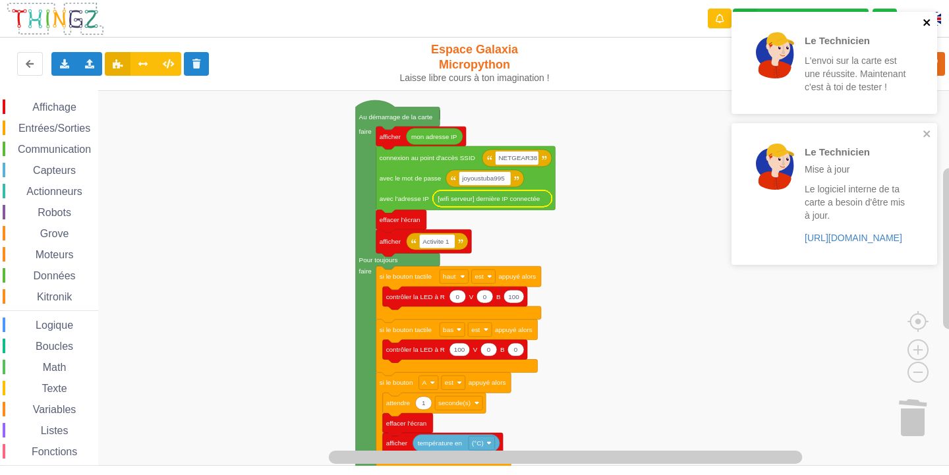
click at [925, 21] on icon "close" at bounding box center [927, 22] width 7 height 7
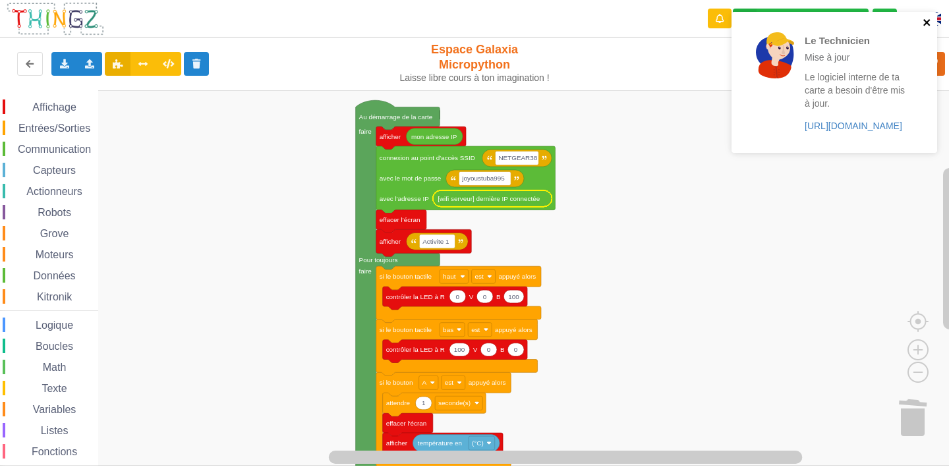
click at [925, 21] on icon "close" at bounding box center [927, 22] width 7 height 7
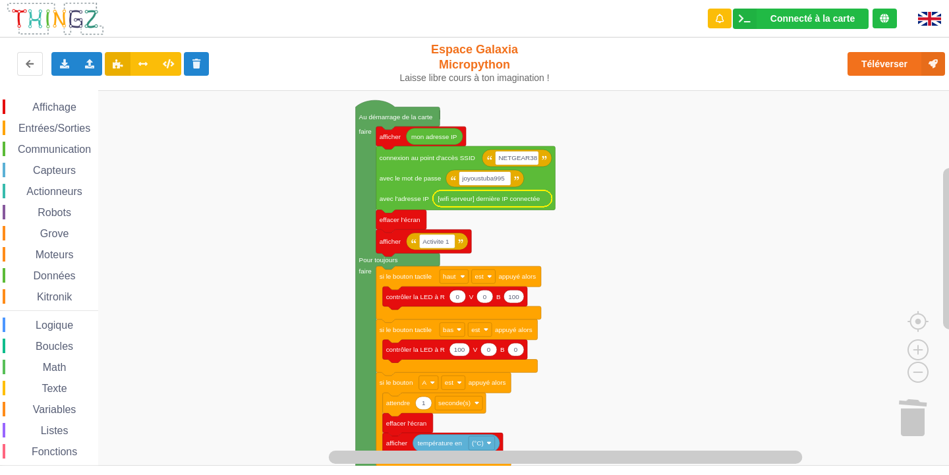
click at [46, 152] on span "Communication" at bounding box center [54, 149] width 77 height 11
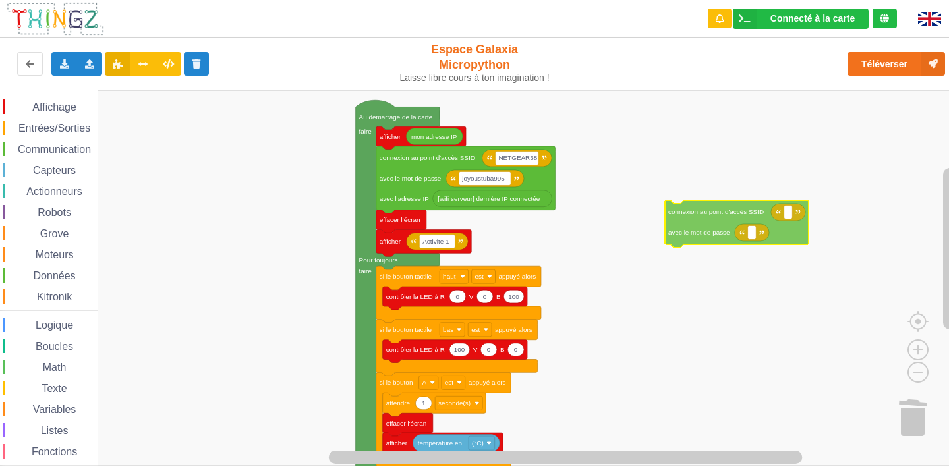
click at [715, 225] on div "Affichage Entrées/Sorties Communication Capteurs Actionneurs Robots Grove Moteu…" at bounding box center [479, 278] width 958 height 376
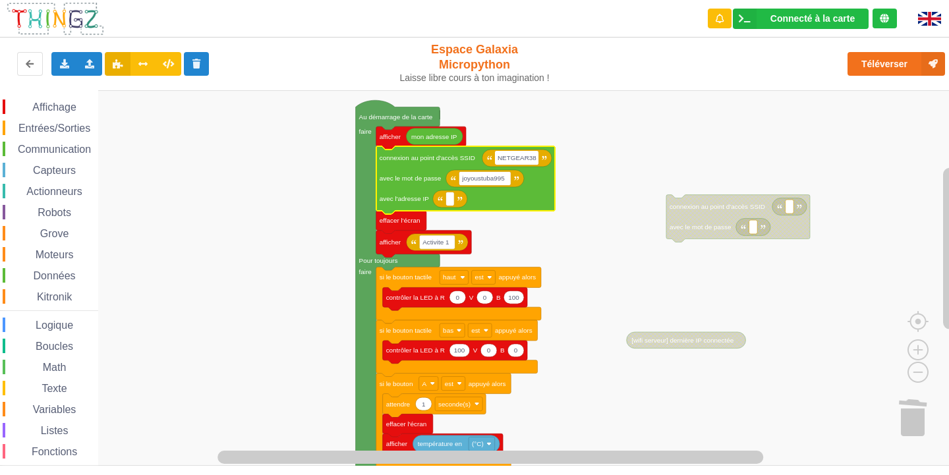
click at [506, 160] on input "NETGEAR38" at bounding box center [517, 158] width 44 height 14
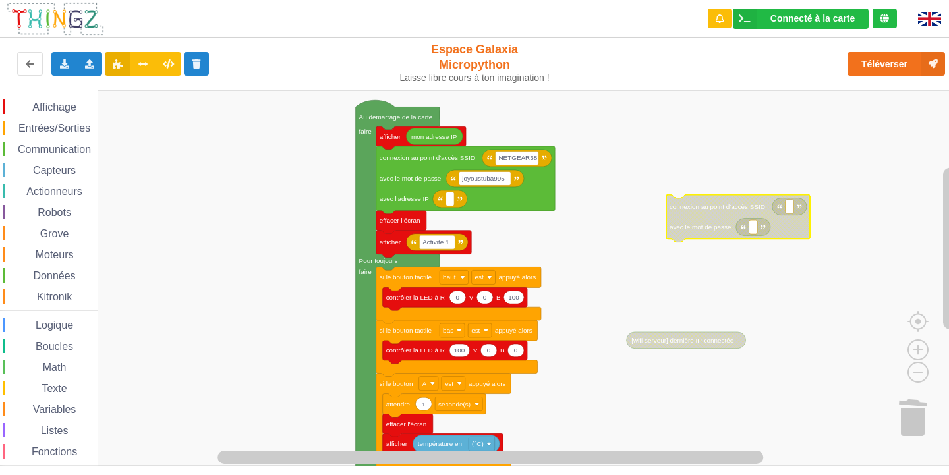
type input "NETGEAR38"
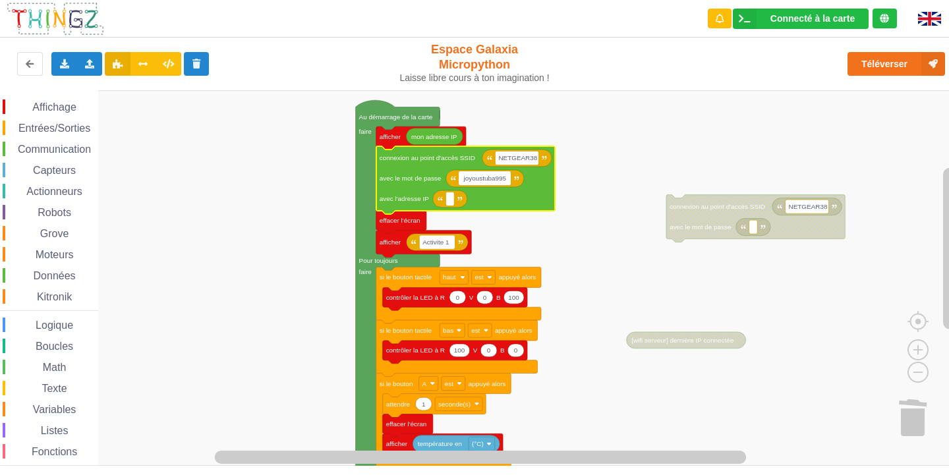
click at [493, 179] on input "joyoustuba995" at bounding box center [485, 178] width 52 height 14
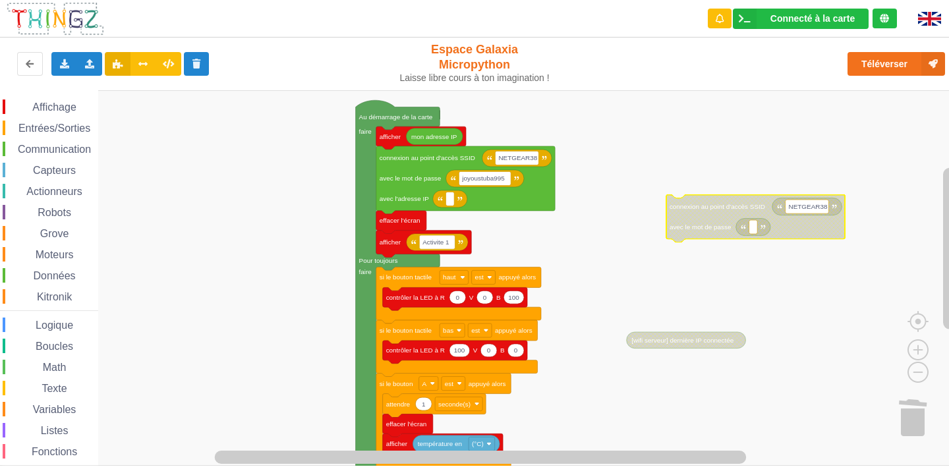
click at [749, 230] on icon "Espace de travail de Blocky" at bounding box center [753, 227] width 34 height 17
click at [752, 230] on rect "Espace de travail de Blocky" at bounding box center [754, 227] width 9 height 14
type input "joyoustuba995"
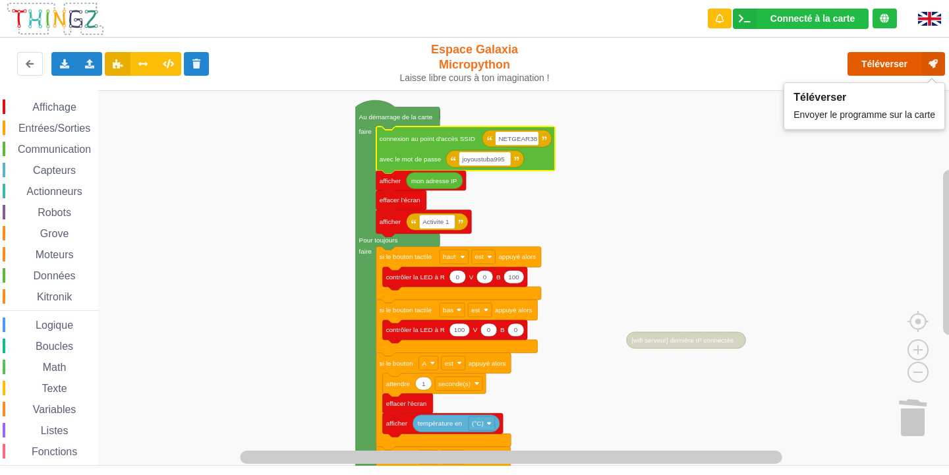
click at [879, 57] on button "Téléverser" at bounding box center [897, 64] width 98 height 24
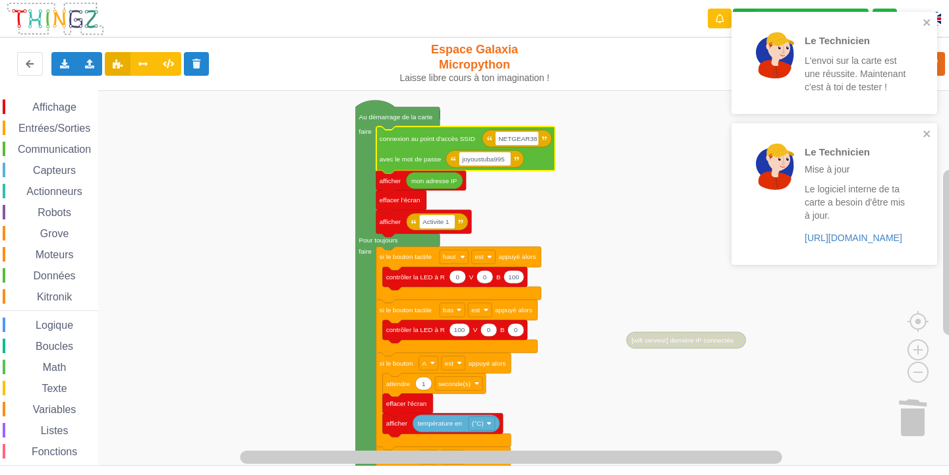
click at [933, 13] on div "Le Technicien L'envoi sur la carte est une réussite. Maintenant c'est à toi de …" at bounding box center [835, 63] width 206 height 102
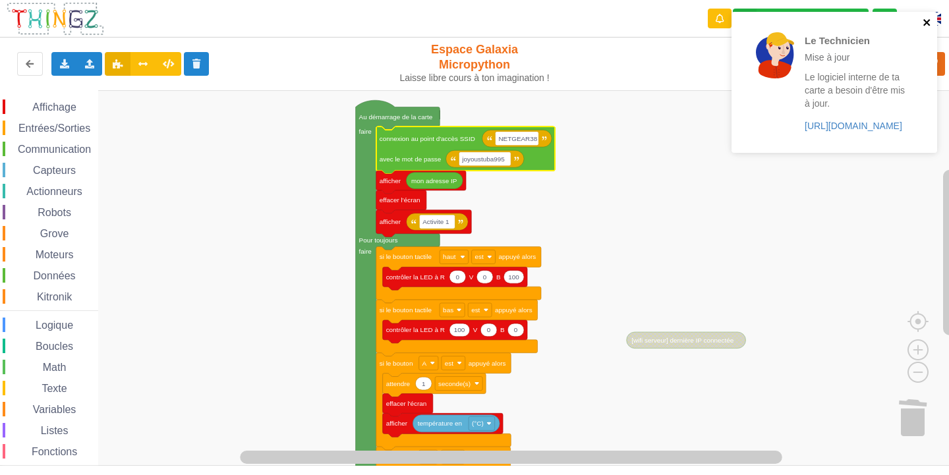
click at [927, 21] on icon "close" at bounding box center [927, 22] width 9 height 11
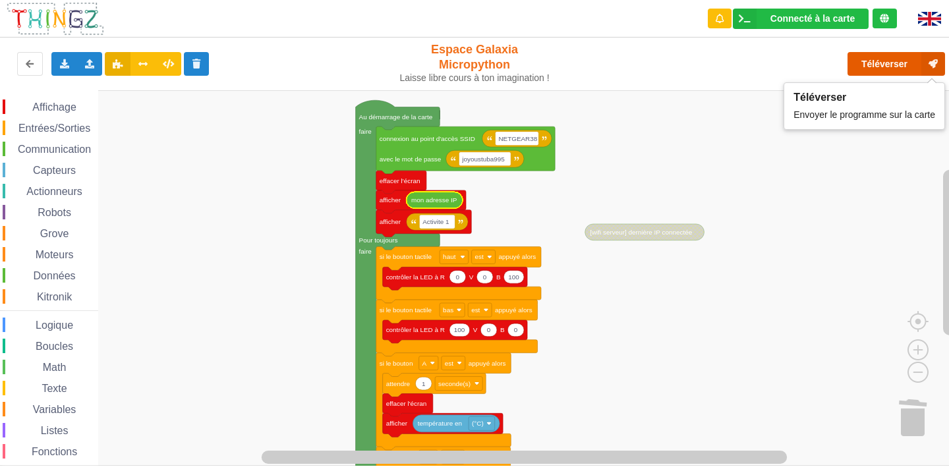
click at [873, 73] on button "Téléverser" at bounding box center [897, 64] width 98 height 24
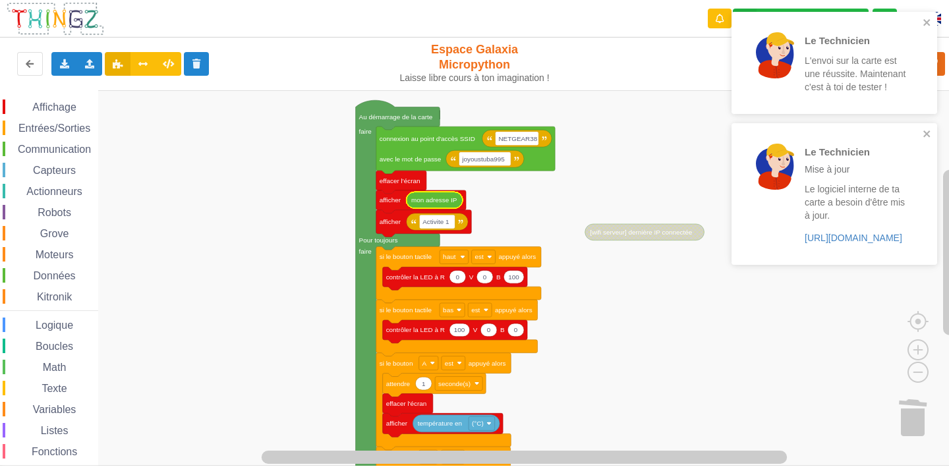
click at [922, 21] on div "Le Technicien L'envoi sur la carte est une réussite. Maintenant c'est à toi de …" at bounding box center [830, 63] width 186 height 92
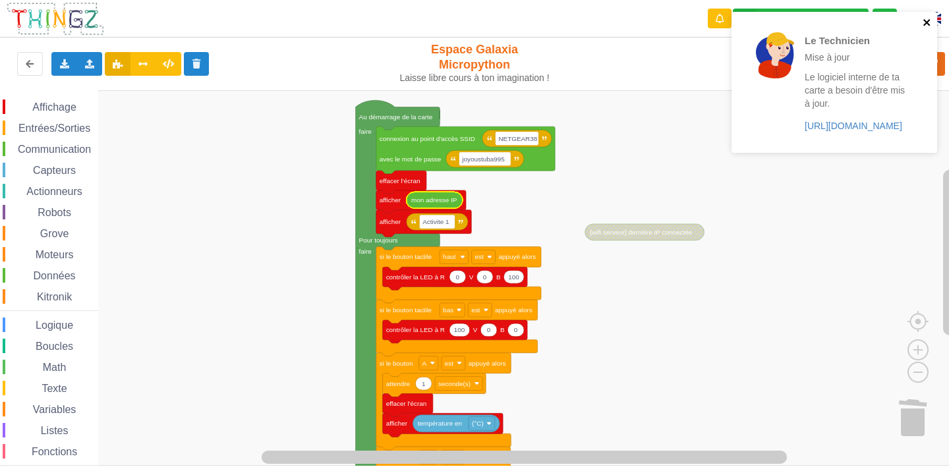
click at [925, 18] on icon "close" at bounding box center [927, 22] width 9 height 11
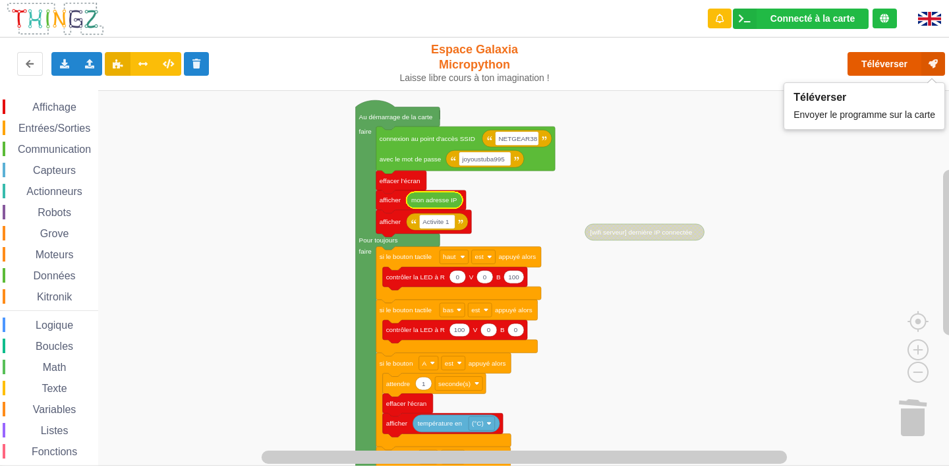
click at [905, 68] on button "Téléverser" at bounding box center [897, 64] width 98 height 24
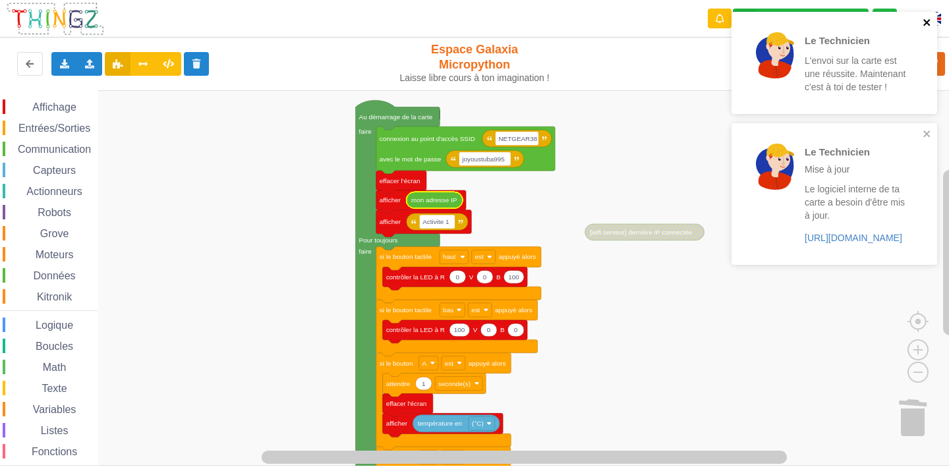
click at [928, 18] on icon "close" at bounding box center [927, 22] width 9 height 11
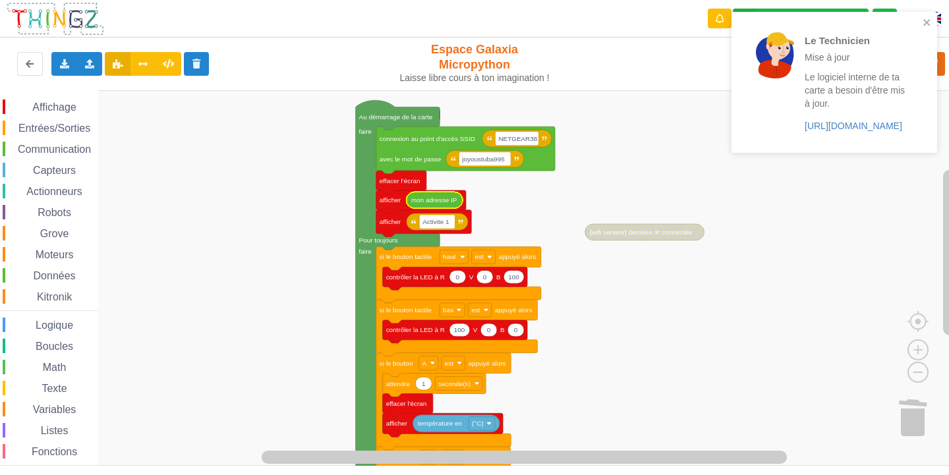
click at [933, 16] on div "Le Technicien Mise à jour Le logiciel interne de ta carte a besoin d'être mis à…" at bounding box center [835, 82] width 206 height 141
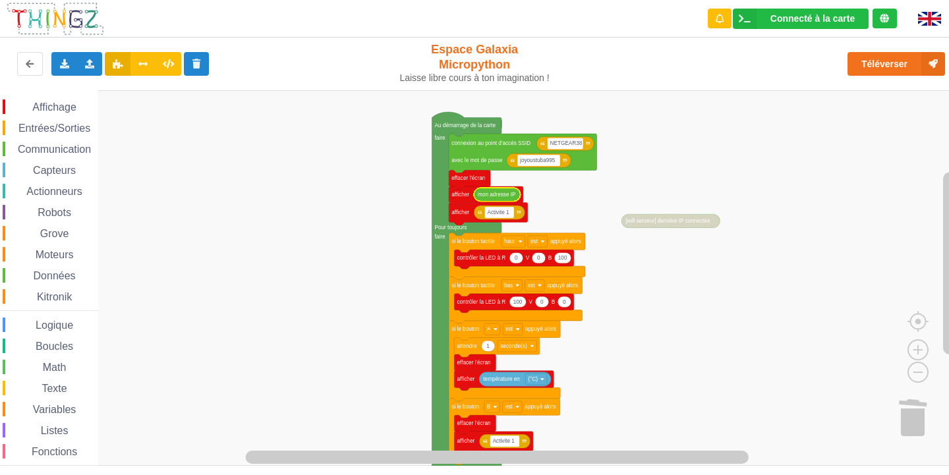
click at [682, 213] on rect "Espace de travail de Blocky" at bounding box center [479, 278] width 958 height 376
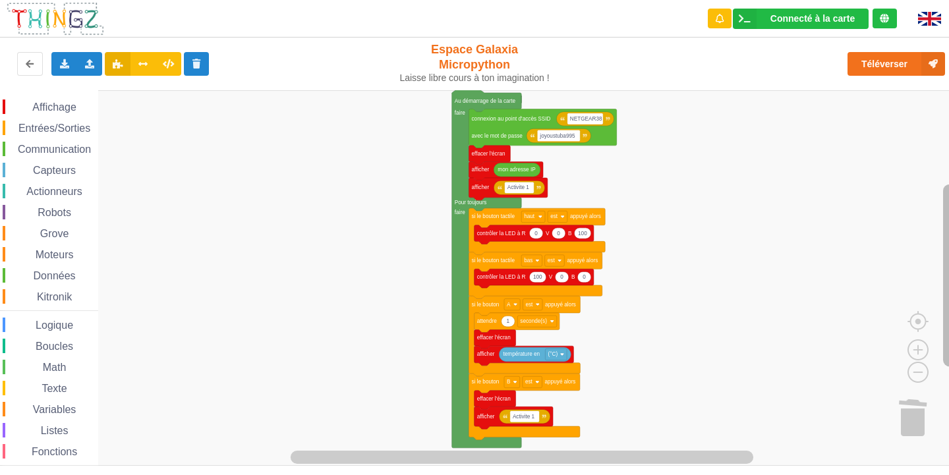
click at [948, 233] on rect "Espace de travail de Blocky" at bounding box center [949, 276] width 13 height 183
click at [727, 475] on html "Connecté à la carte Réglages Ouvrir le moniteur automatiquement Connexion autom…" at bounding box center [474, 237] width 949 height 475
click at [58, 64] on div "Exporter l'assemblage de blocs Exporter l'assemblage de blocs au format Python" at bounding box center [64, 64] width 26 height 24
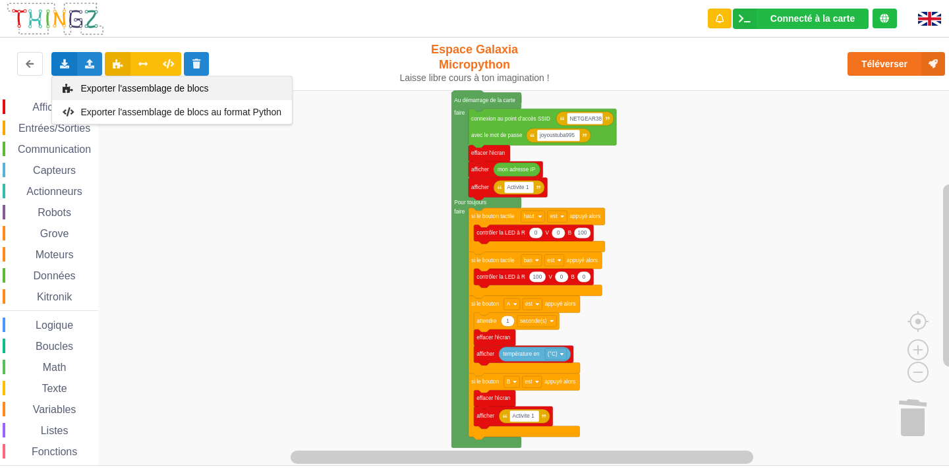
drag, startPoint x: 102, startPoint y: 84, endPoint x: 158, endPoint y: 93, distance: 56.7
click at [102, 85] on span "Exporter l'assemblage de blocs" at bounding box center [145, 88] width 128 height 11
